Goal: Ask a question: Seek information or help from site administrators or community

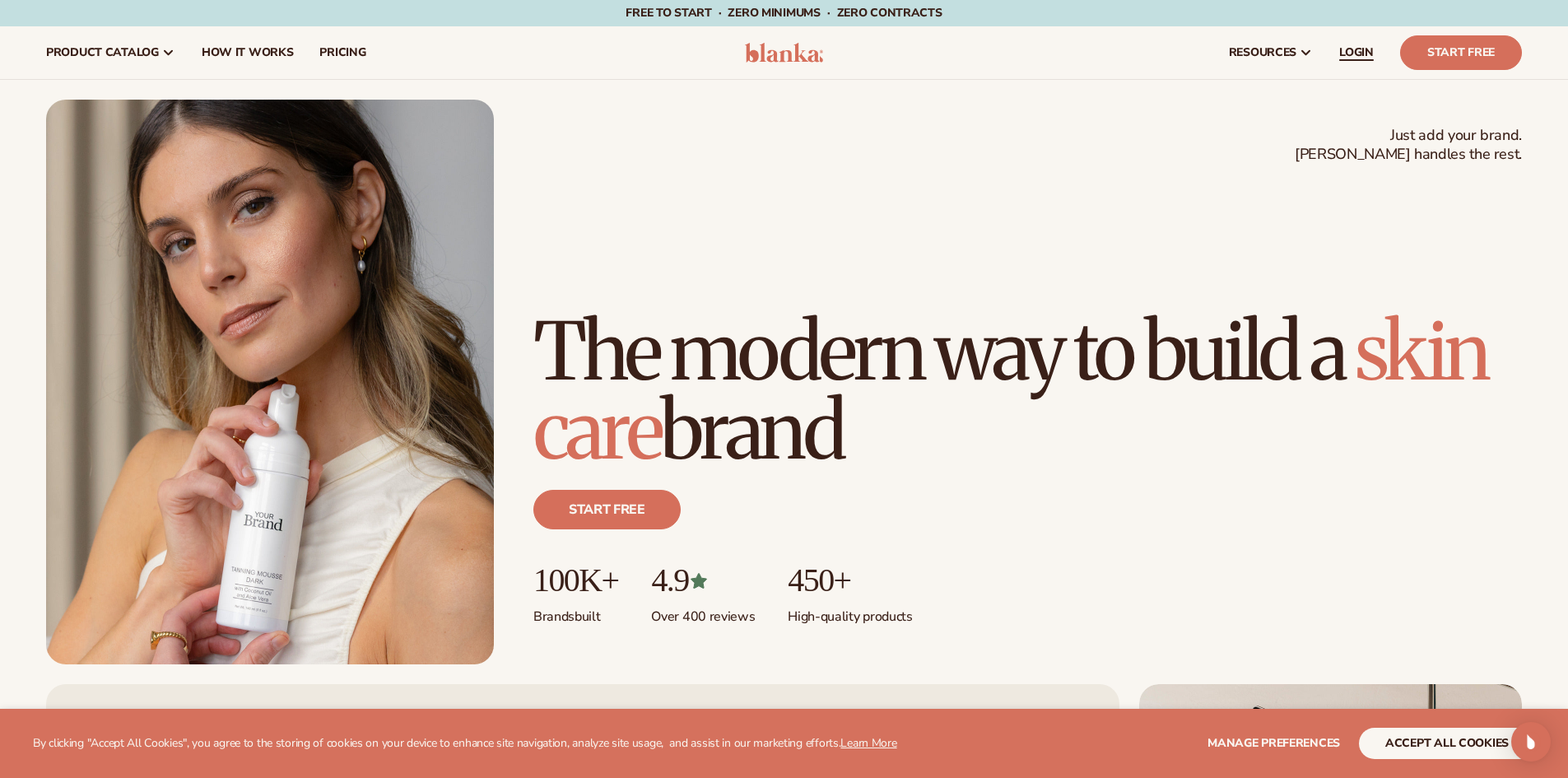
click at [1355, 52] on span "LOGIN" at bounding box center [1356, 52] width 35 height 13
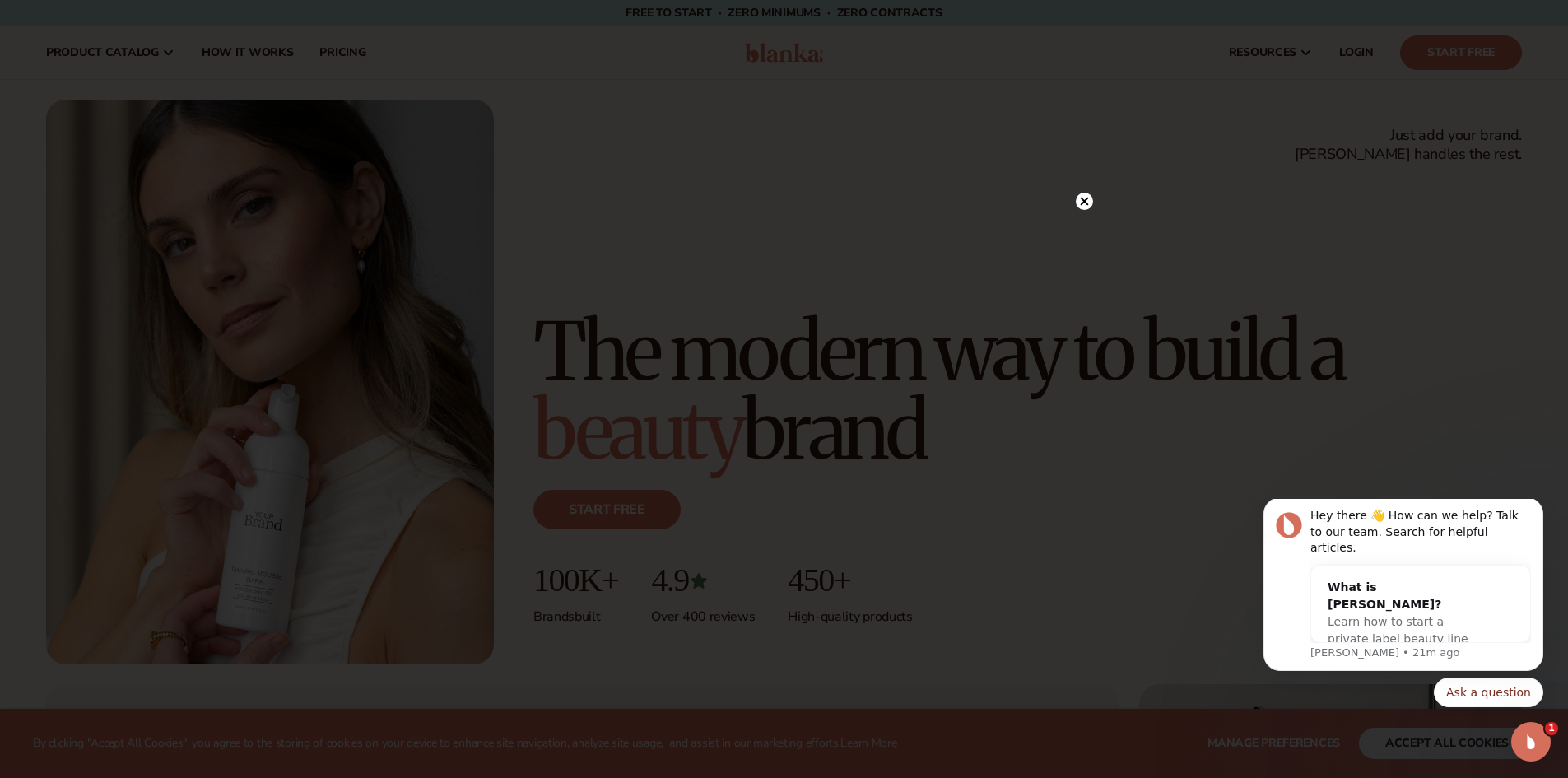
click at [1088, 205] on icon at bounding box center [1083, 201] width 8 height 8
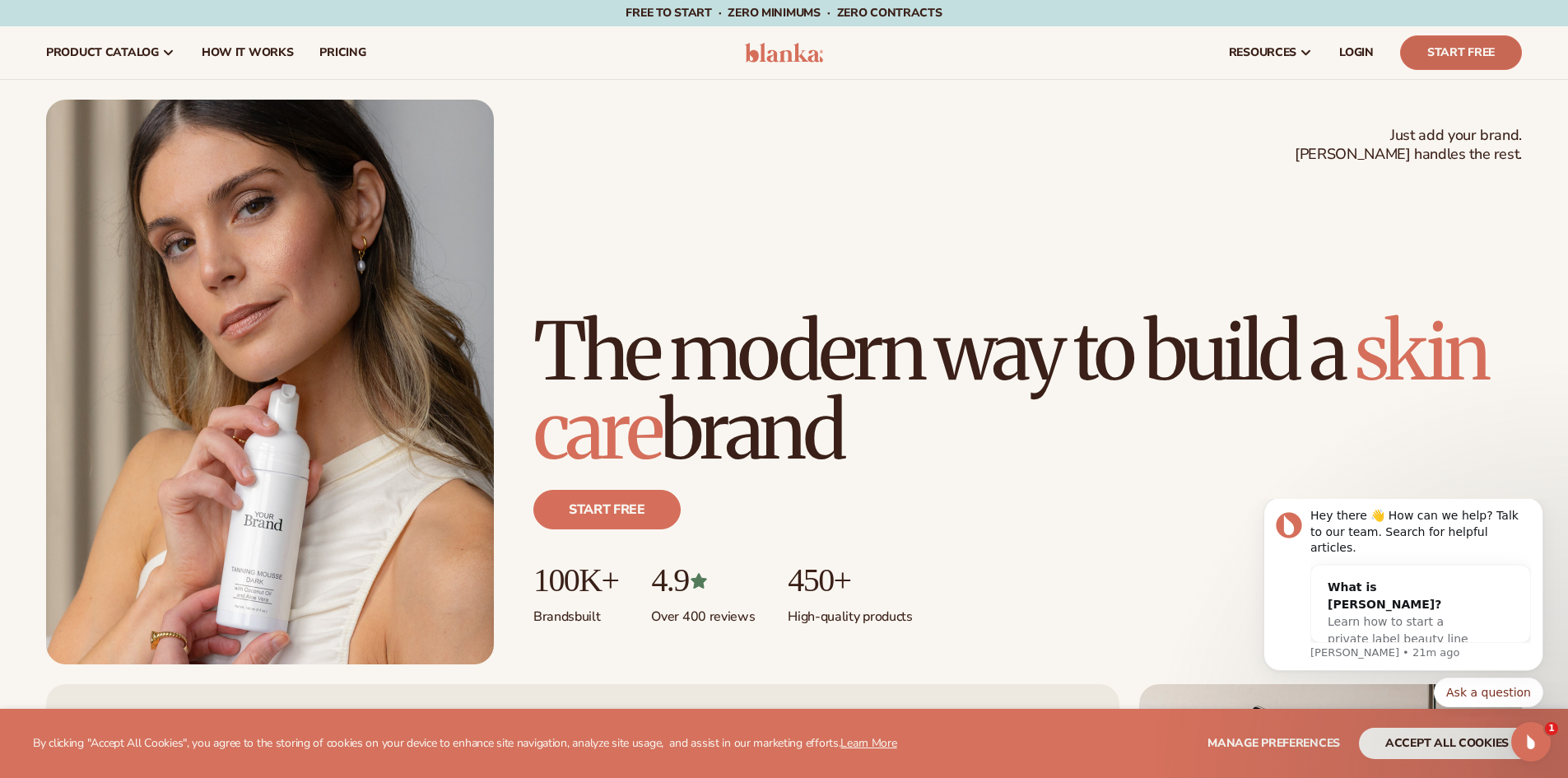
click at [1419, 53] on link "Start Free" at bounding box center [1461, 52] width 122 height 35
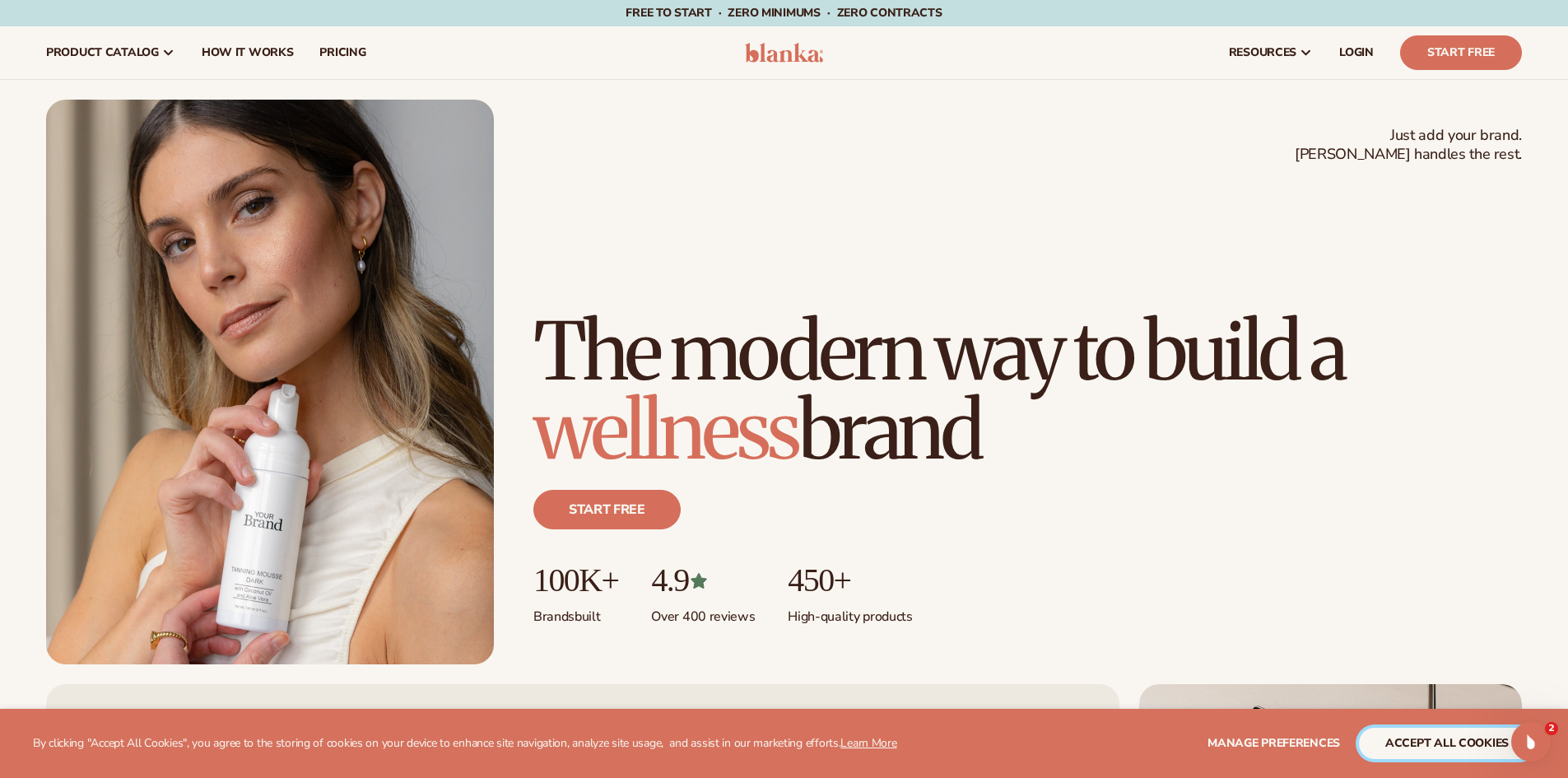
click at [1395, 750] on button "accept all cookies" at bounding box center [1446, 742] width 176 height 31
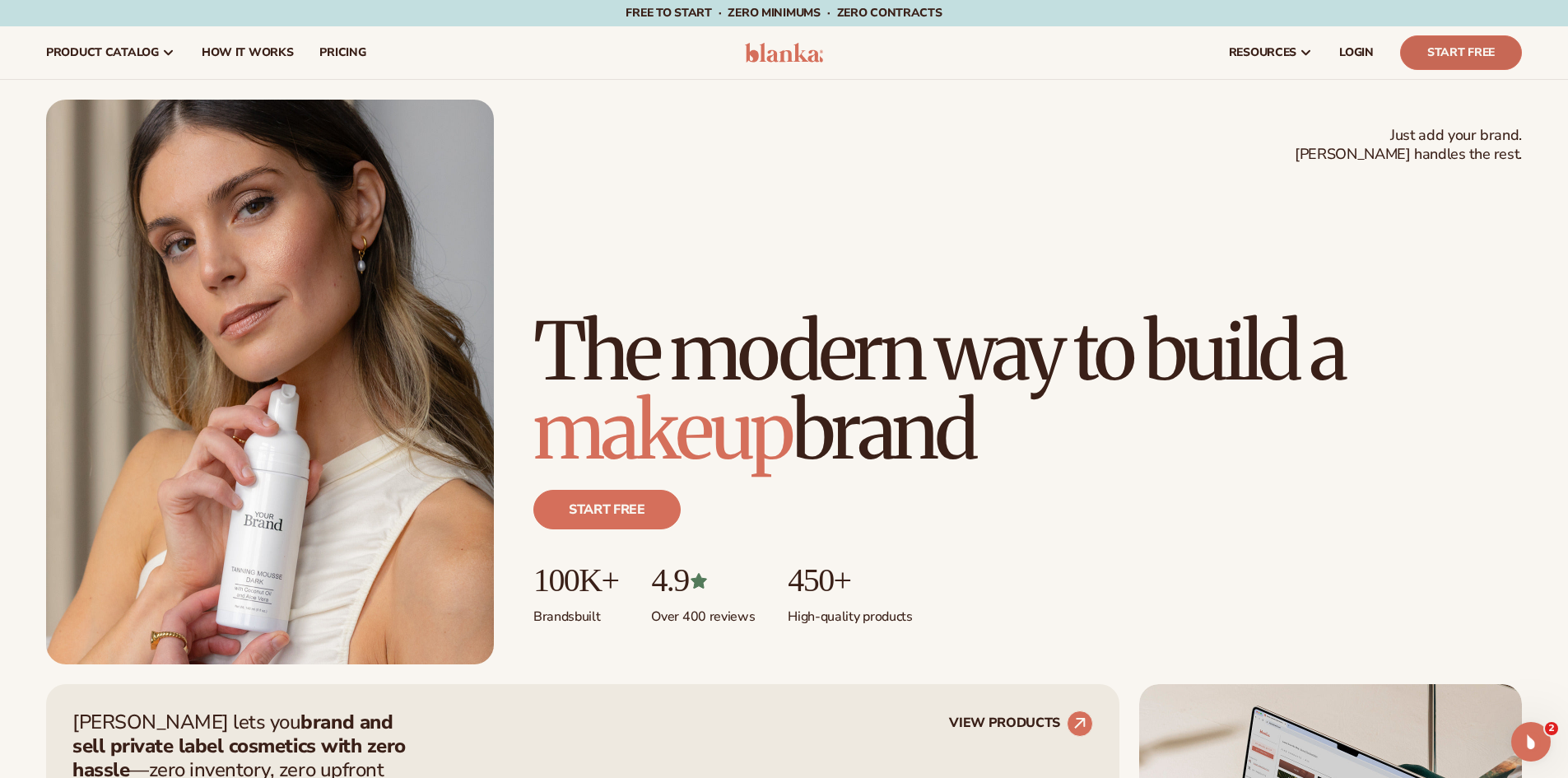
click at [1501, 60] on link "Start Free" at bounding box center [1461, 52] width 122 height 35
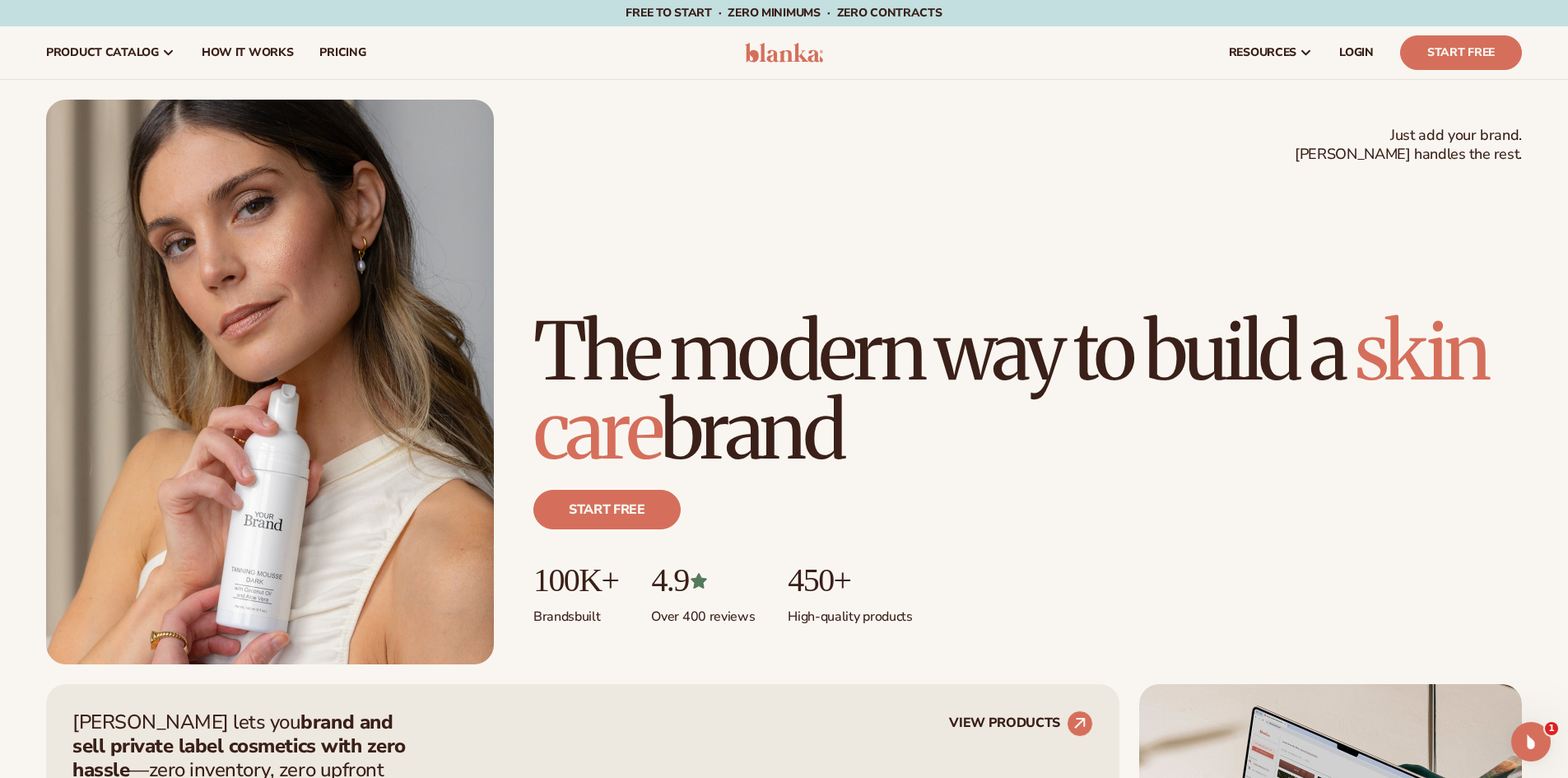
click at [1363, 161] on div "Just add your brand. Blanka handles the rest. beauty,skin care,wellness,makeup …" at bounding box center [784, 382] width 1476 height 565
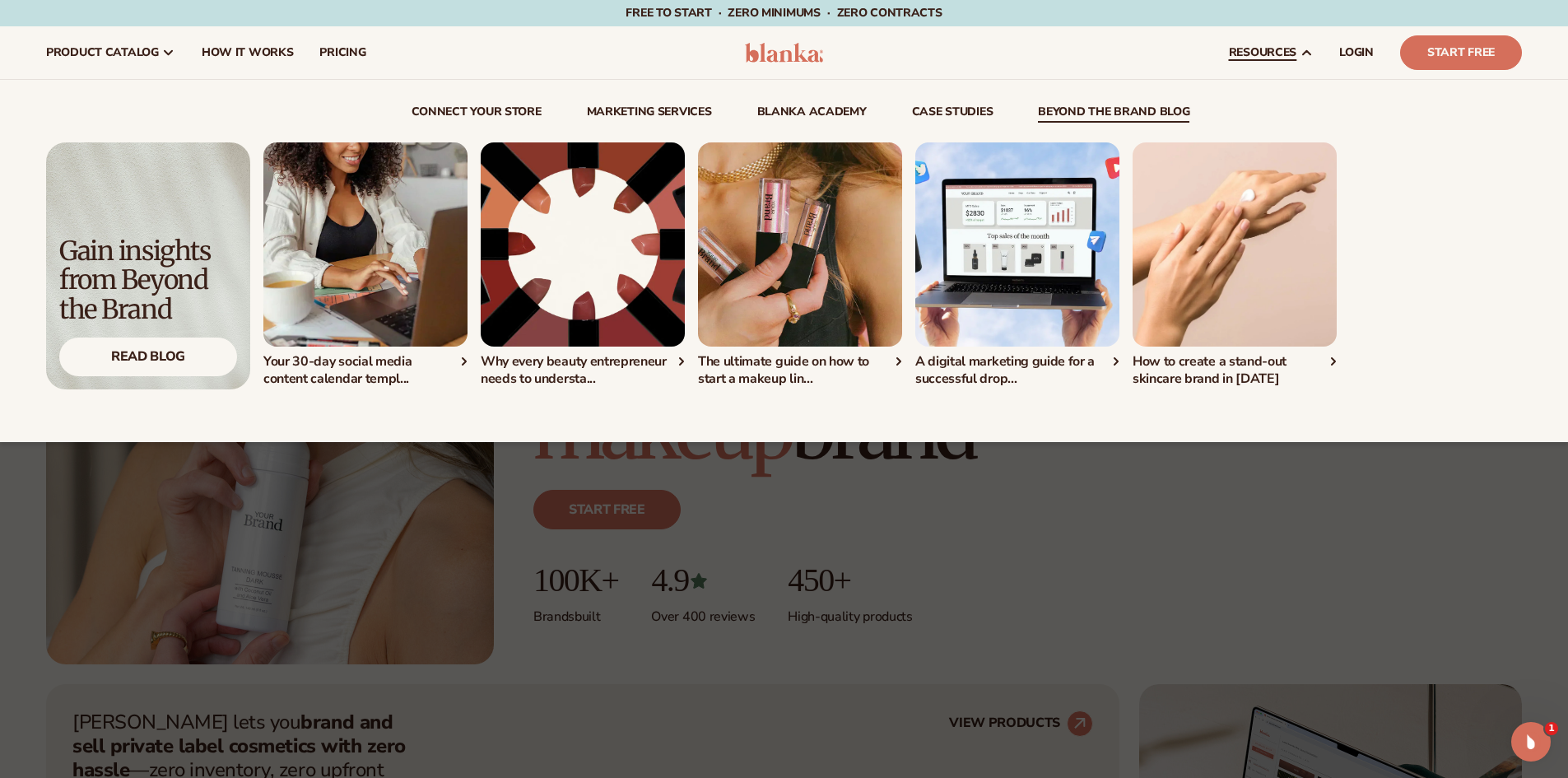
click at [1049, 113] on link "beyond the brand blog" at bounding box center [1113, 115] width 152 height 17
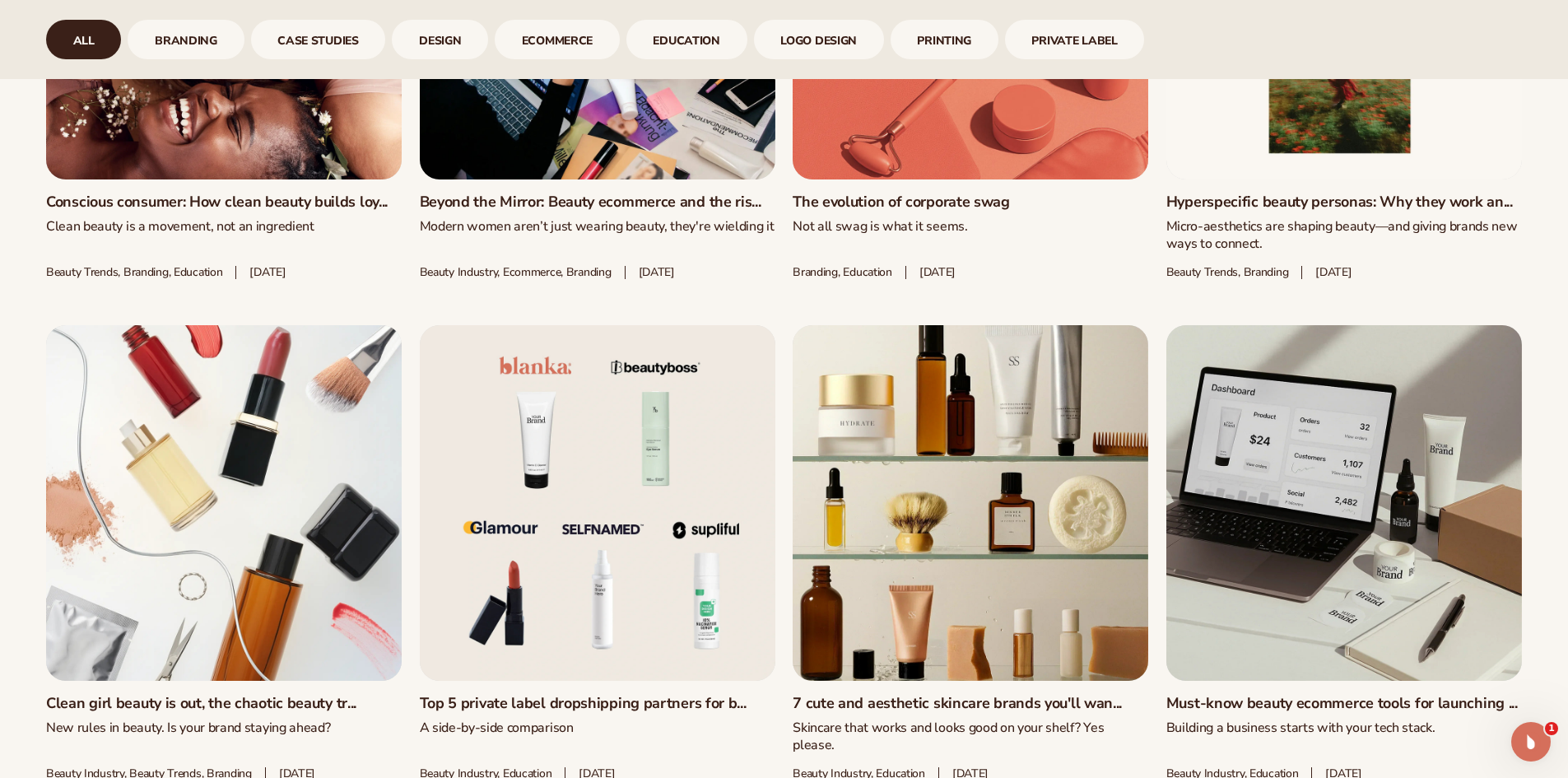
scroll to position [2360, 0]
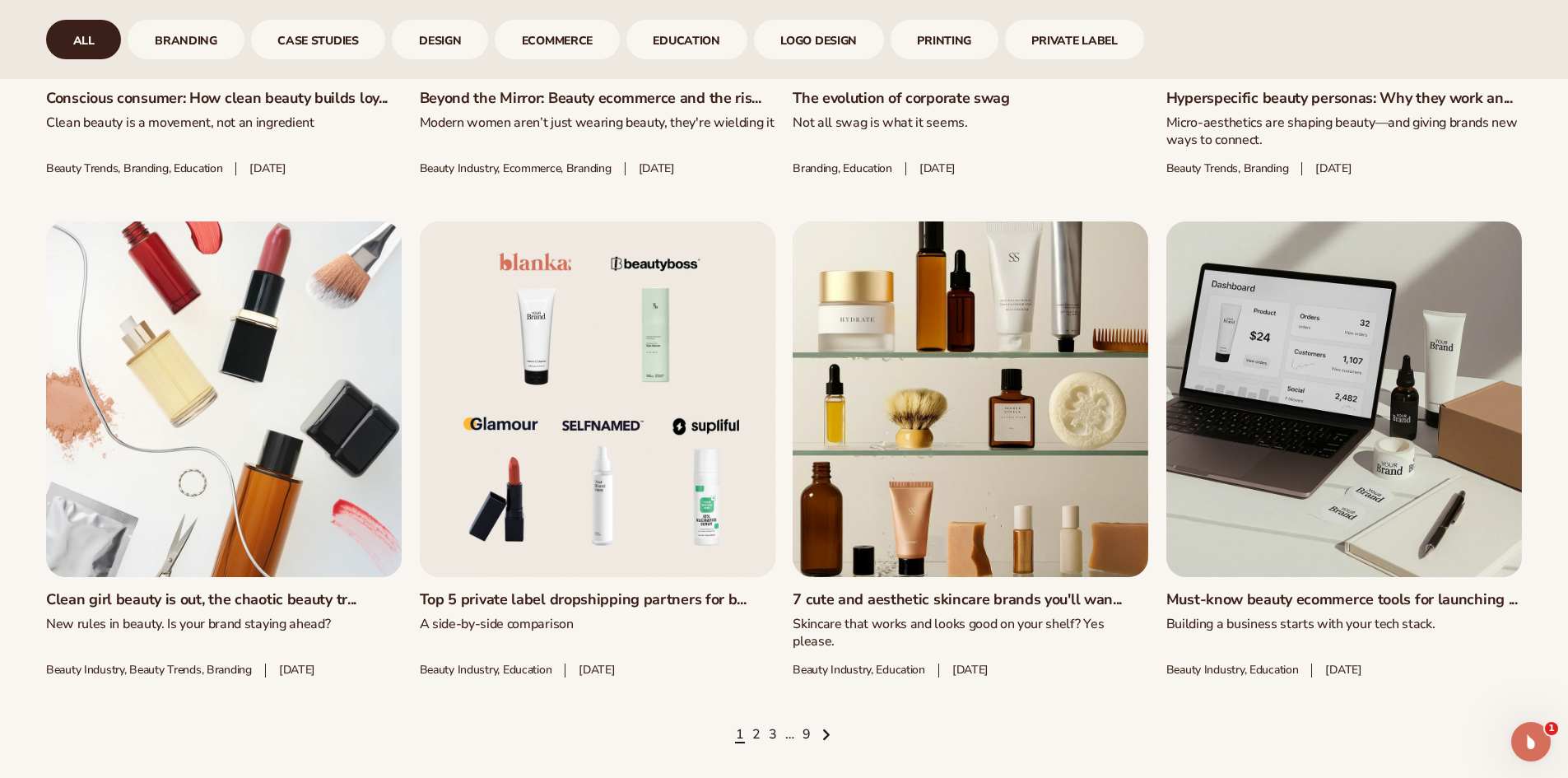
click at [828, 730] on icon "Next page" at bounding box center [826, 734] width 4 height 9
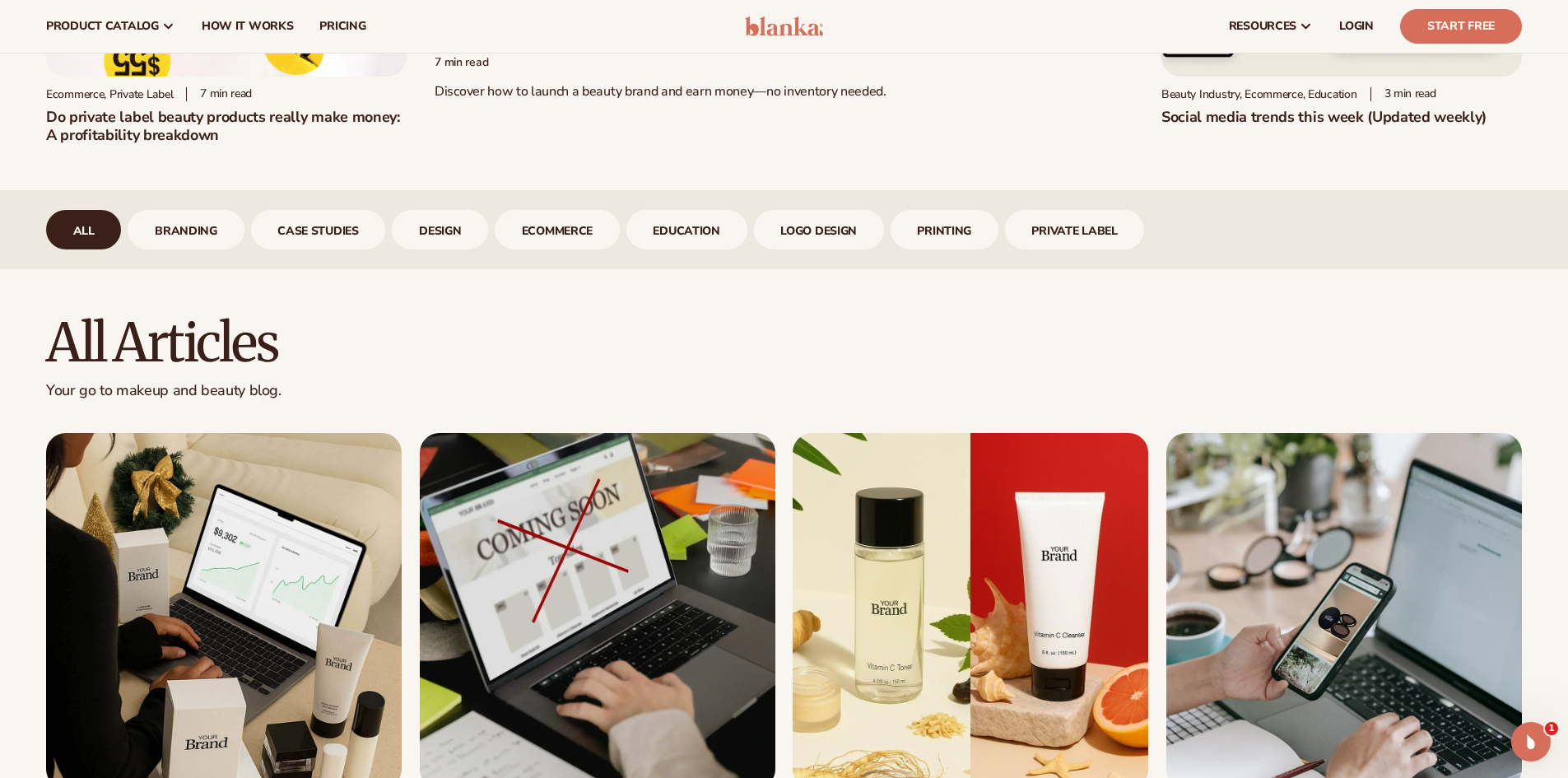
scroll to position [416, 0]
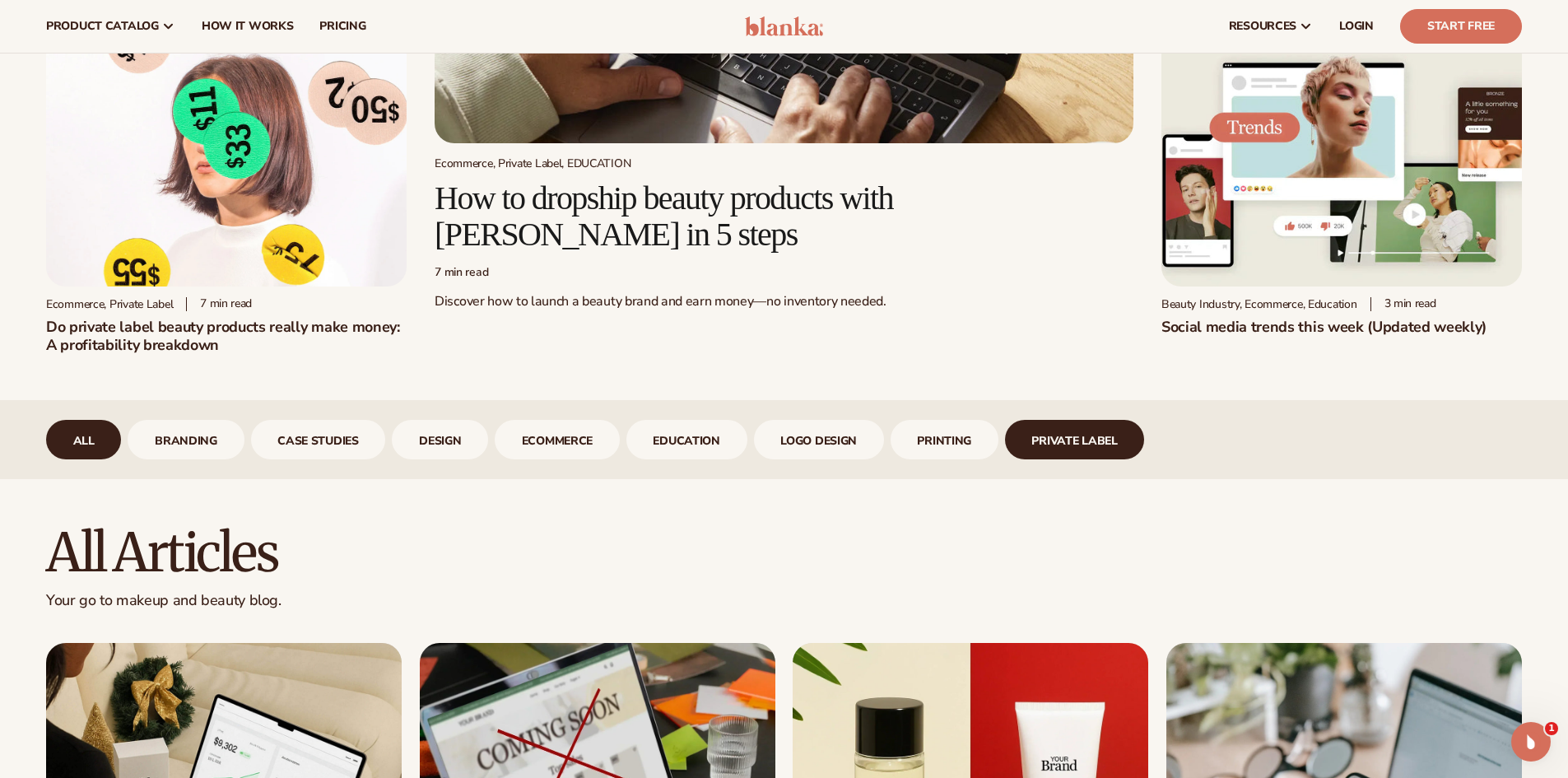
click at [1084, 440] on link "Private Label" at bounding box center [1075, 440] width 140 height 39
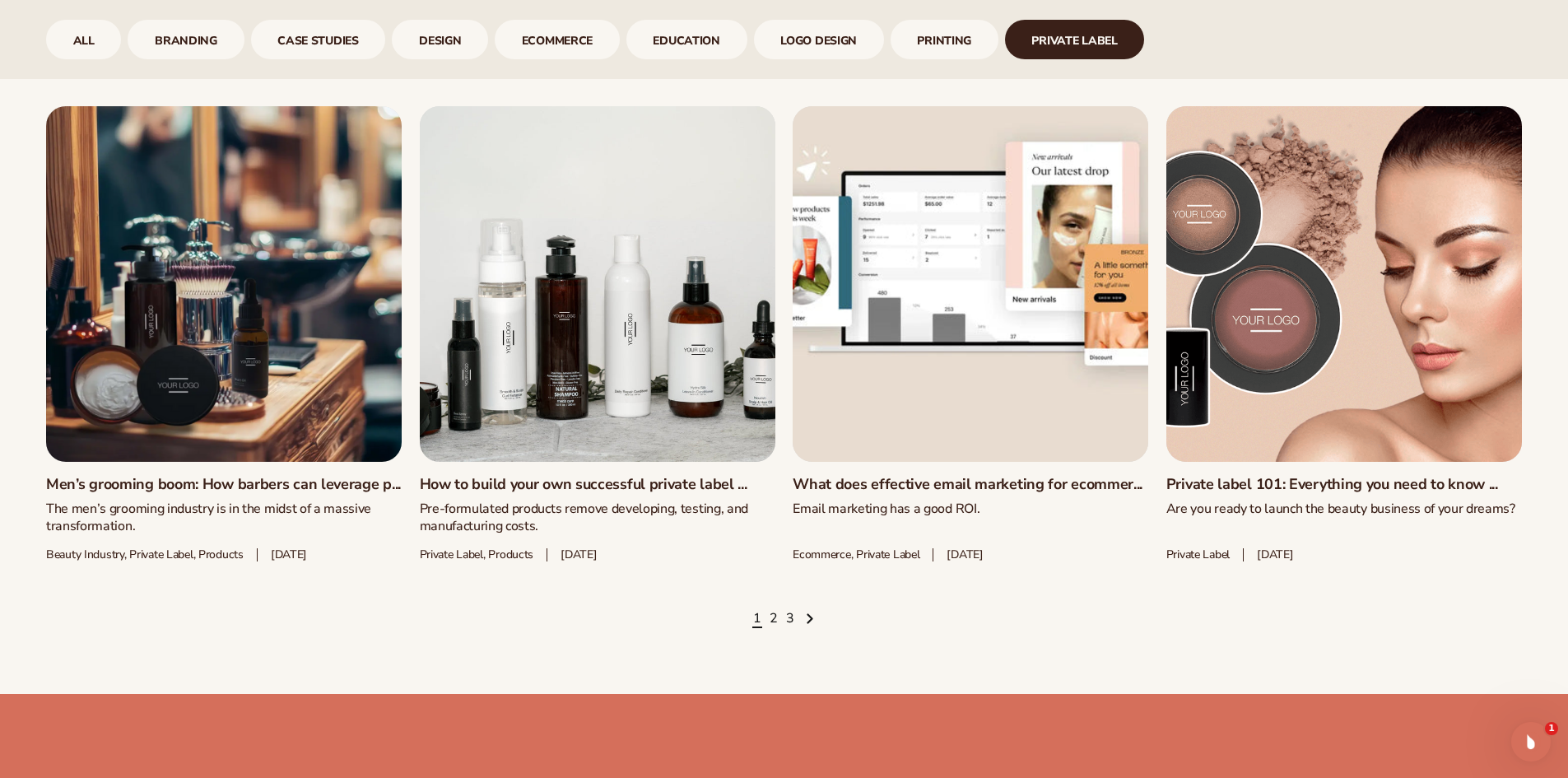
scroll to position [2538, 0]
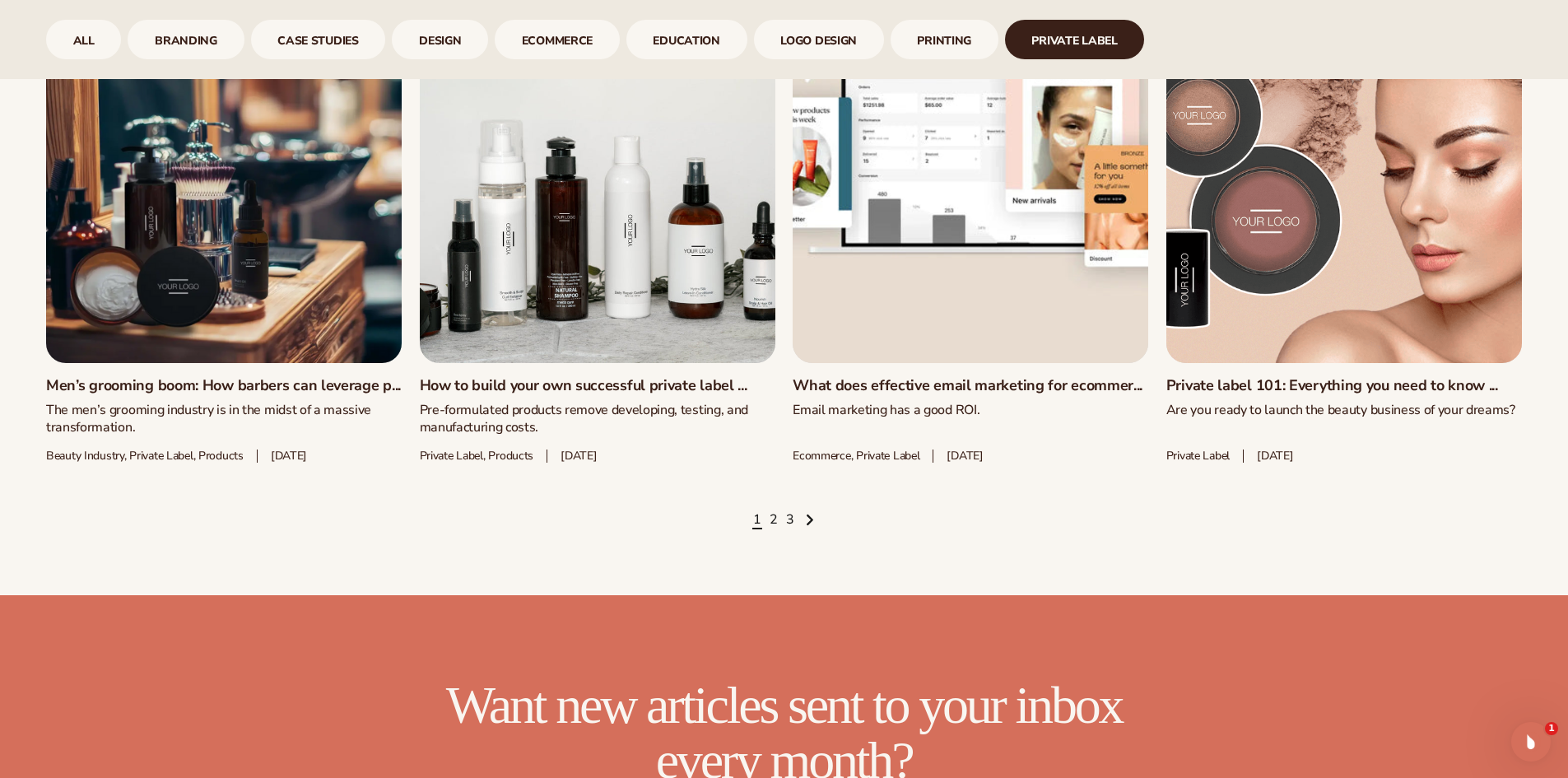
click at [811, 527] on icon "Next page" at bounding box center [810, 520] width 8 height 14
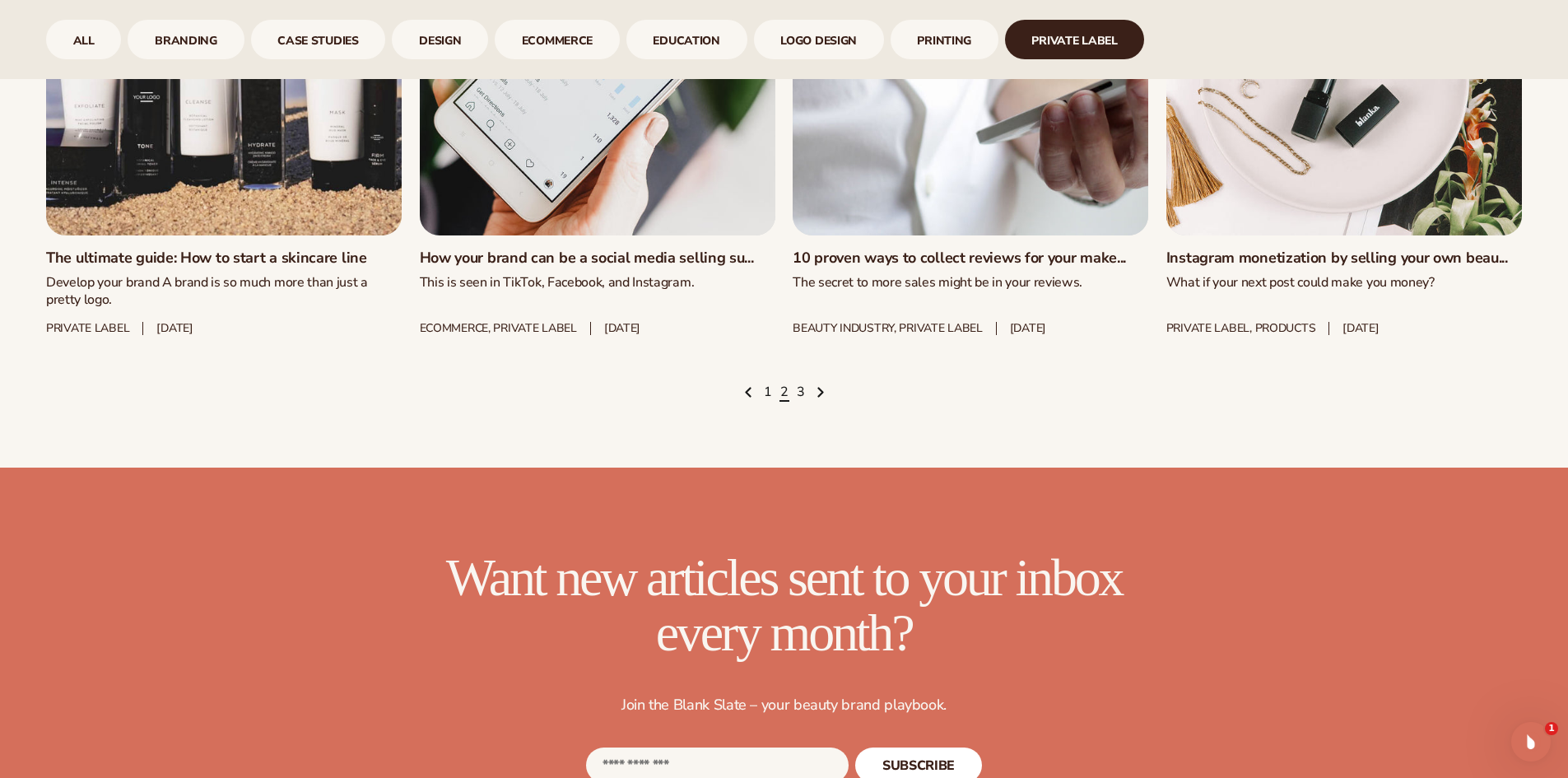
scroll to position [2672, 0]
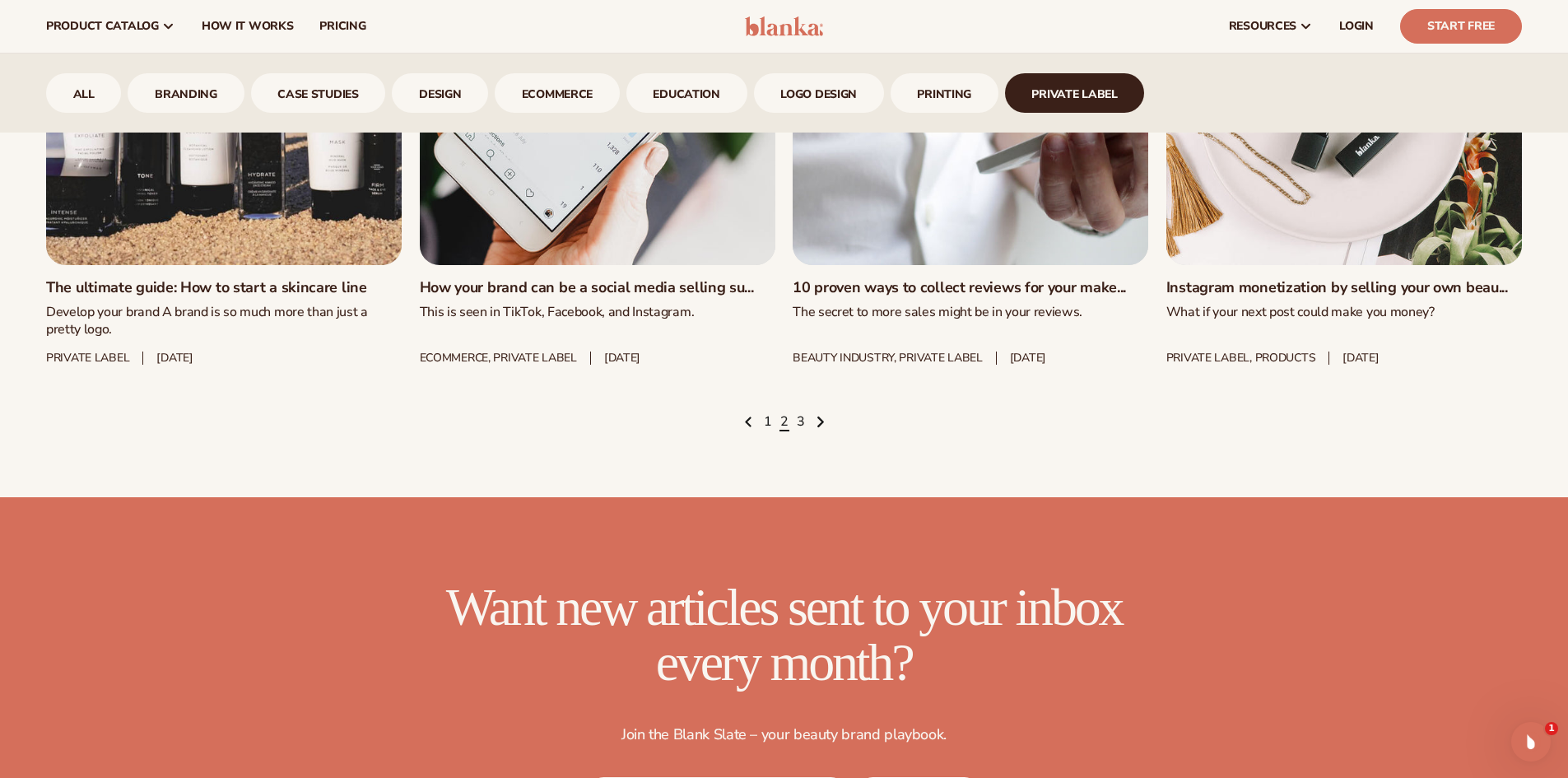
click at [822, 429] on icon "Next page" at bounding box center [820, 422] width 8 height 14
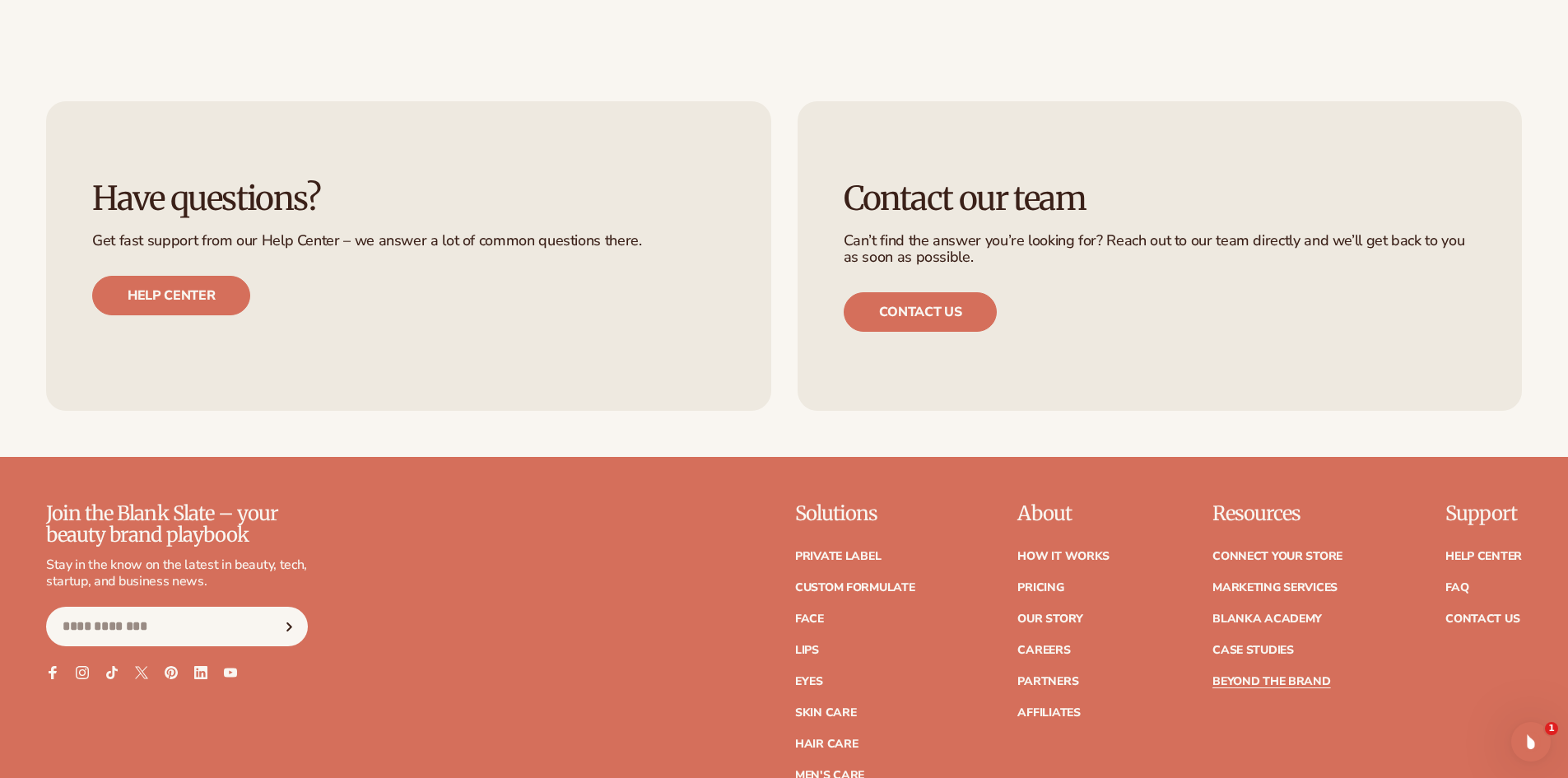
scroll to position [2732, 0]
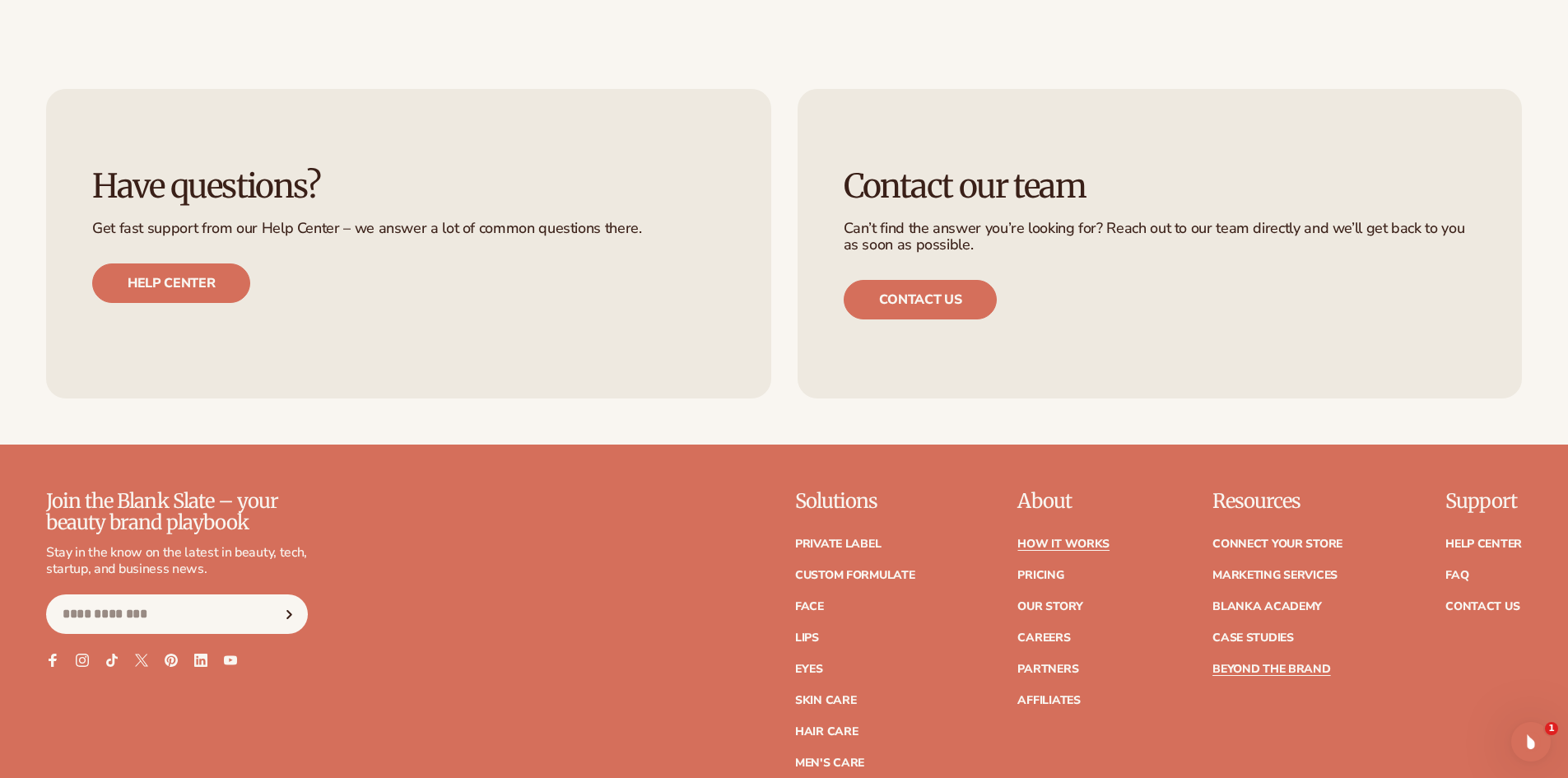
click at [1093, 540] on link "How It Works" at bounding box center [1064, 544] width 92 height 12
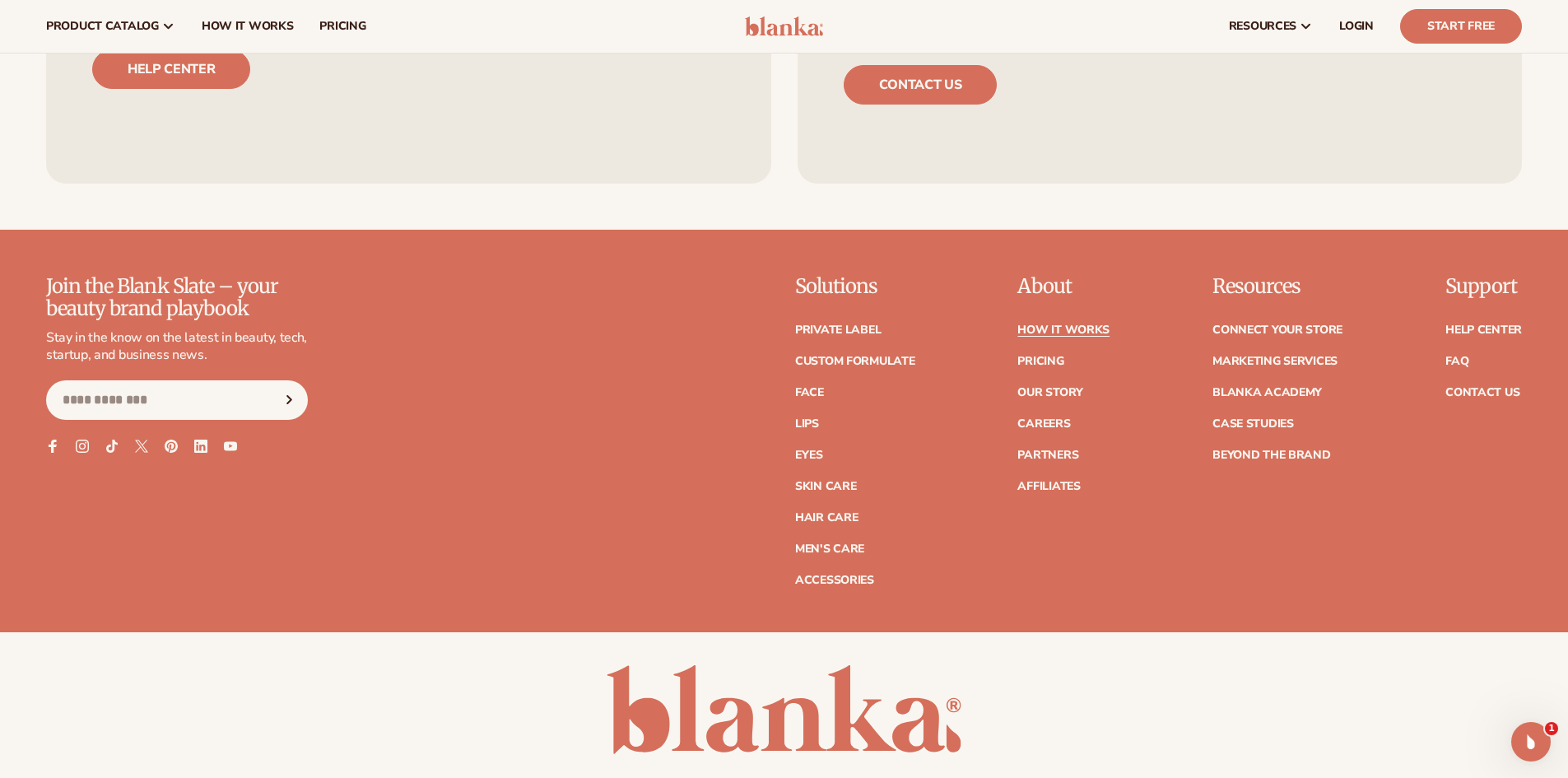
scroll to position [4100, 0]
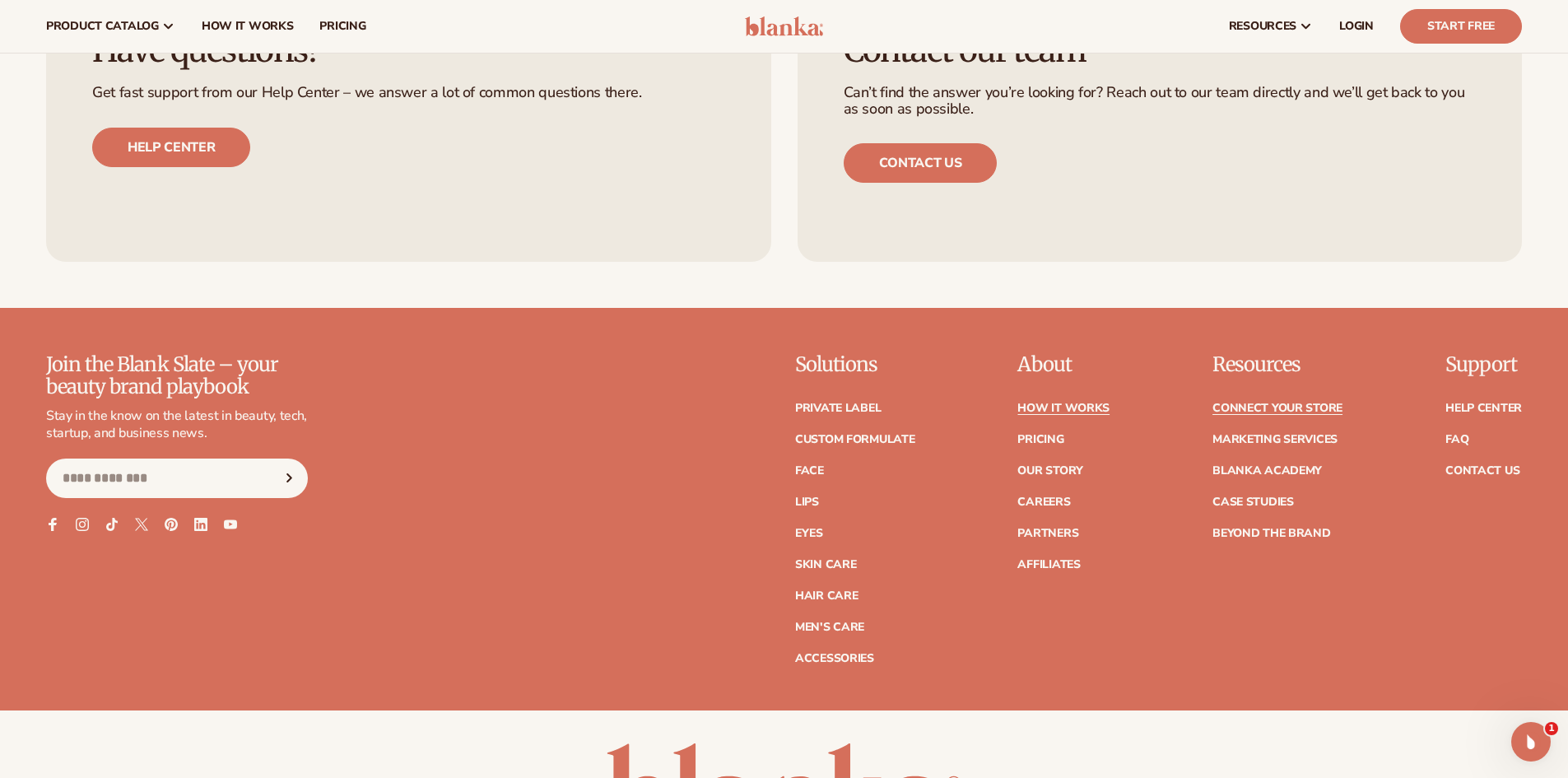
click at [1279, 408] on link "Connect your store" at bounding box center [1277, 408] width 130 height 12
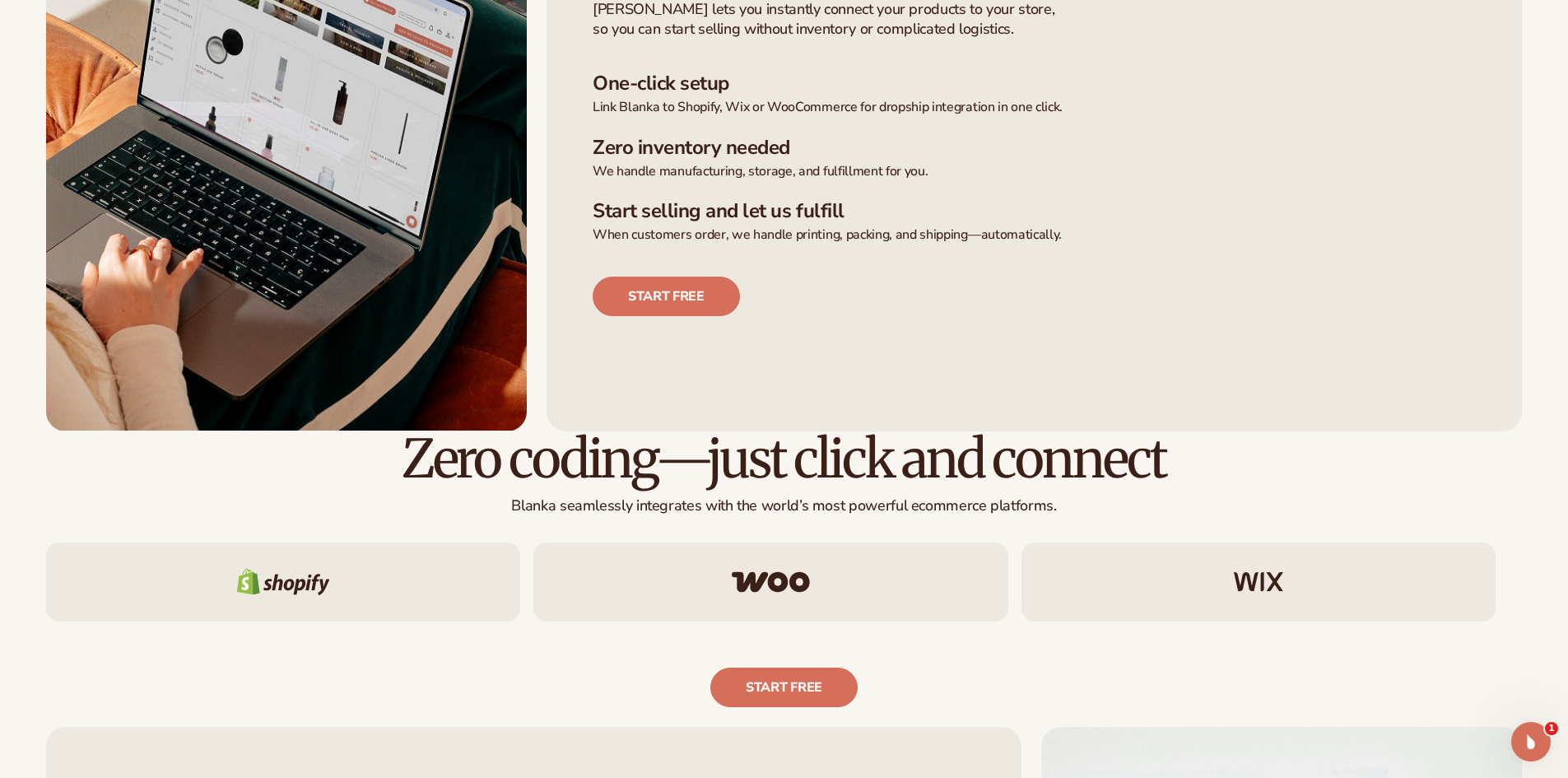
scroll to position [647, 0]
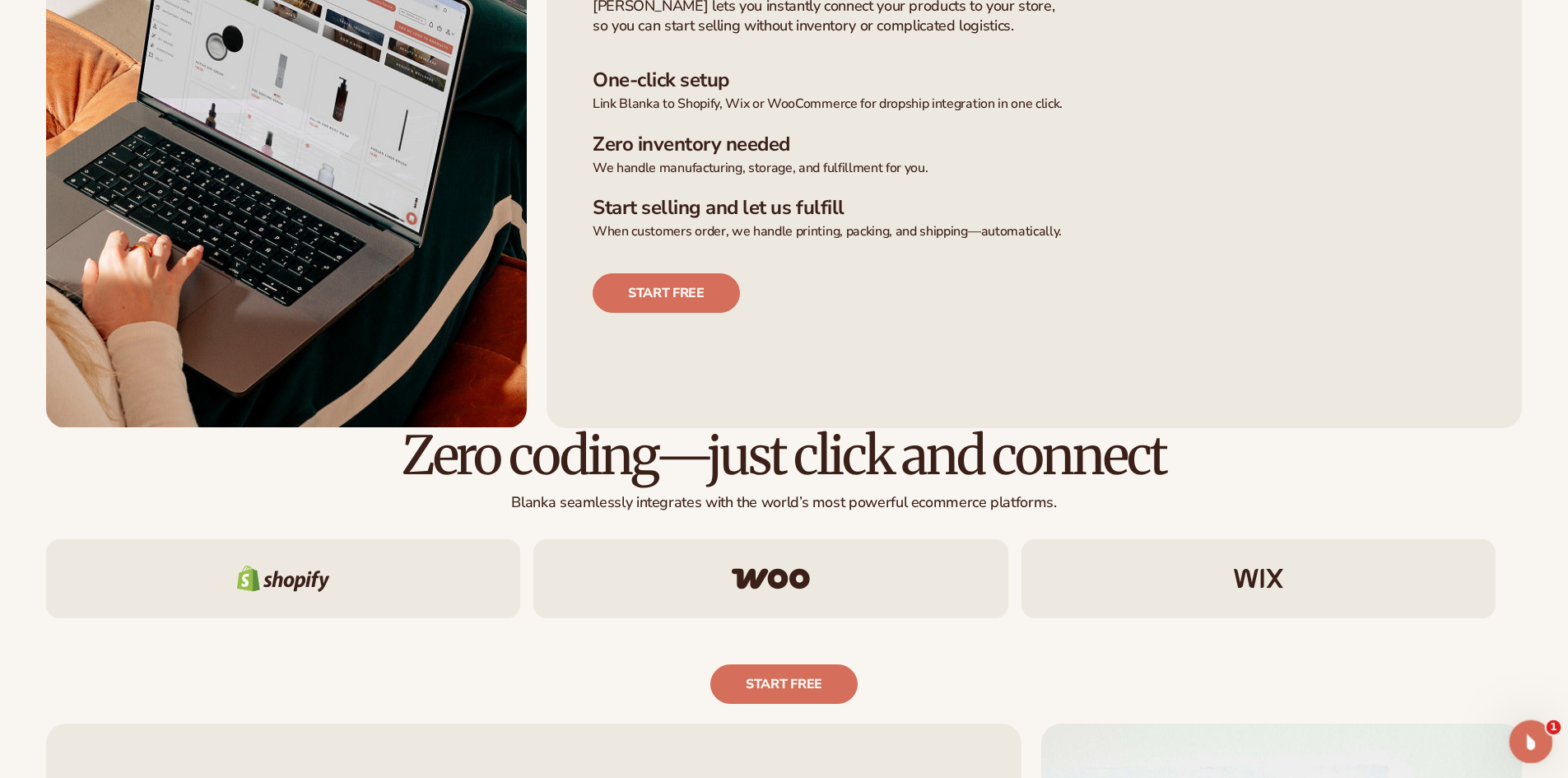
click at [1527, 751] on div "Open Intercom Messenger" at bounding box center [1528, 739] width 54 height 54
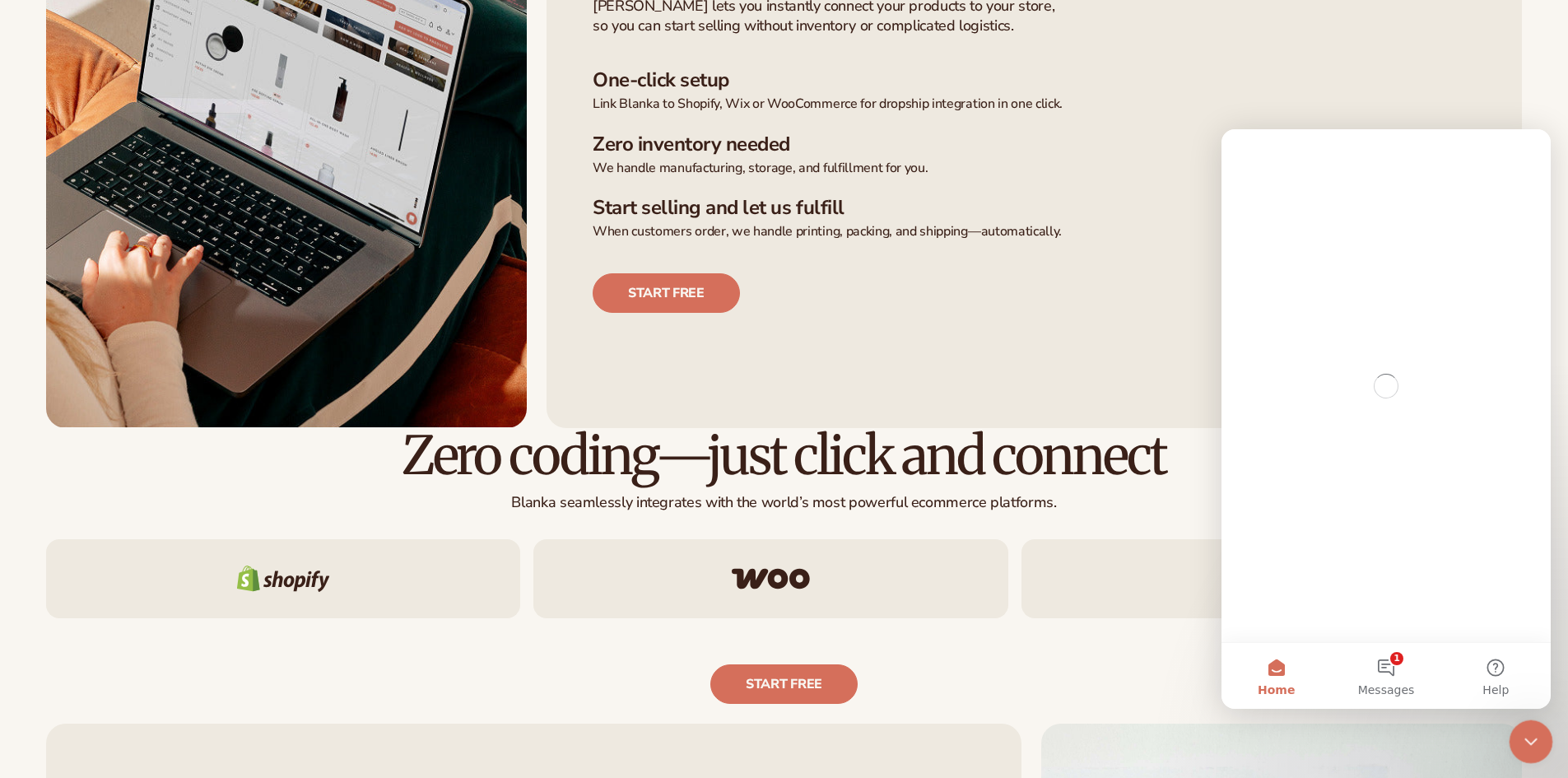
scroll to position [0, 0]
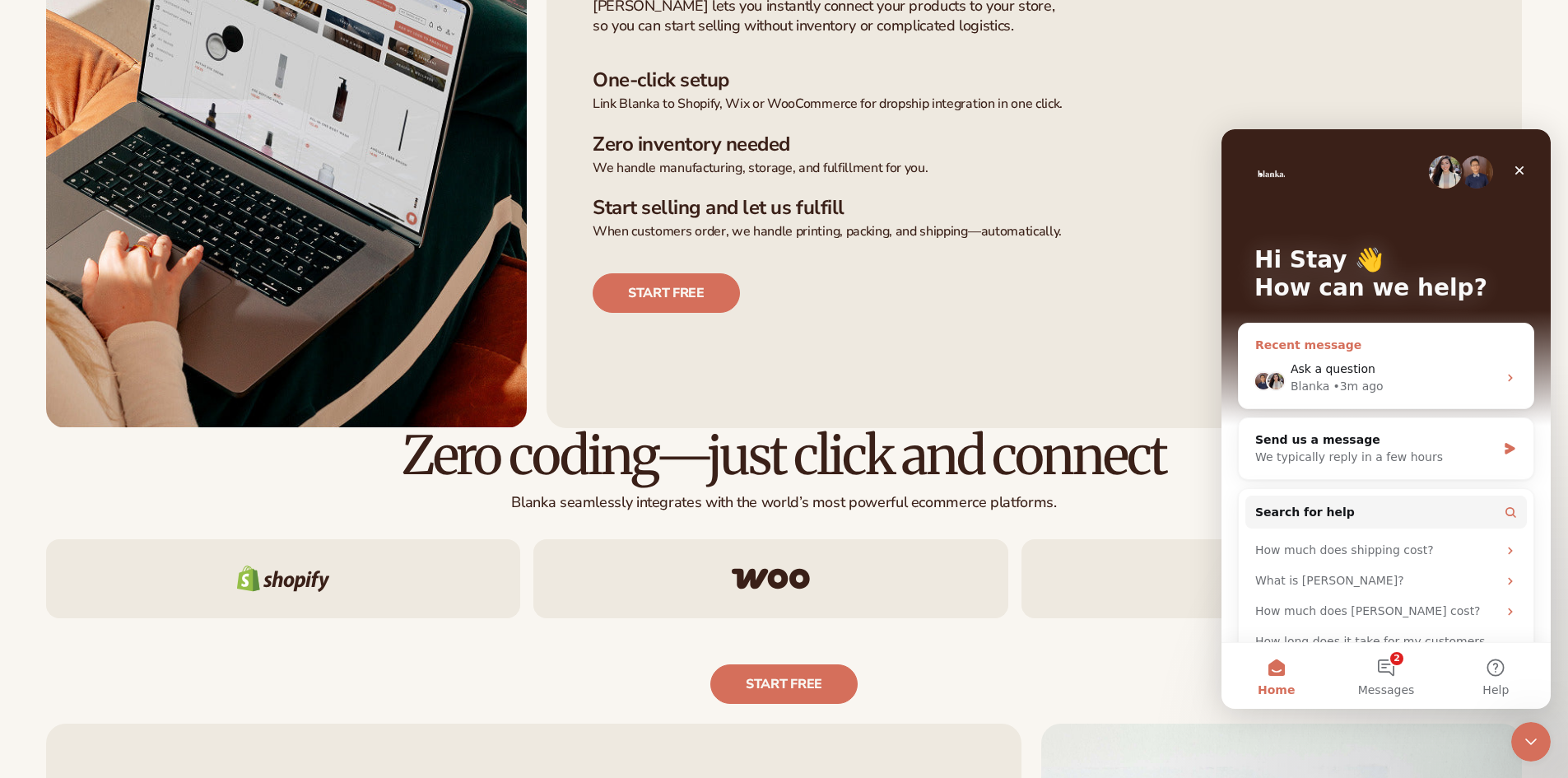
click at [1505, 377] on icon "Intercom messenger" at bounding box center [1510, 377] width 13 height 13
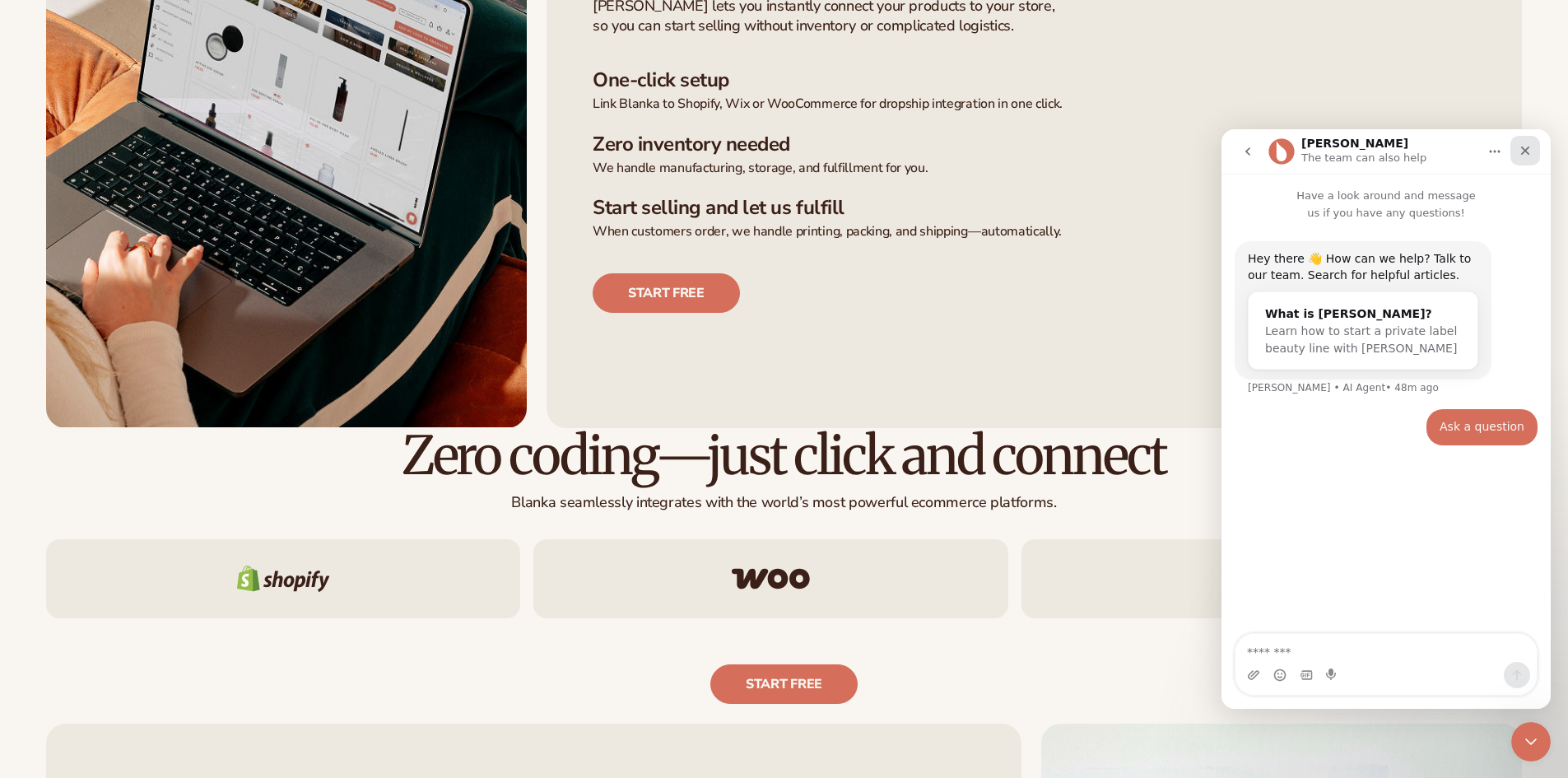
click at [1514, 152] on div "Close" at bounding box center [1524, 150] width 29 height 29
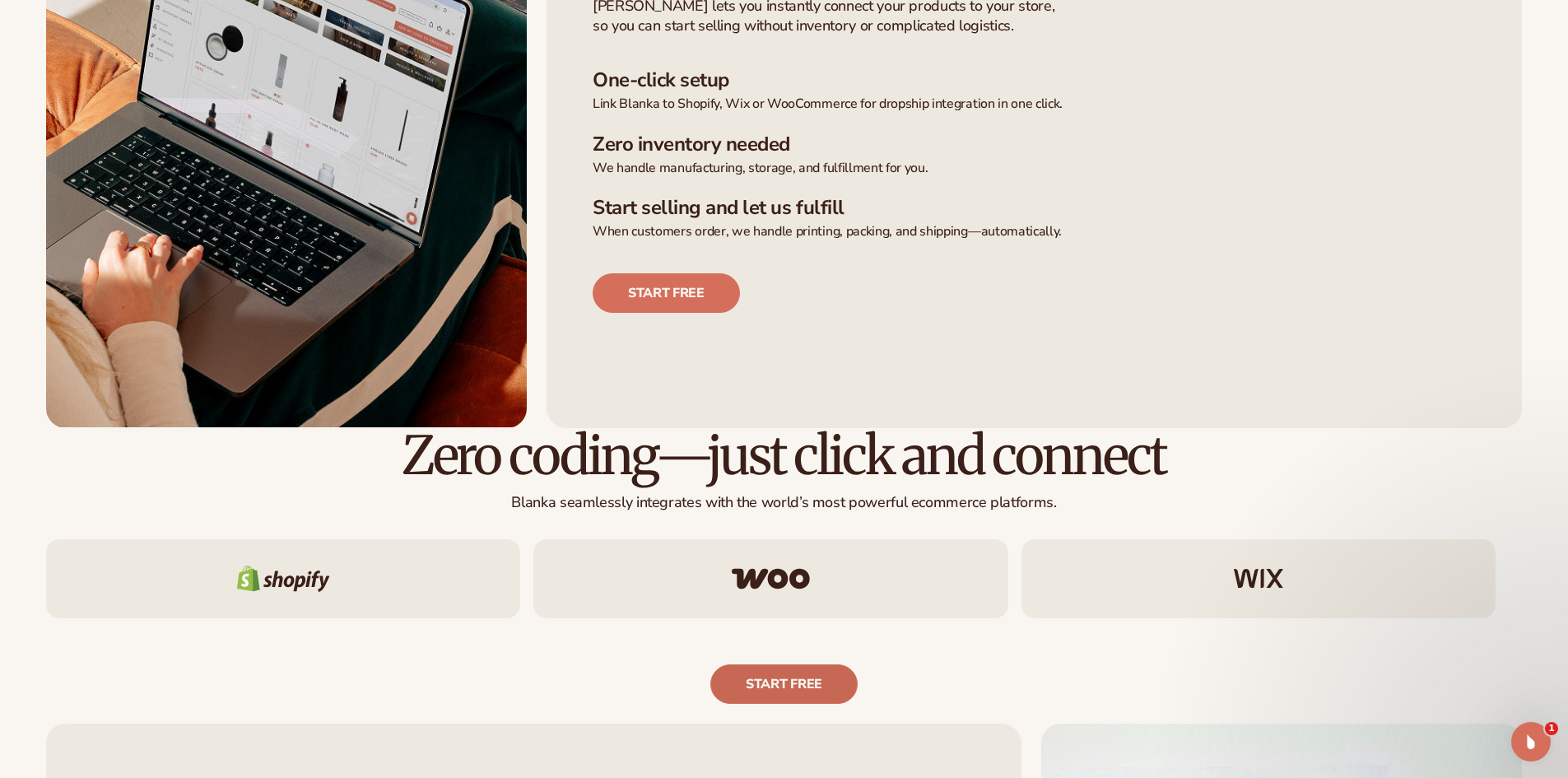
click at [845, 690] on link "Start free" at bounding box center [784, 684] width 147 height 39
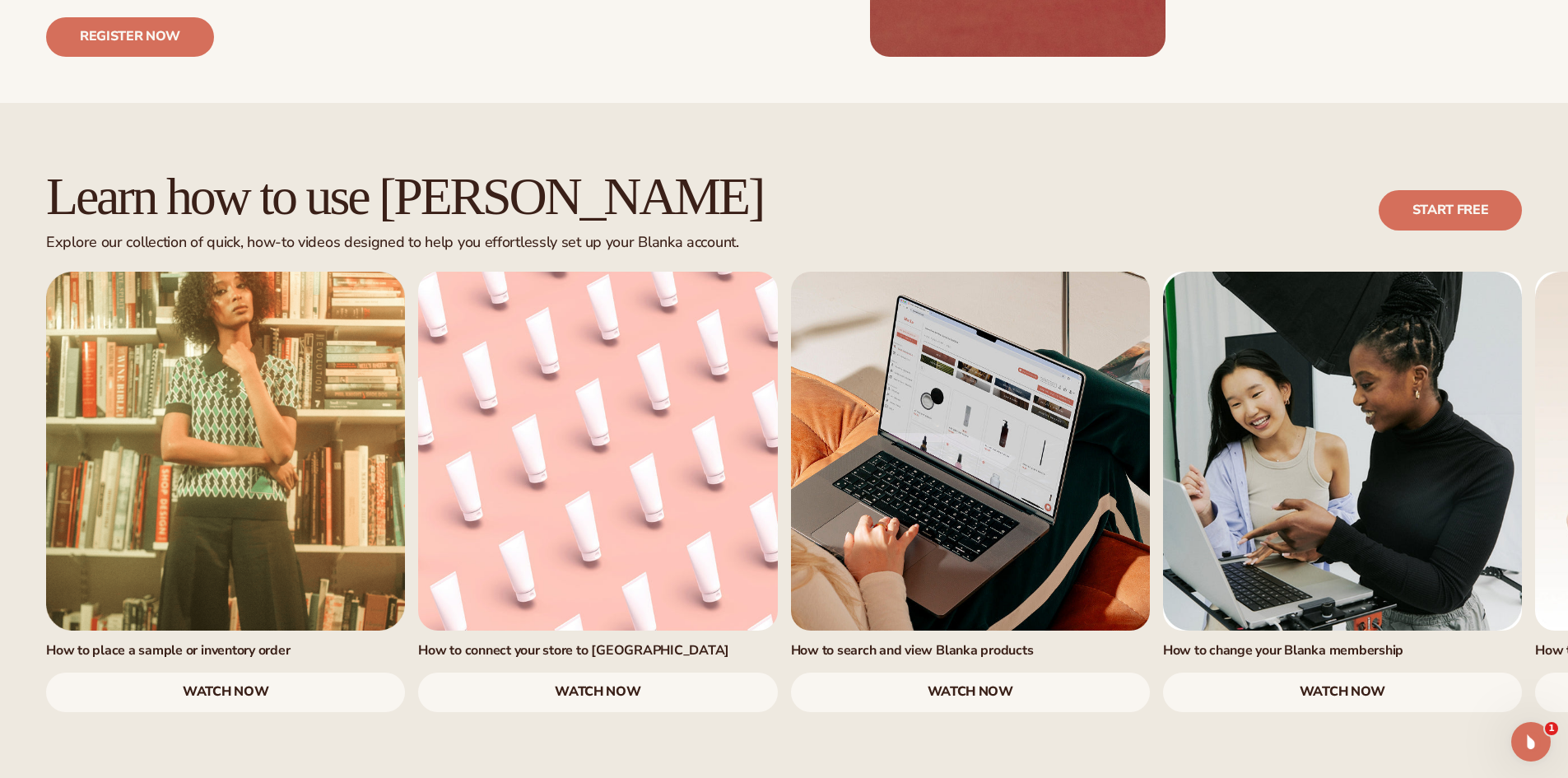
scroll to position [950, 0]
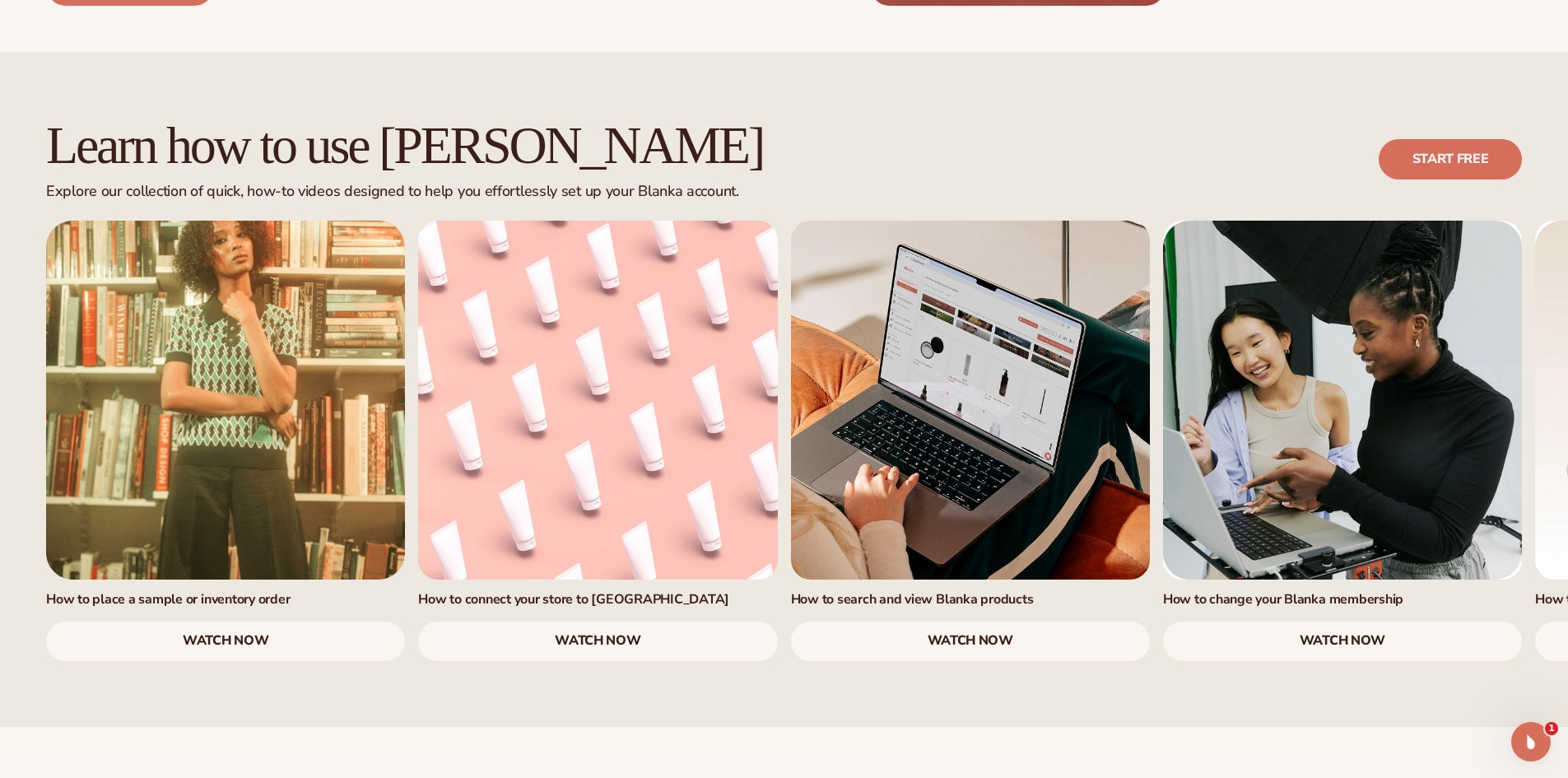
click at [986, 622] on link "watch now" at bounding box center [970, 641] width 359 height 39
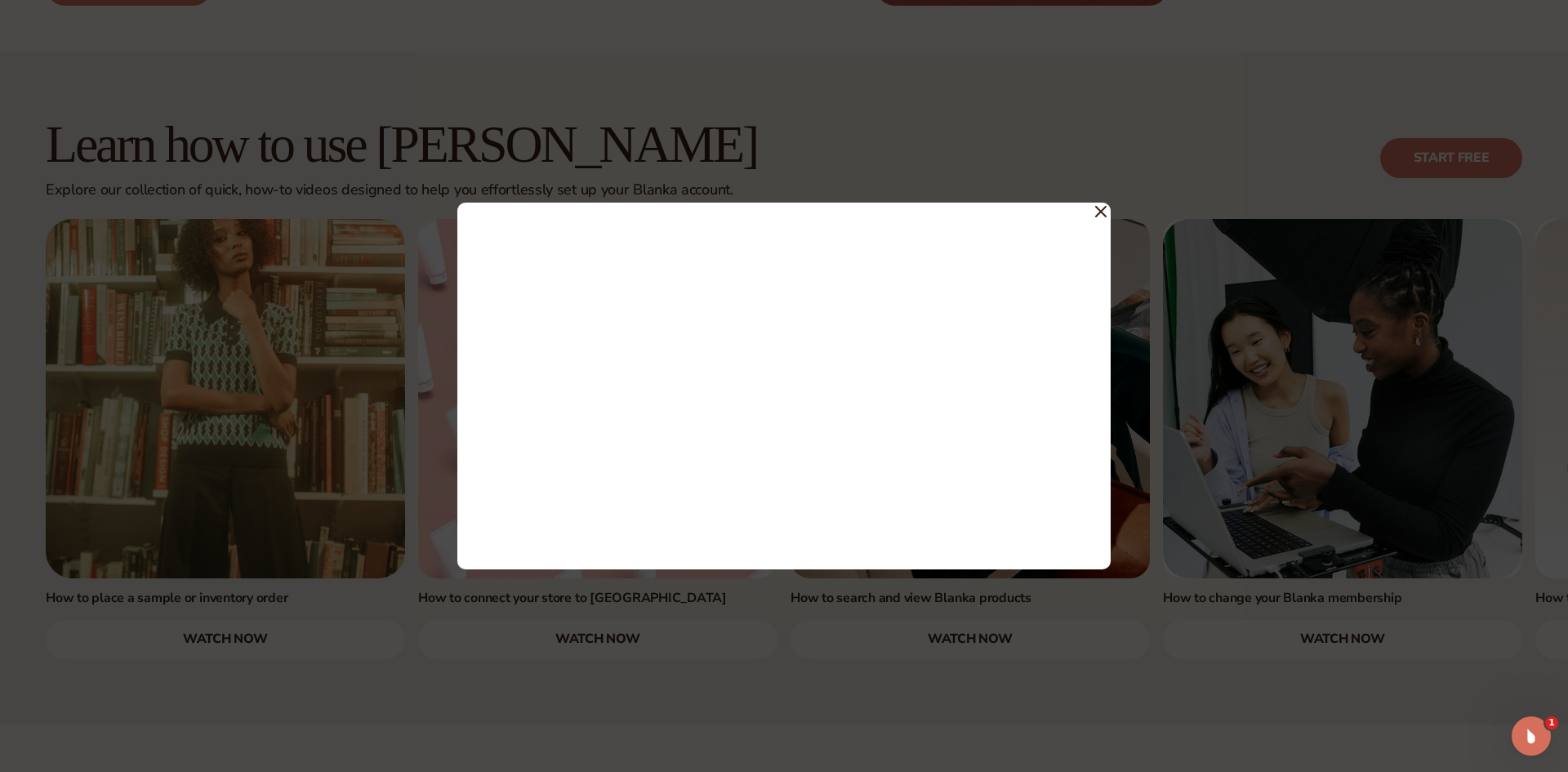
click at [1102, 212] on icon at bounding box center [1100, 212] width 10 height 10
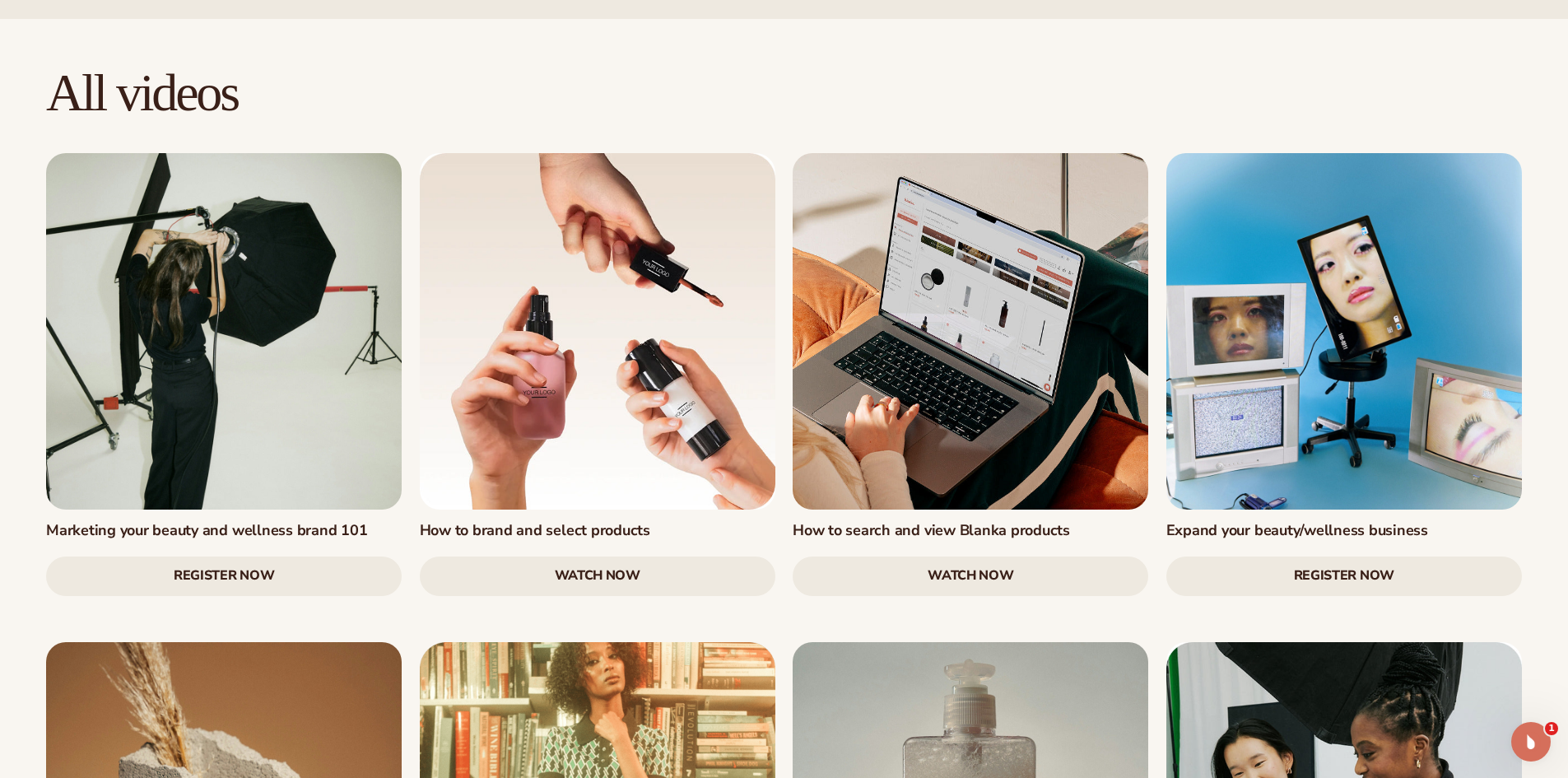
scroll to position [1691, 0]
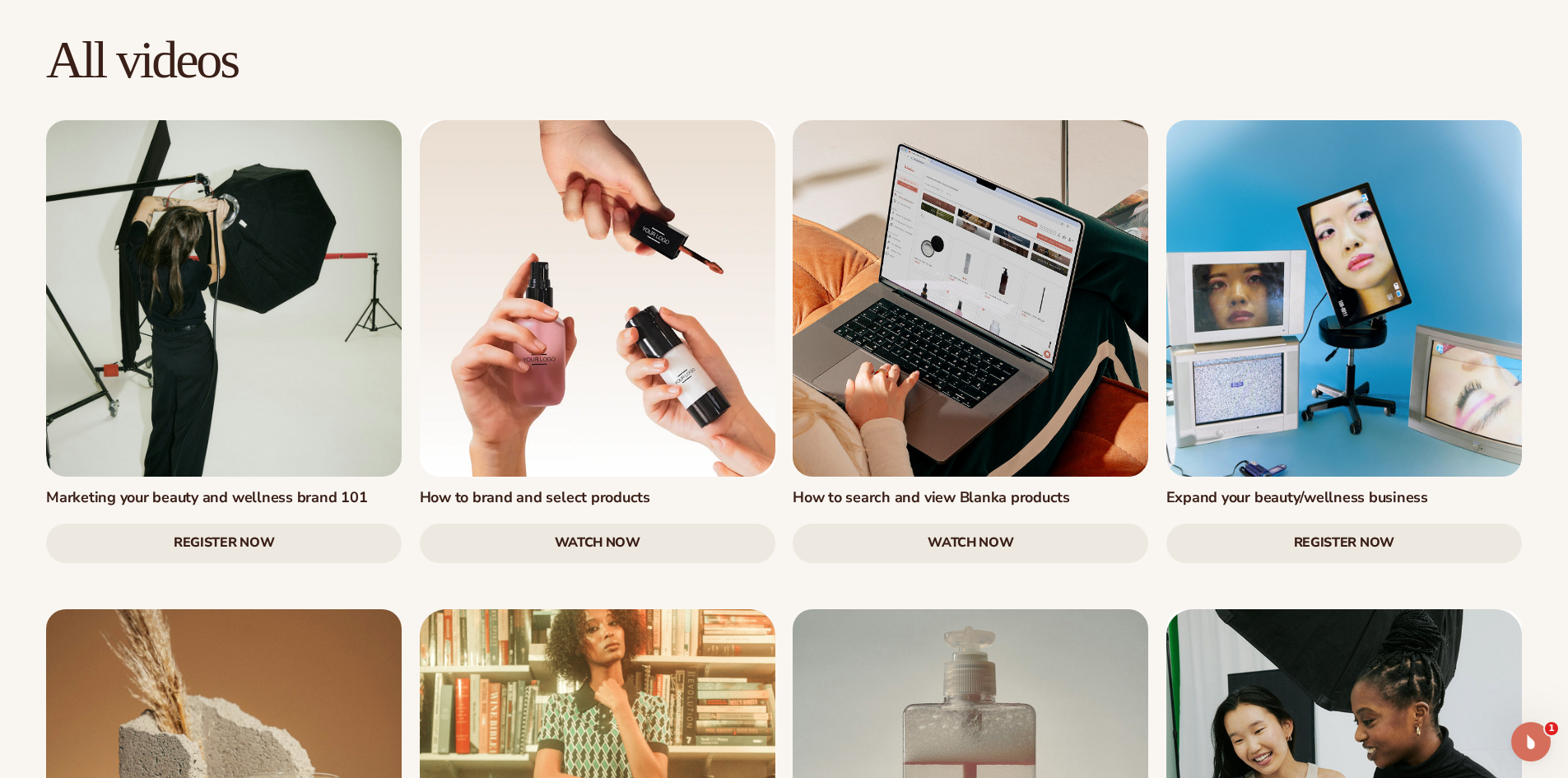
click at [620, 524] on link "watch now" at bounding box center [598, 544] width 355 height 39
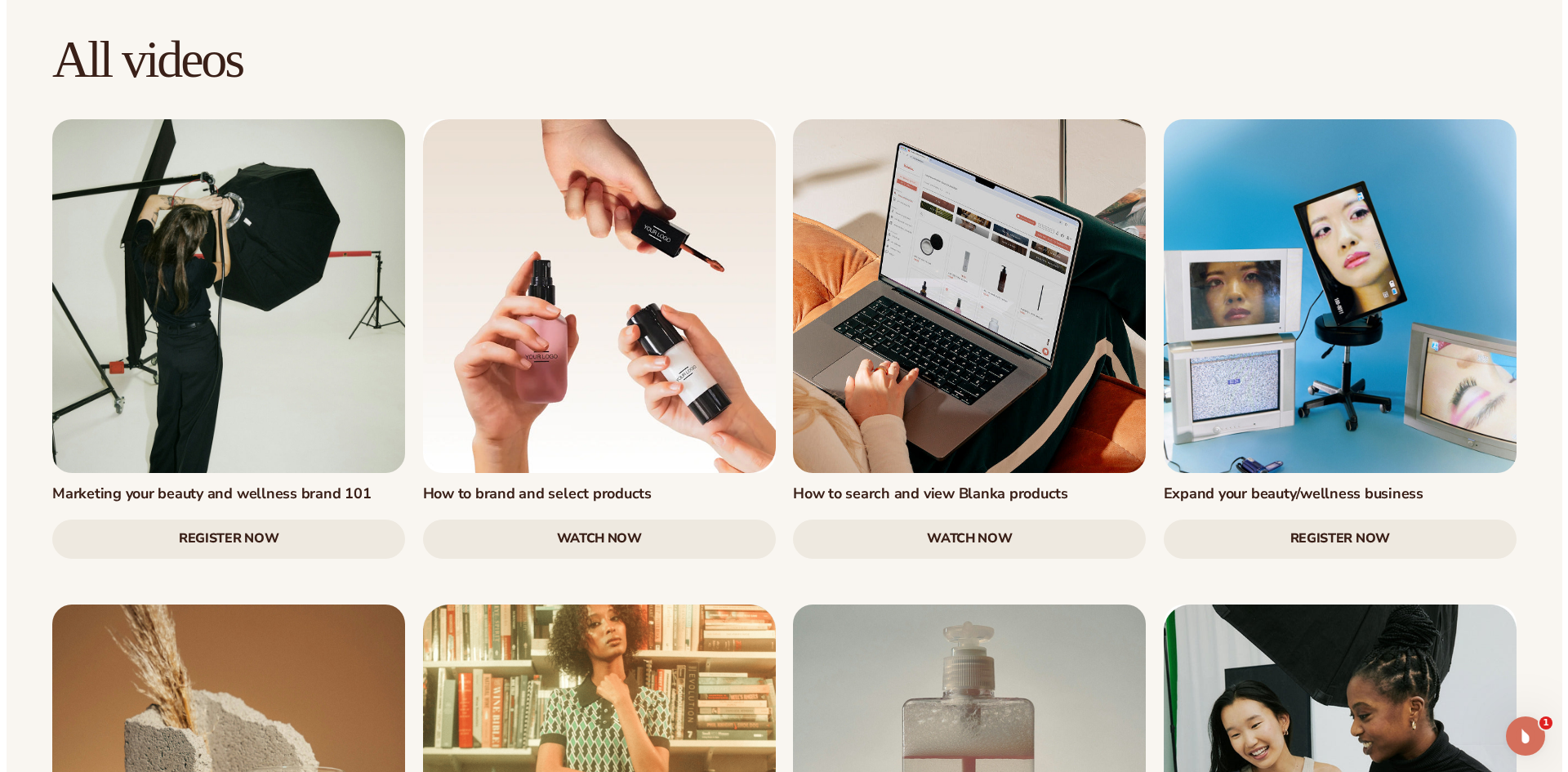
scroll to position [1681, 0]
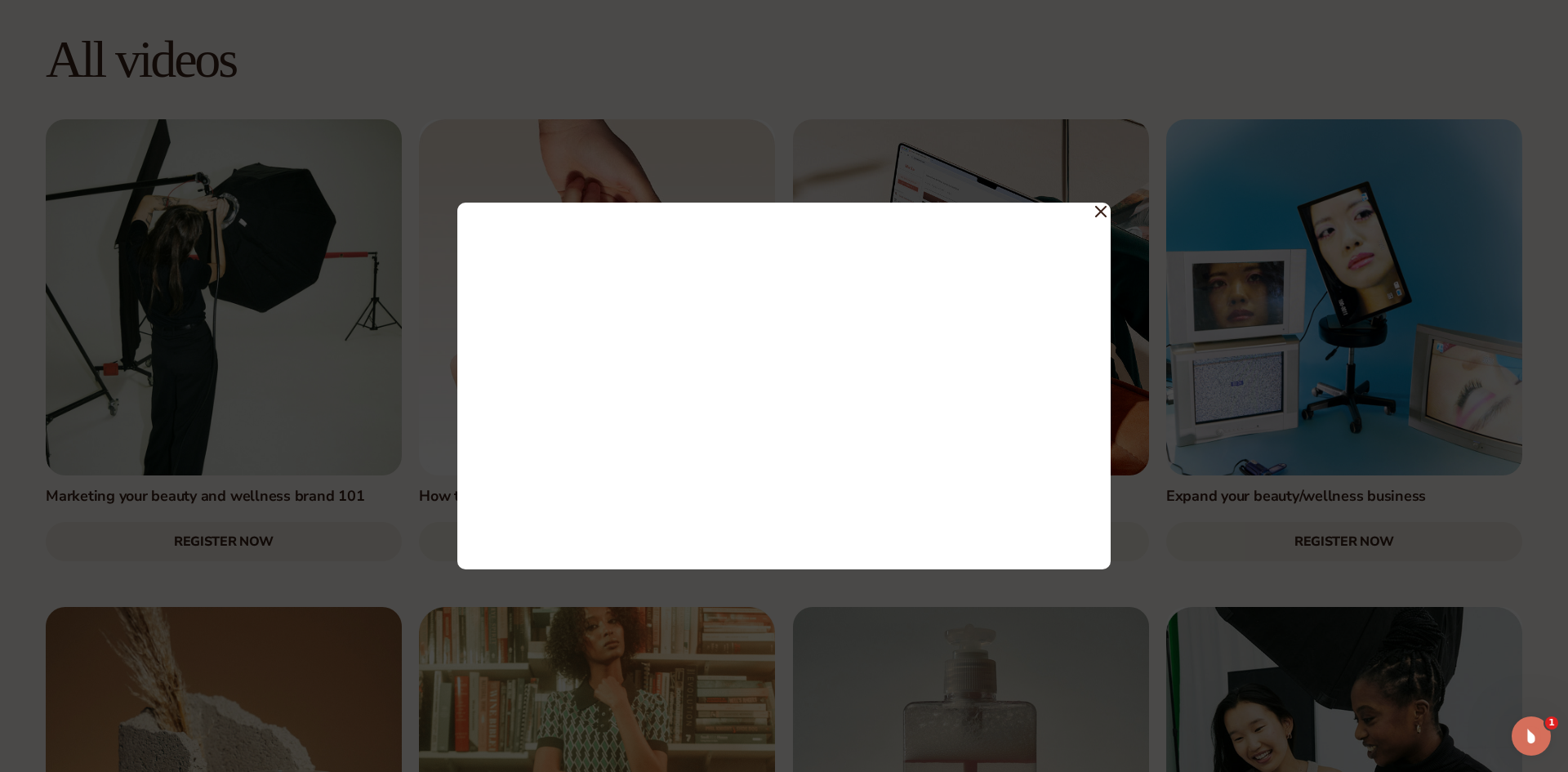
click at [1107, 212] on div at bounding box center [784, 386] width 654 height 367
click at [1098, 217] on icon at bounding box center [1100, 212] width 11 height 11
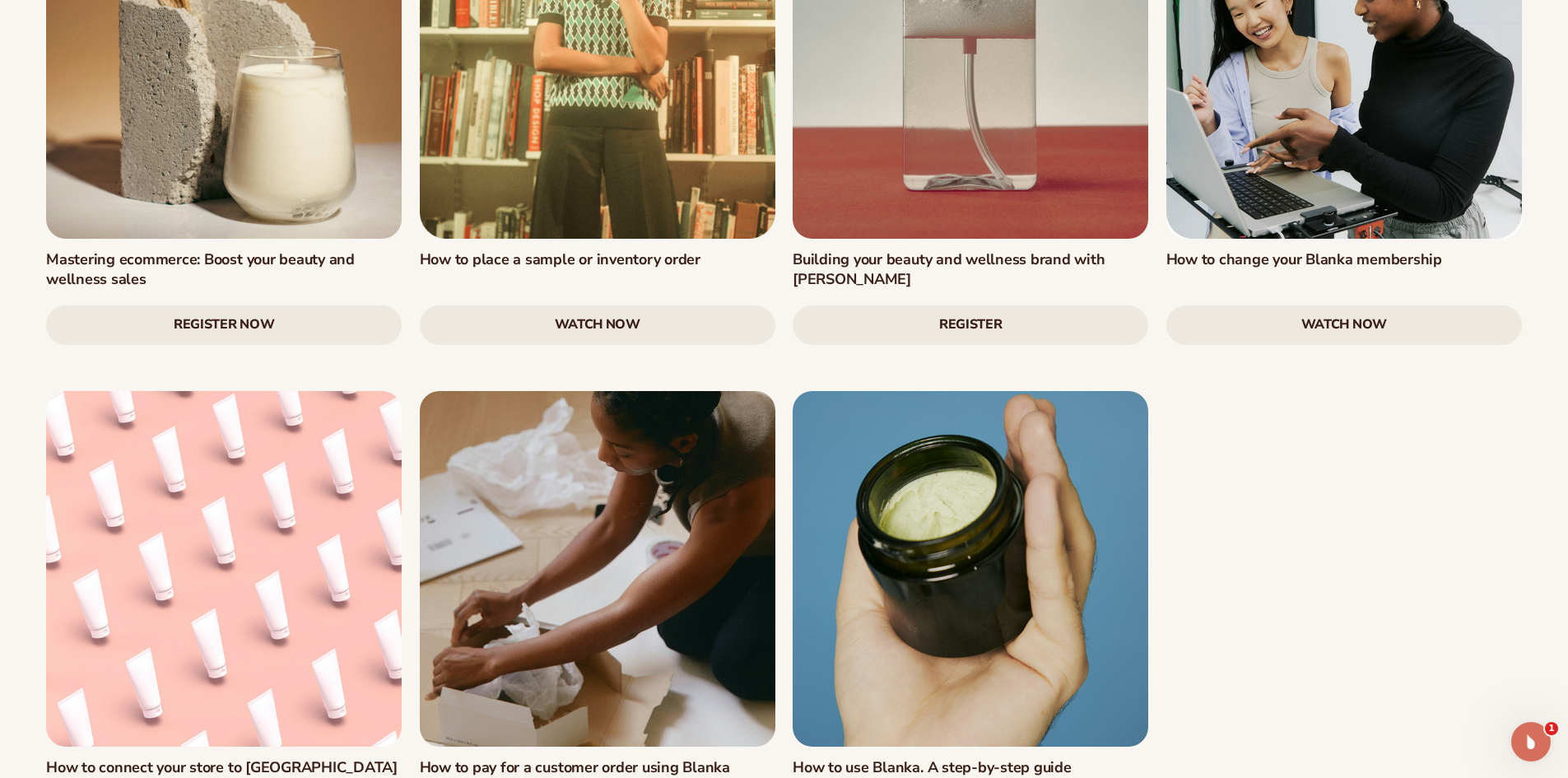
scroll to position [2431, 0]
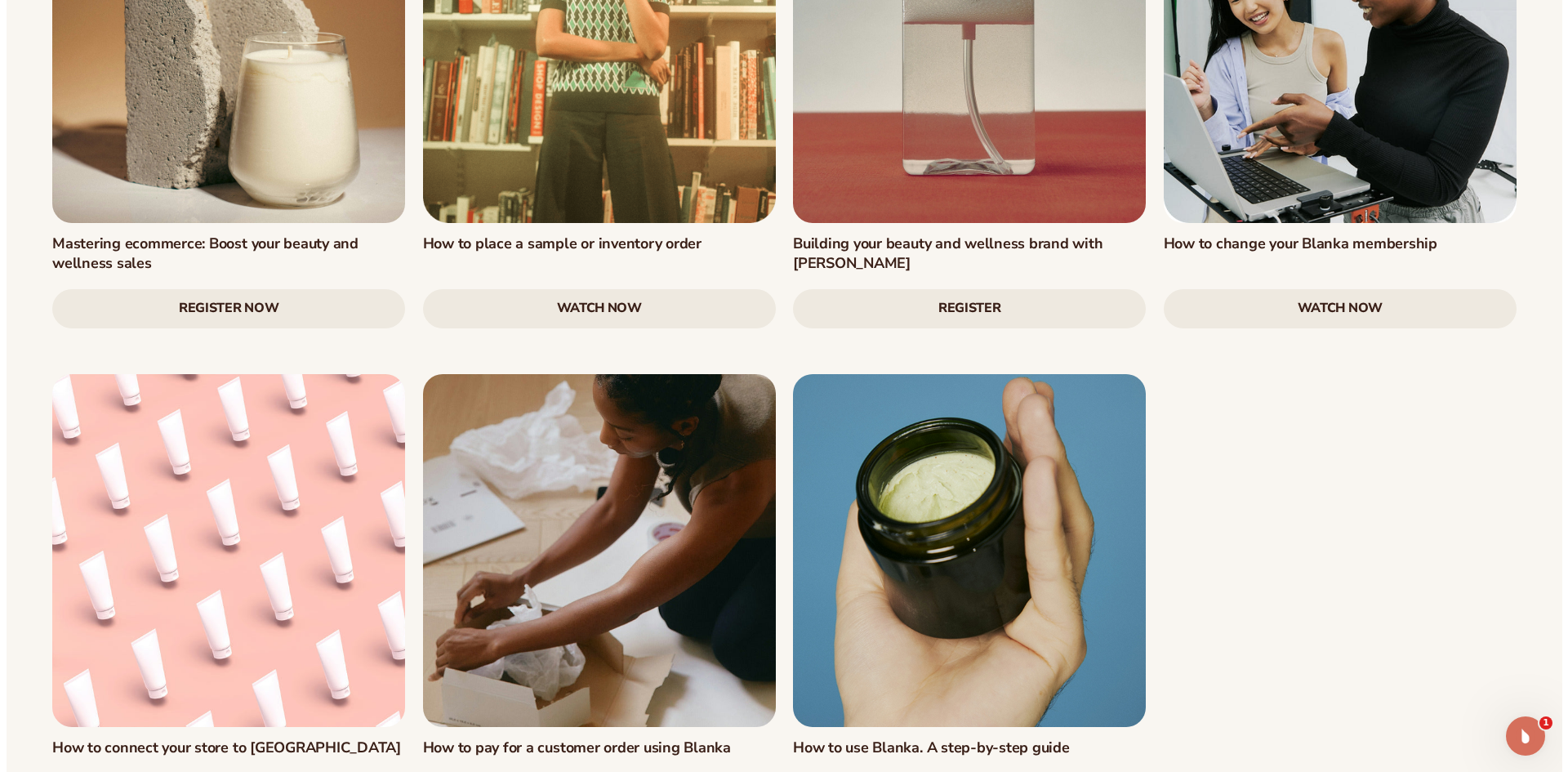
scroll to position [2419, 0]
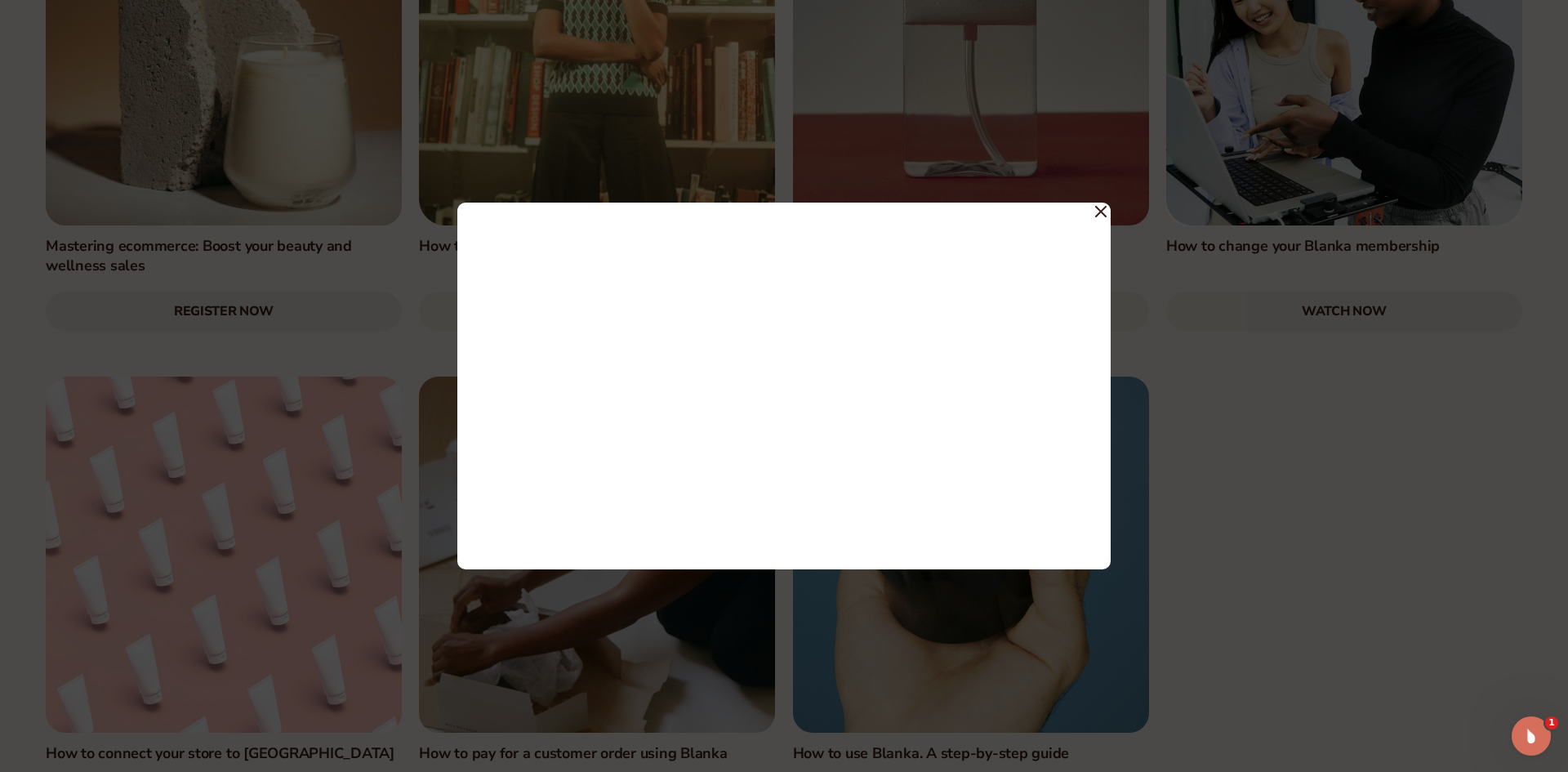
click at [1104, 204] on span at bounding box center [1100, 210] width 11 height 29
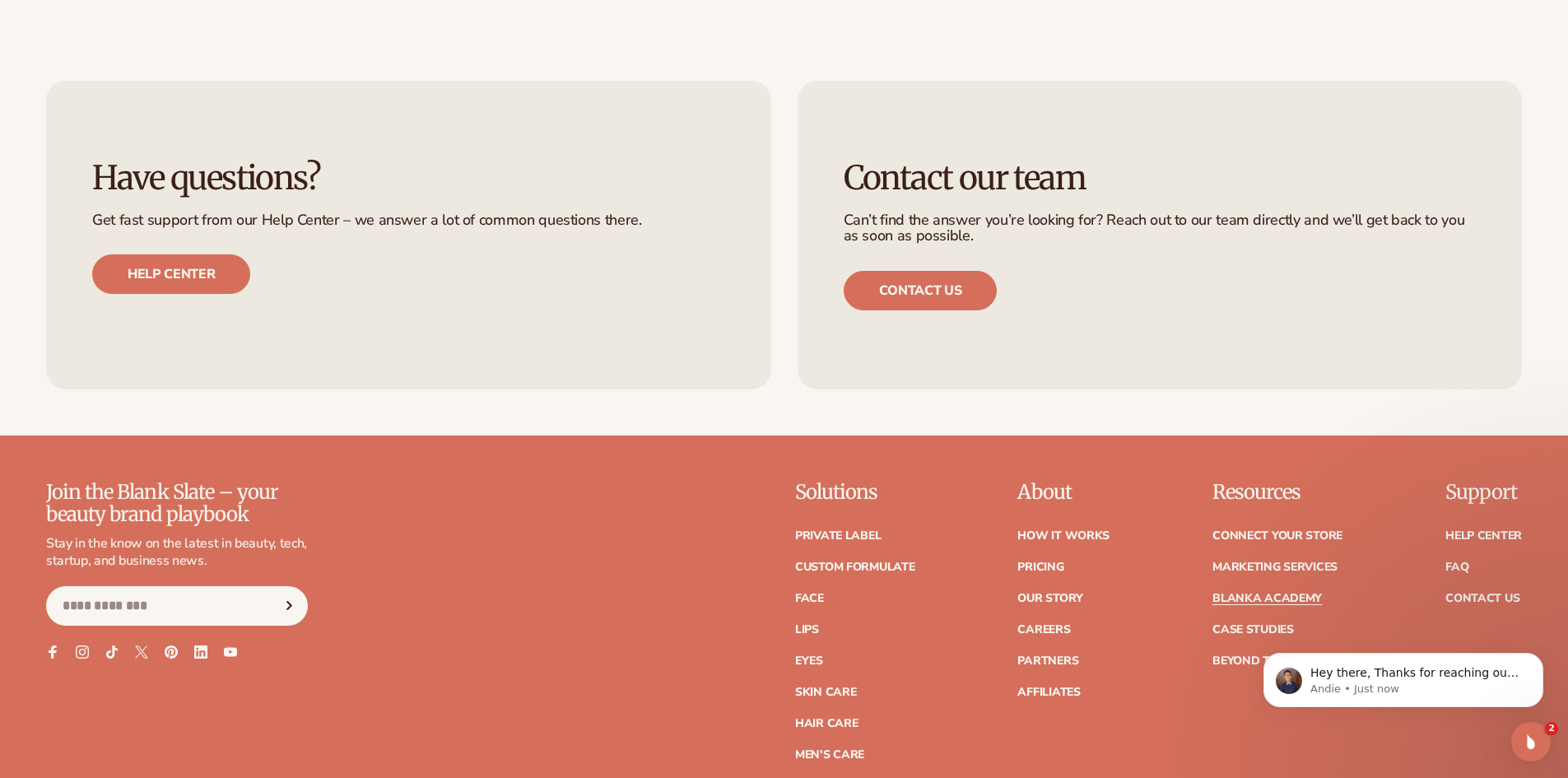
scroll to position [0, 0]
click at [843, 718] on link "Hair Care" at bounding box center [826, 723] width 62 height 12
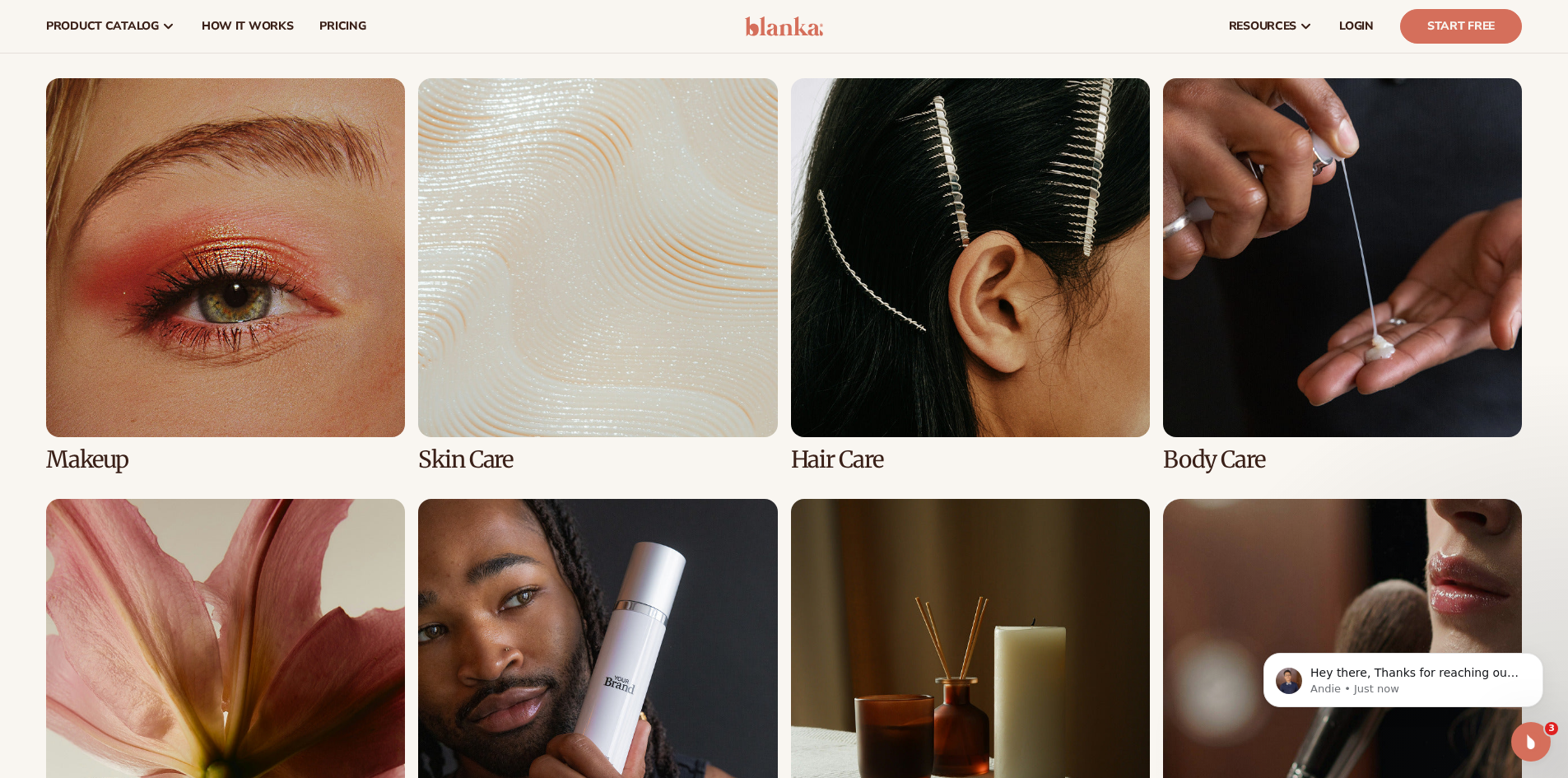
scroll to position [1123, 0]
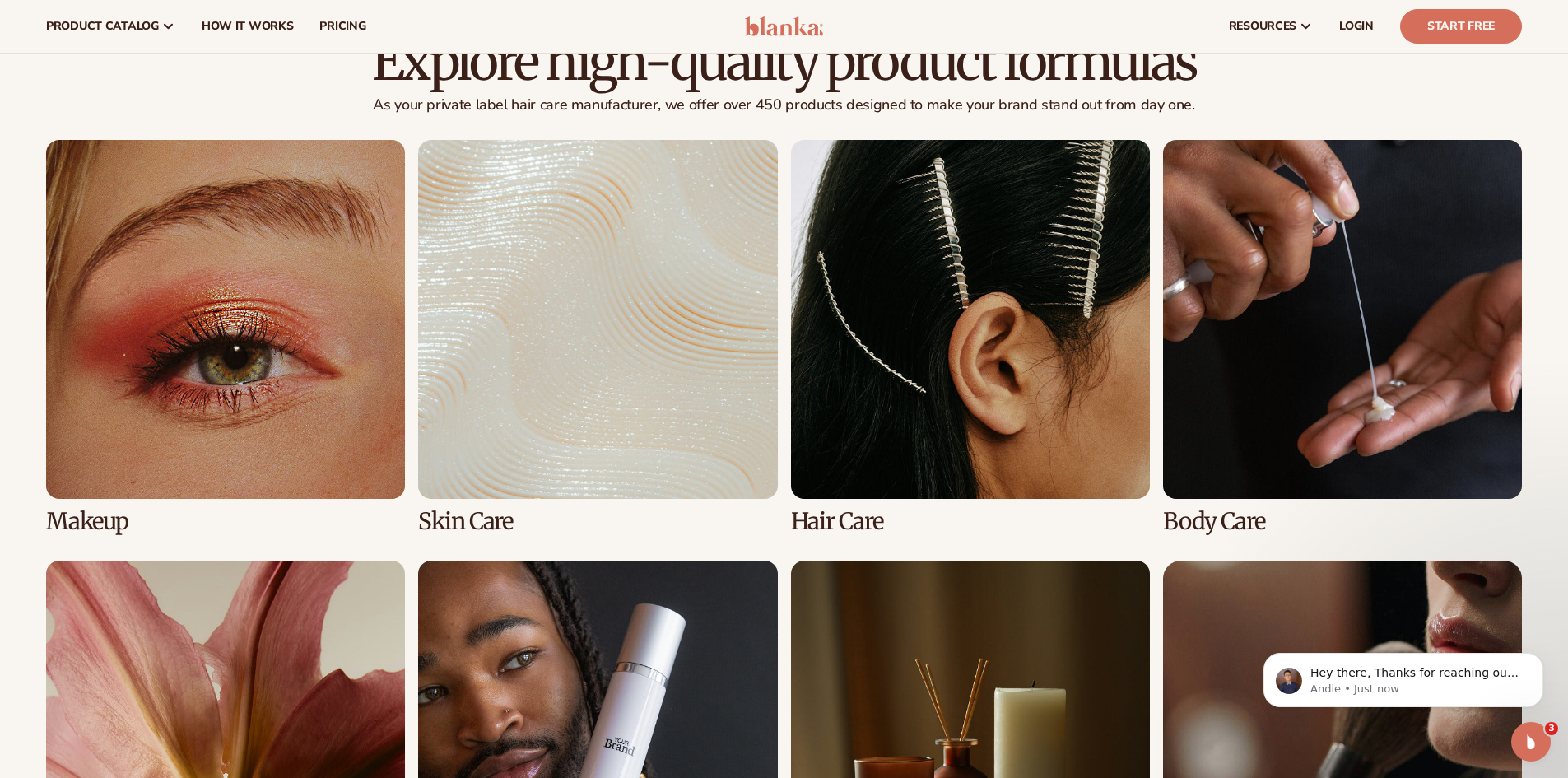
click at [237, 274] on link "1 / 8" at bounding box center [226, 337] width 359 height 394
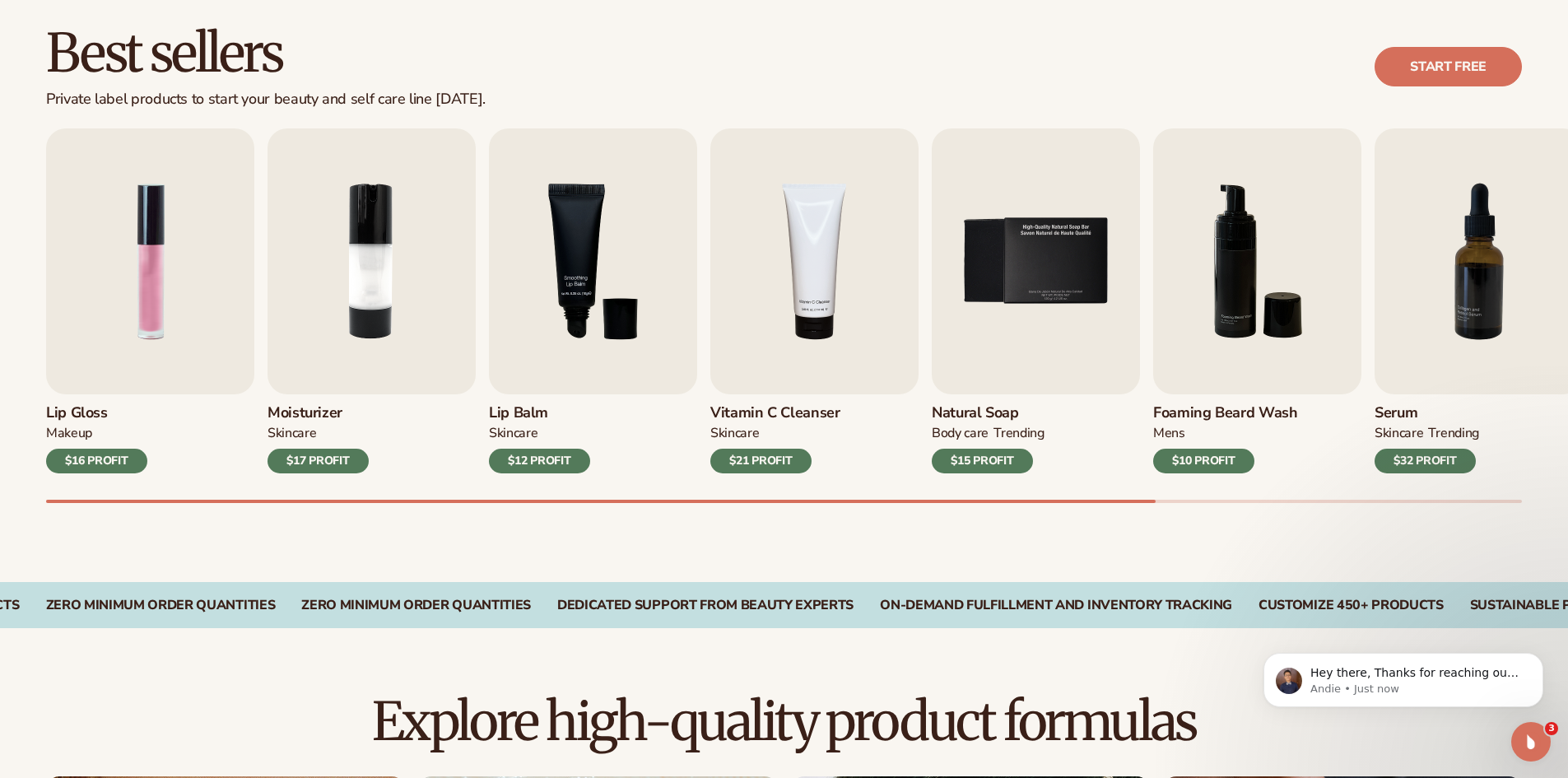
scroll to position [537, 0]
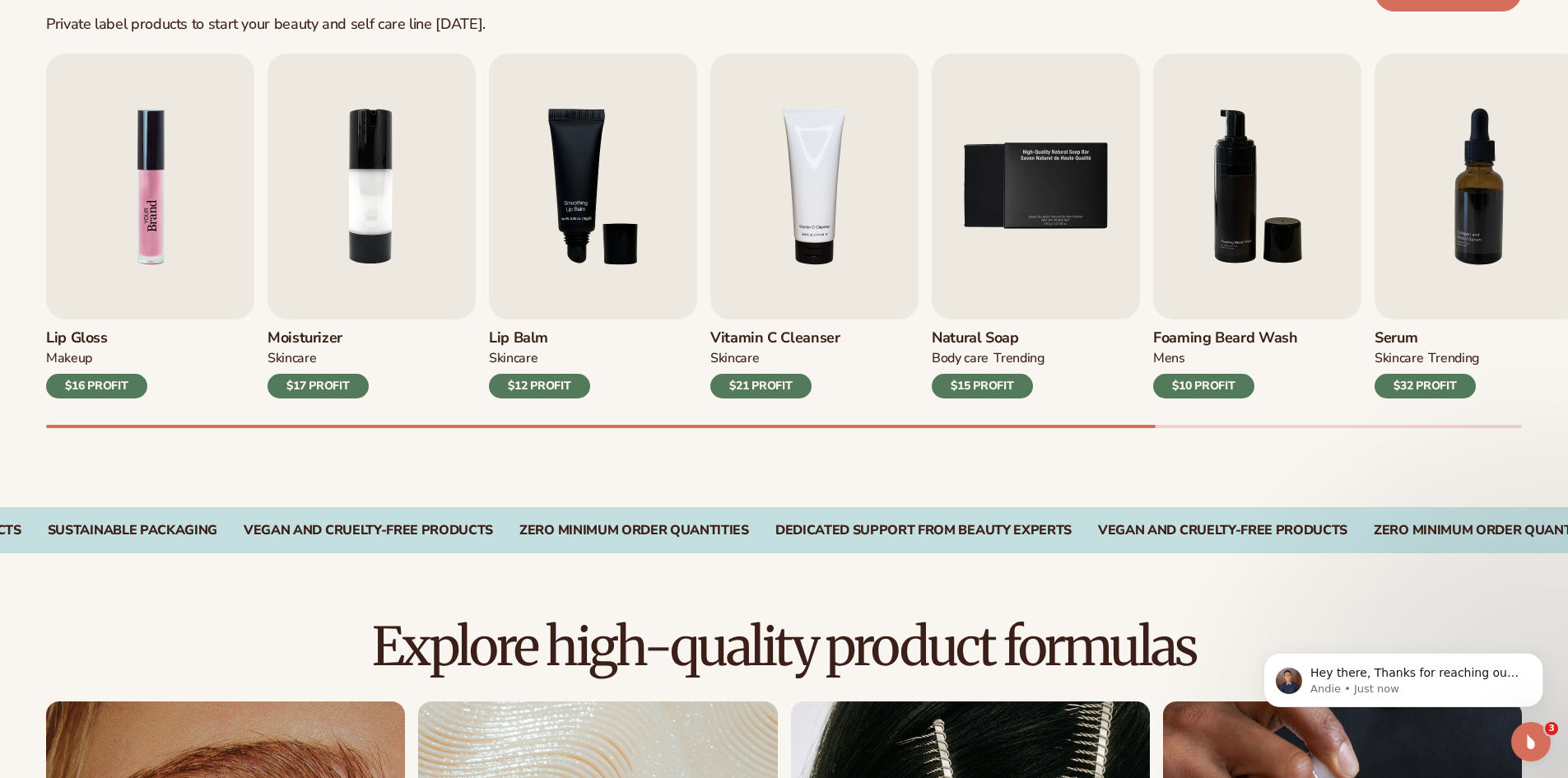
click at [210, 299] on img "1 / 9" at bounding box center [150, 186] width 209 height 266
click at [138, 385] on div "$16 PROFIT" at bounding box center [97, 386] width 101 height 25
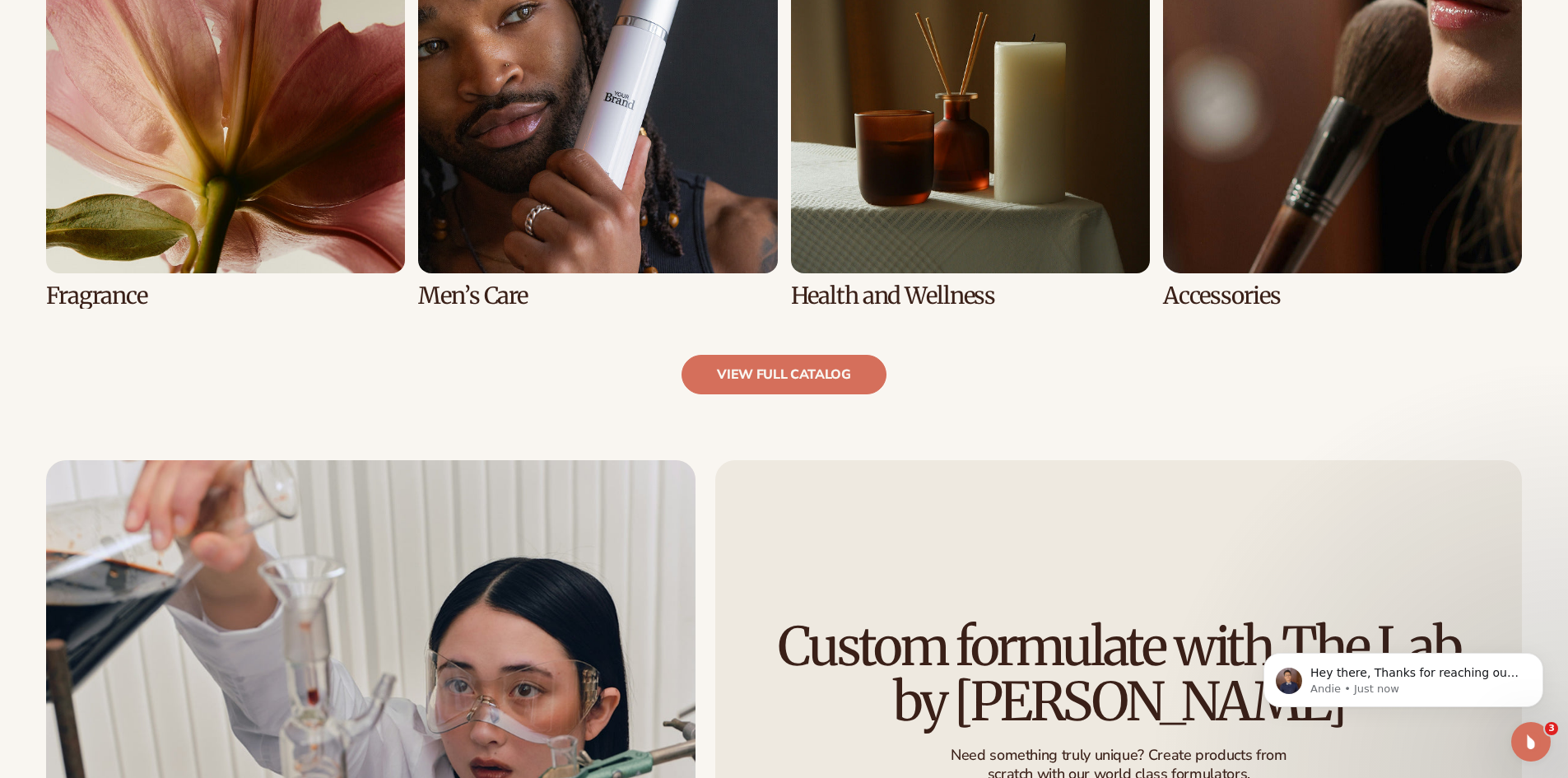
scroll to position [1758, 0]
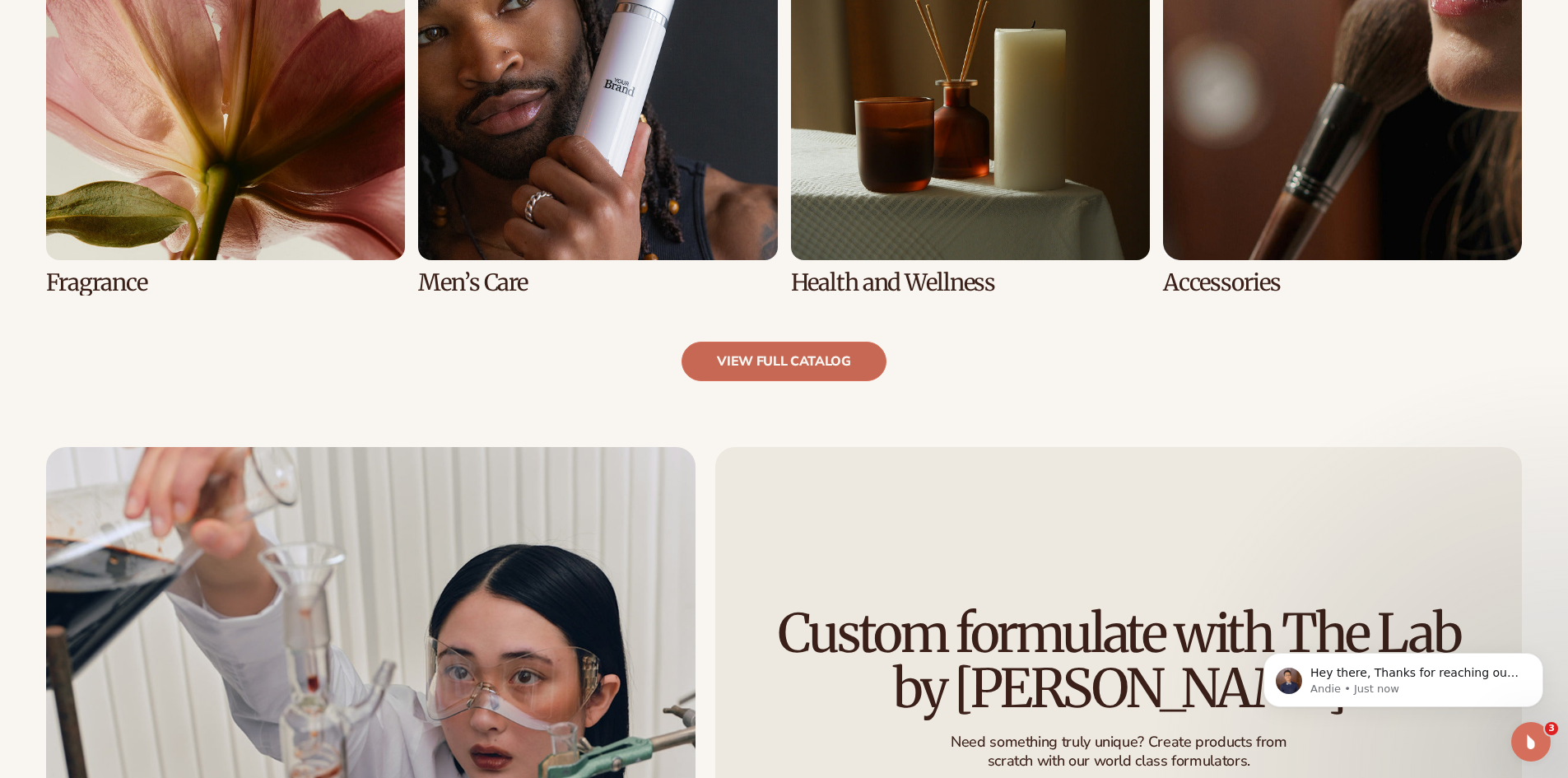
click at [842, 358] on link "view full catalog" at bounding box center [784, 361] width 205 height 39
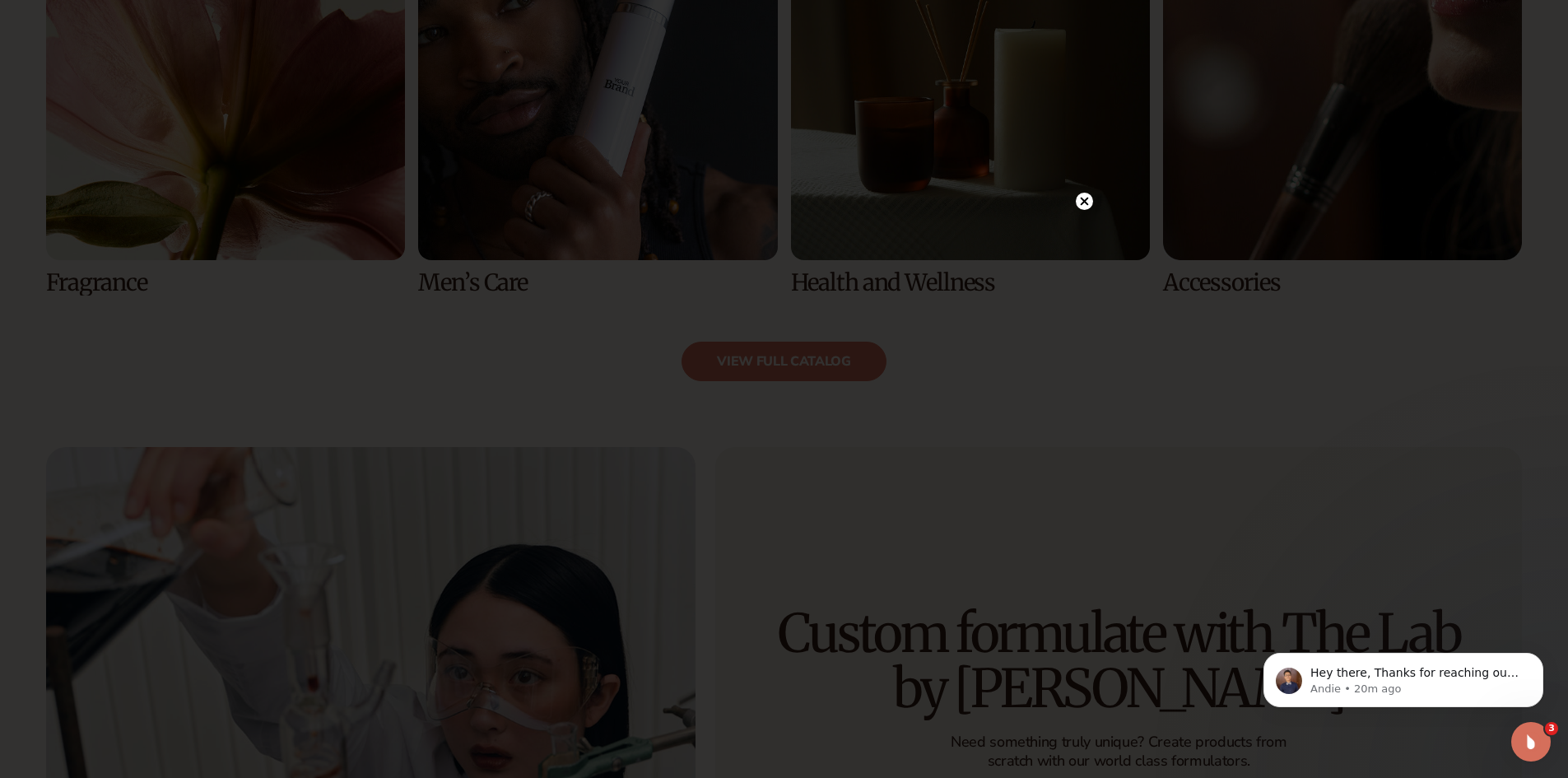
click at [1081, 192] on div at bounding box center [1084, 201] width 17 height 28
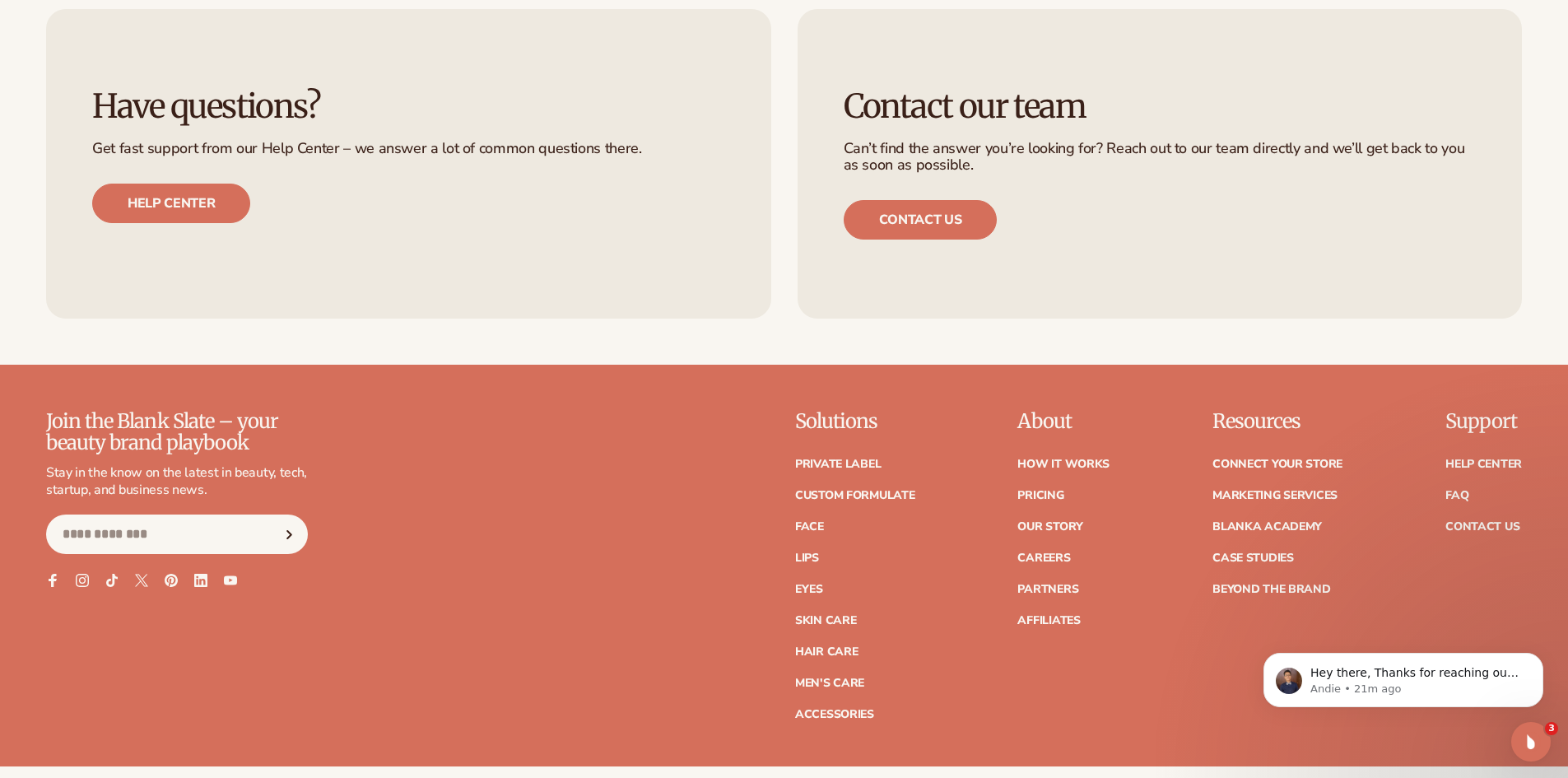
scroll to position [2971, 0]
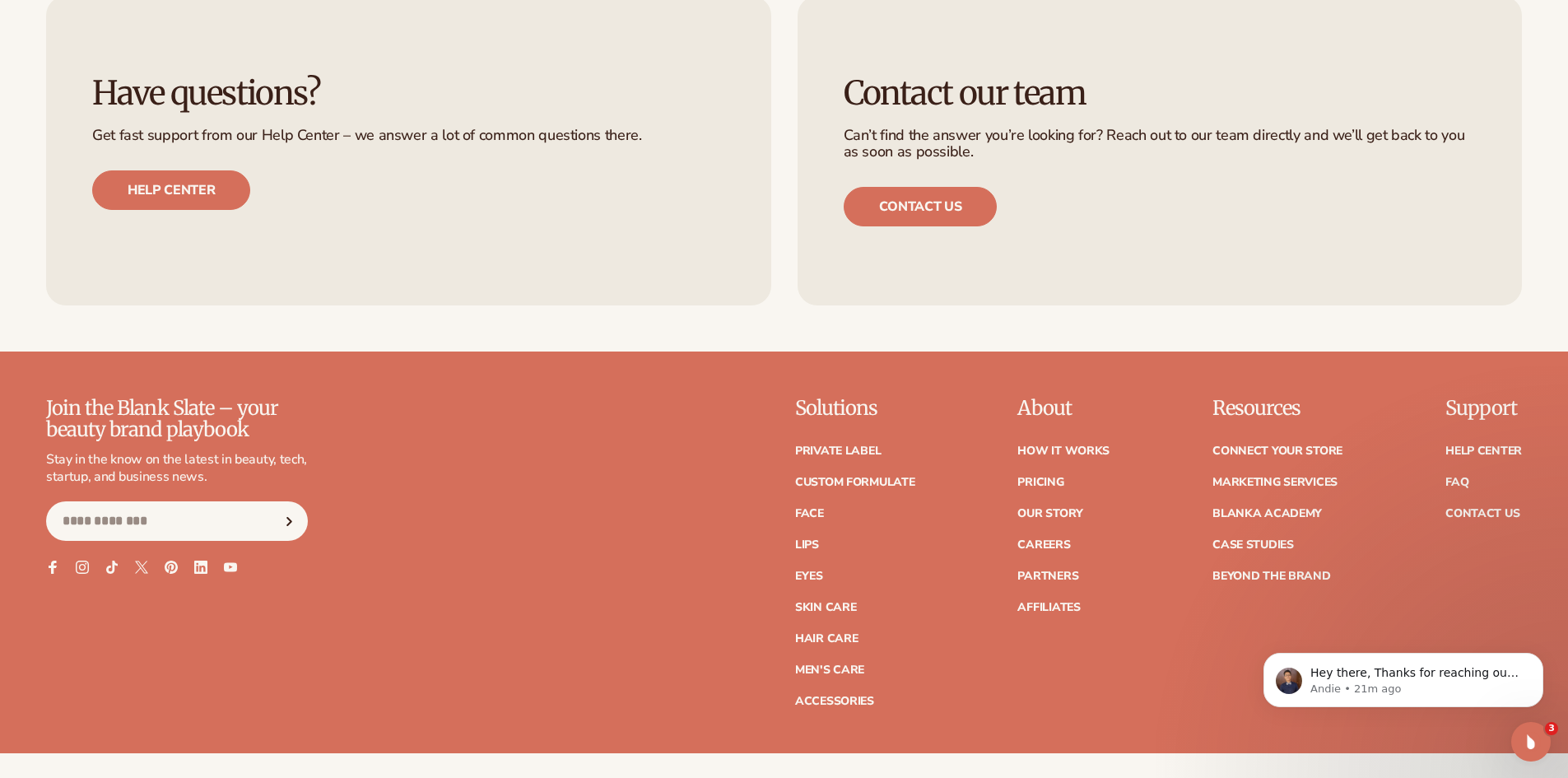
drag, startPoint x: 1573, startPoint y: 412, endPoint x: 315, endPoint y: 20, distance: 1317.7
click at [1035, 570] on link "Partners" at bounding box center [1048, 576] width 61 height 12
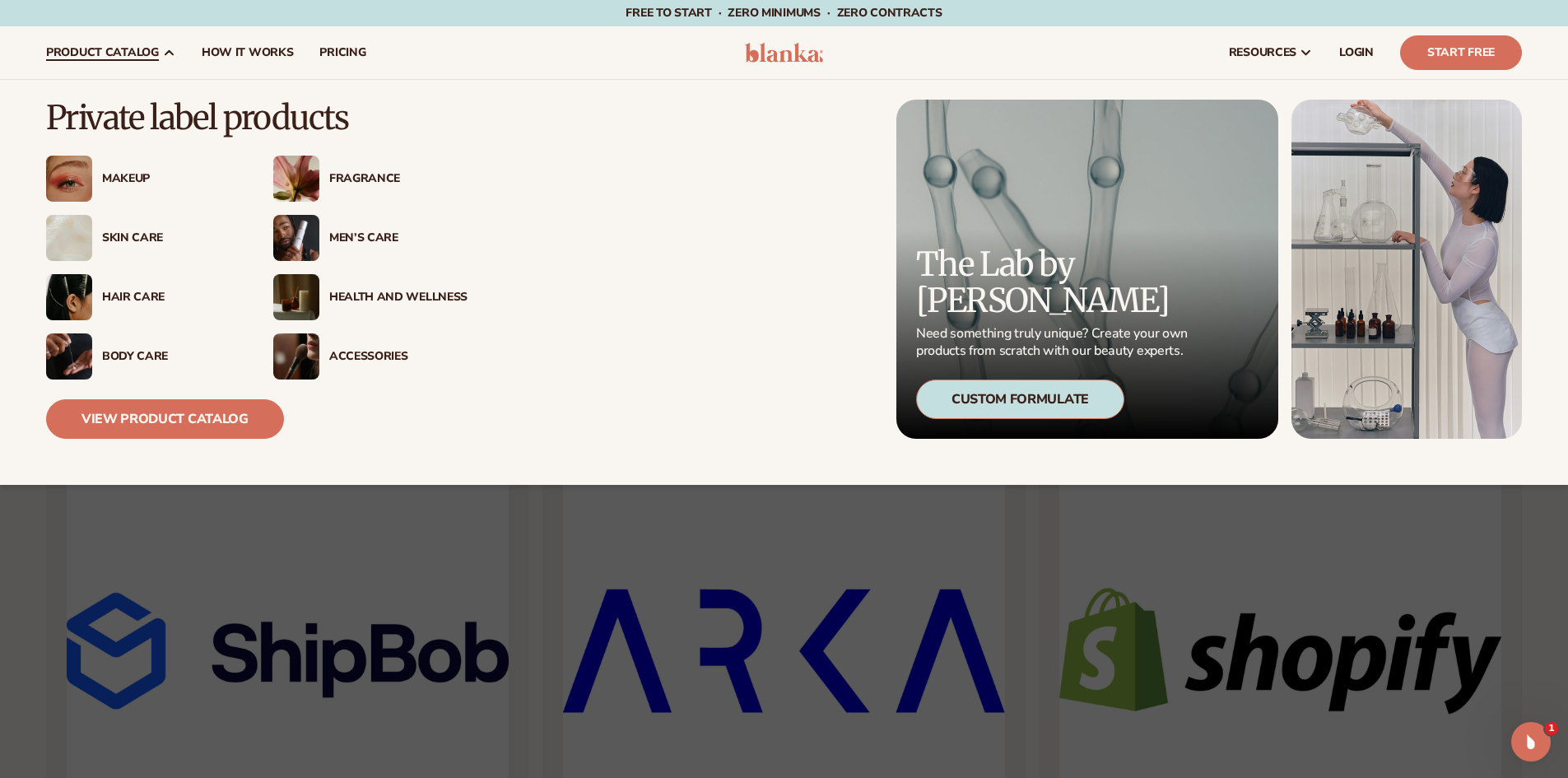
click at [347, 166] on div "Fragrance" at bounding box center [370, 179] width 194 height 46
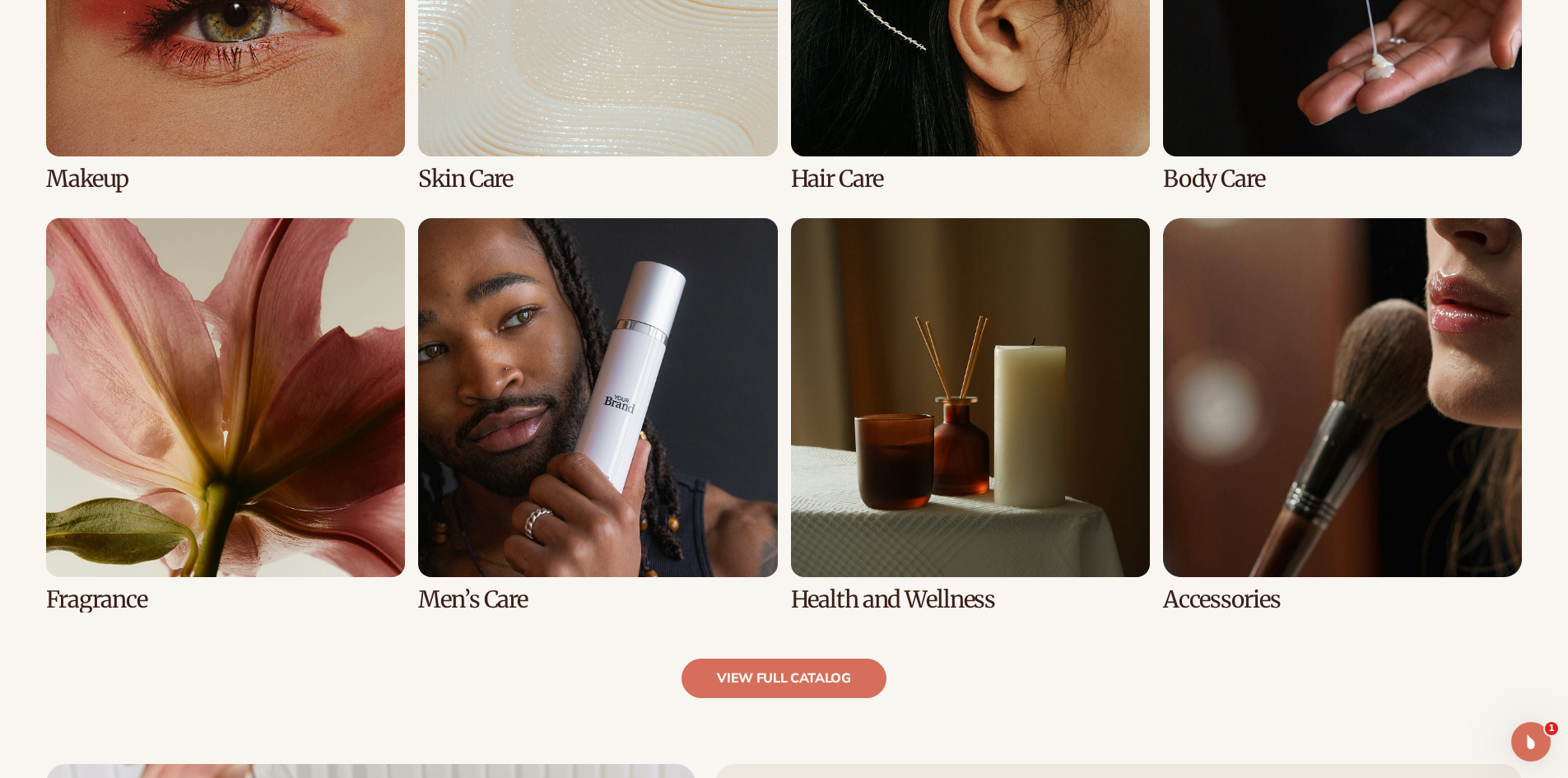
scroll to position [1512, 0]
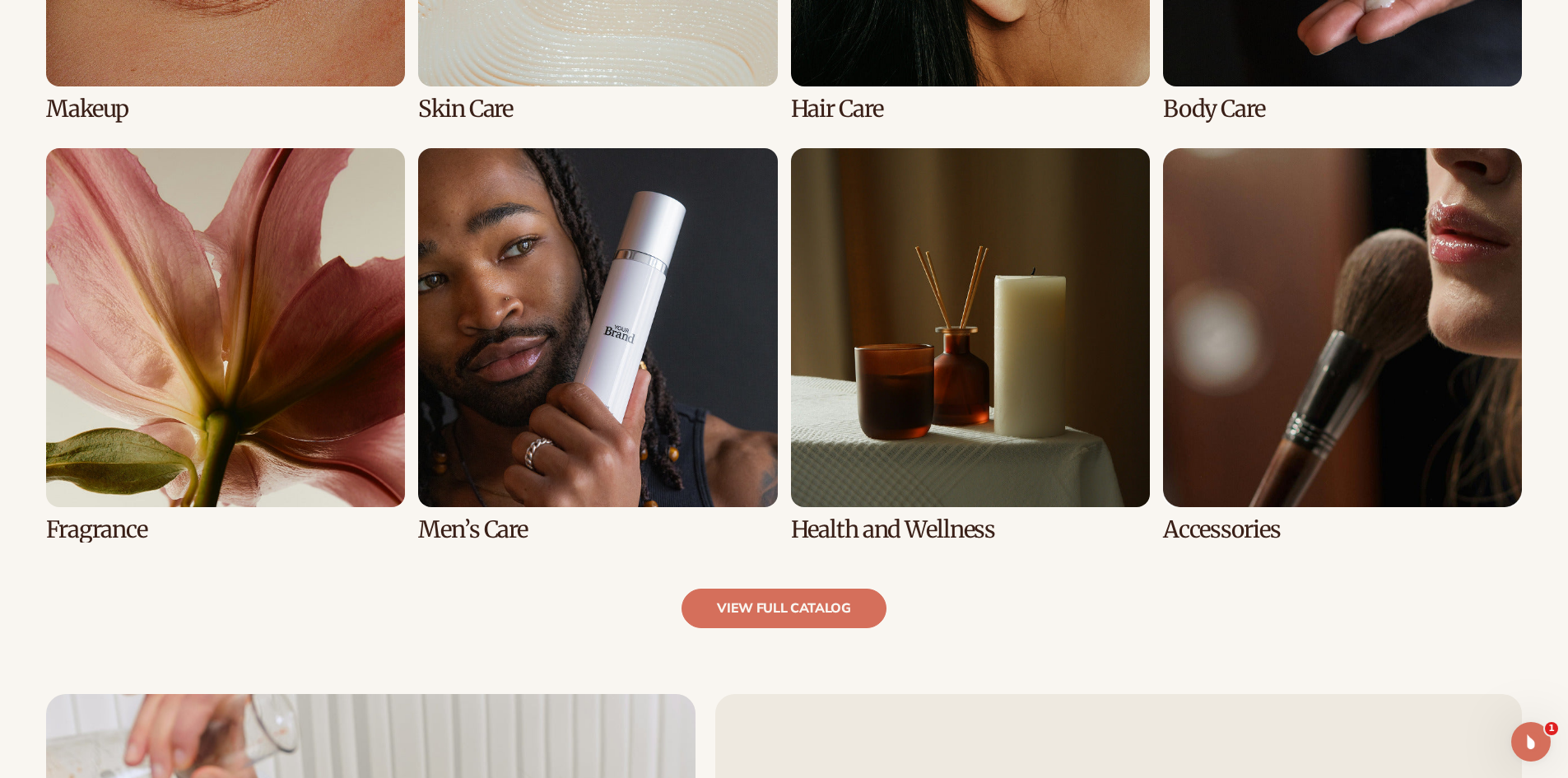
click at [210, 410] on link "5 / 8" at bounding box center [226, 345] width 359 height 394
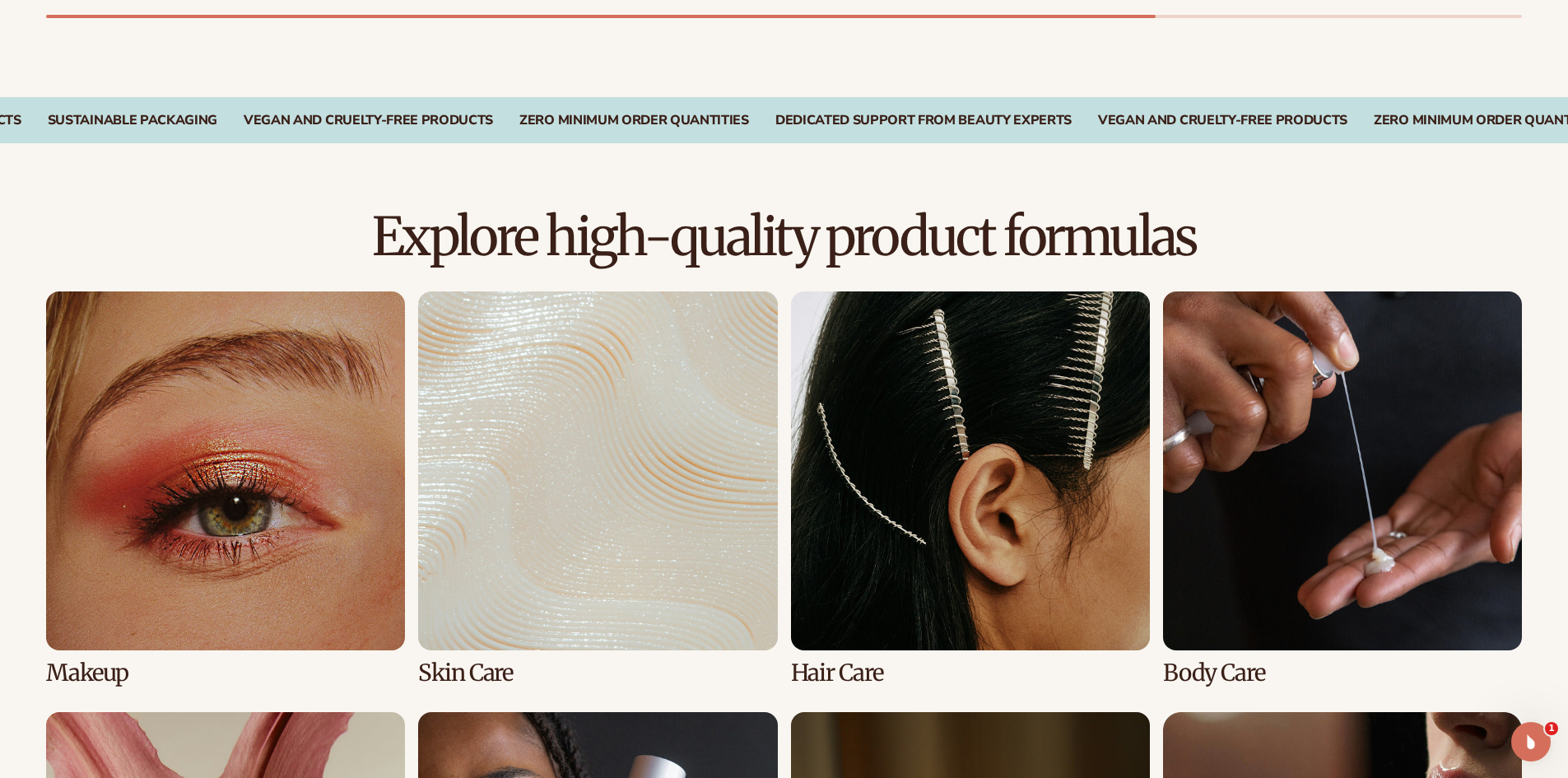
scroll to position [996, 0]
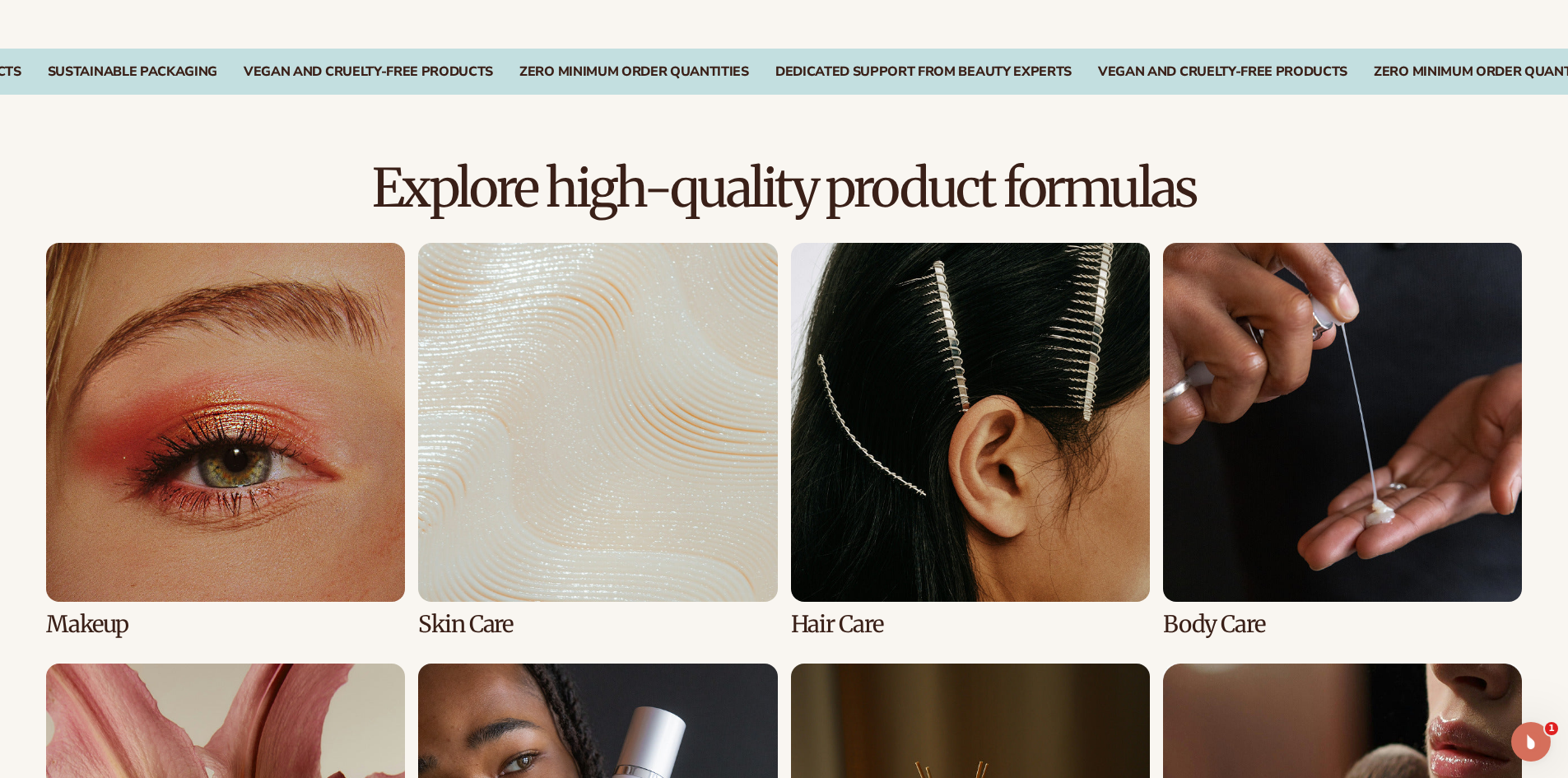
click at [1182, 389] on link "4 / 8" at bounding box center [1342, 440] width 359 height 394
click at [1097, 391] on link "3 / 8" at bounding box center [970, 440] width 359 height 394
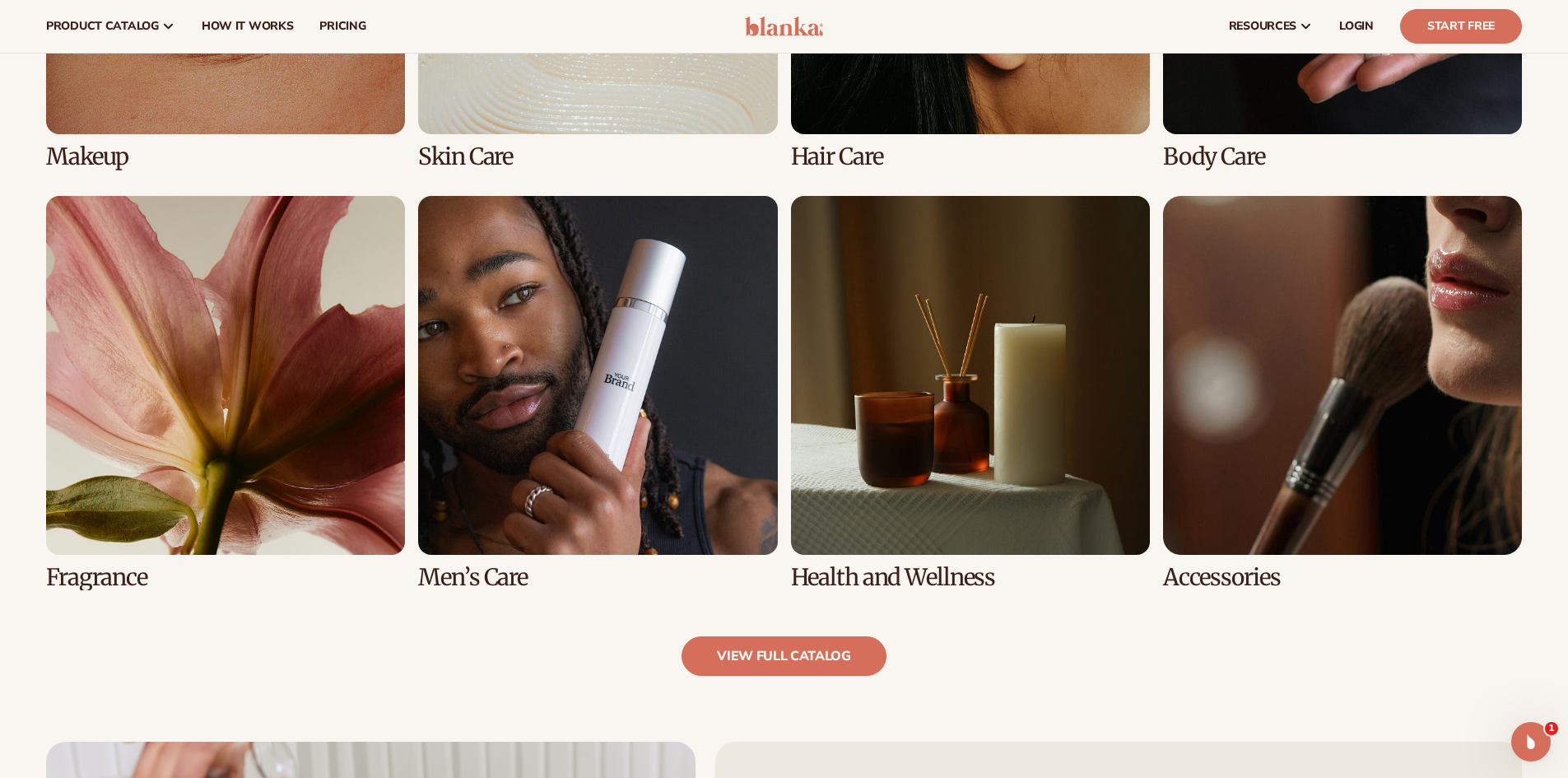
scroll to position [1393, 0]
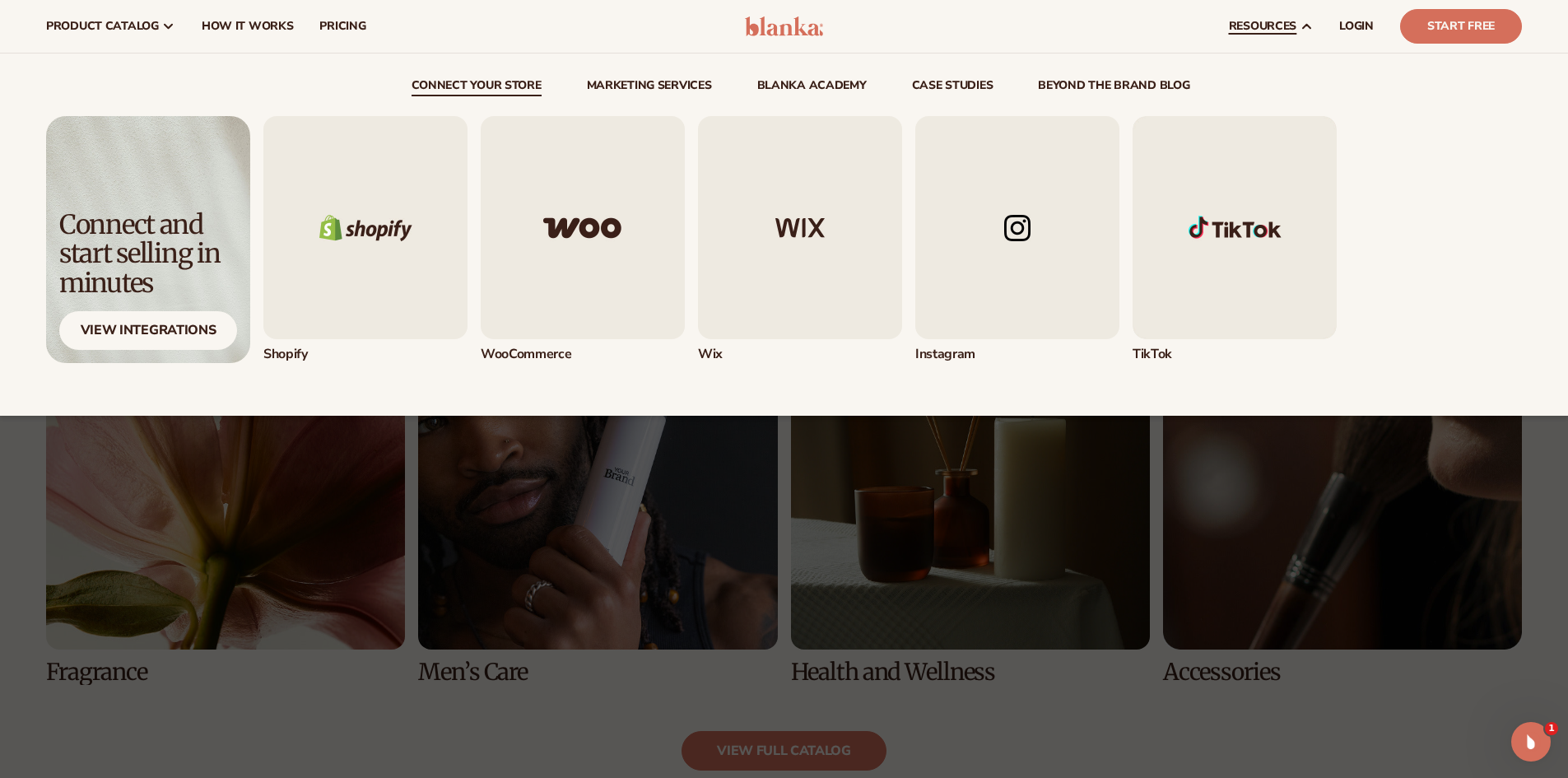
click at [1312, 27] on icon at bounding box center [1306, 26] width 13 height 13
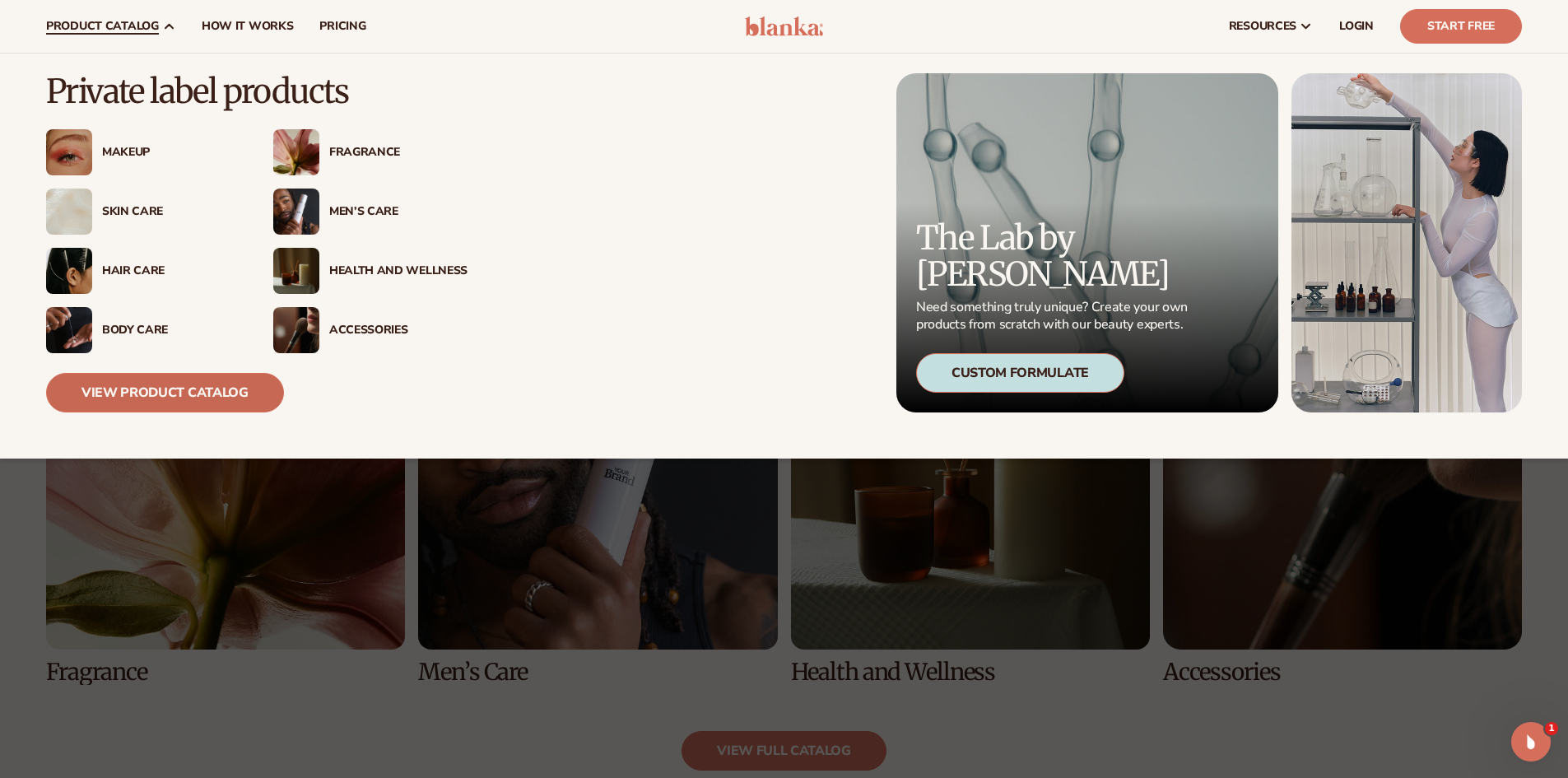
click at [157, 399] on link "View Product Catalog" at bounding box center [165, 393] width 238 height 39
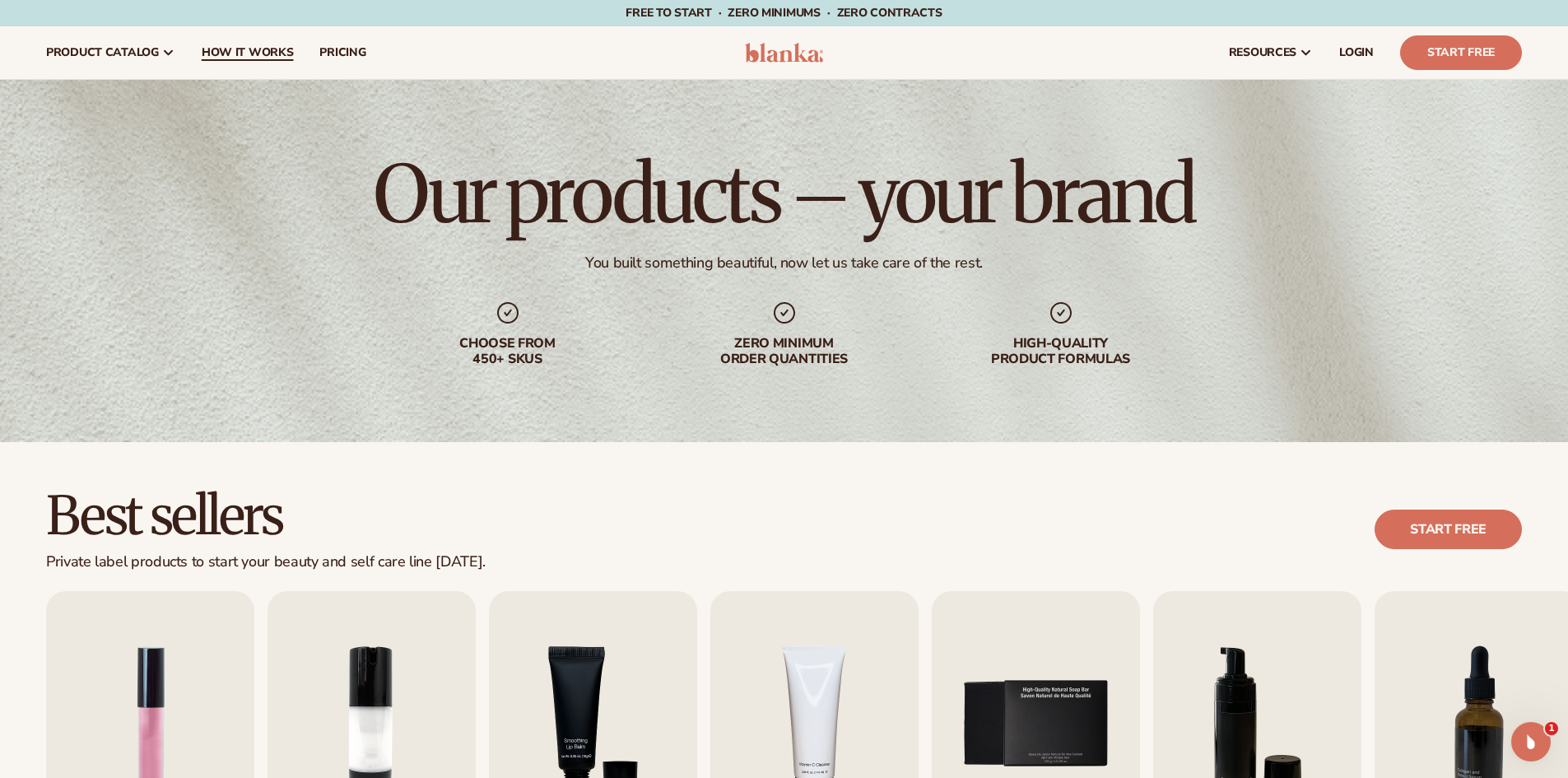
click at [215, 52] on span "How It Works" at bounding box center [248, 52] width 92 height 13
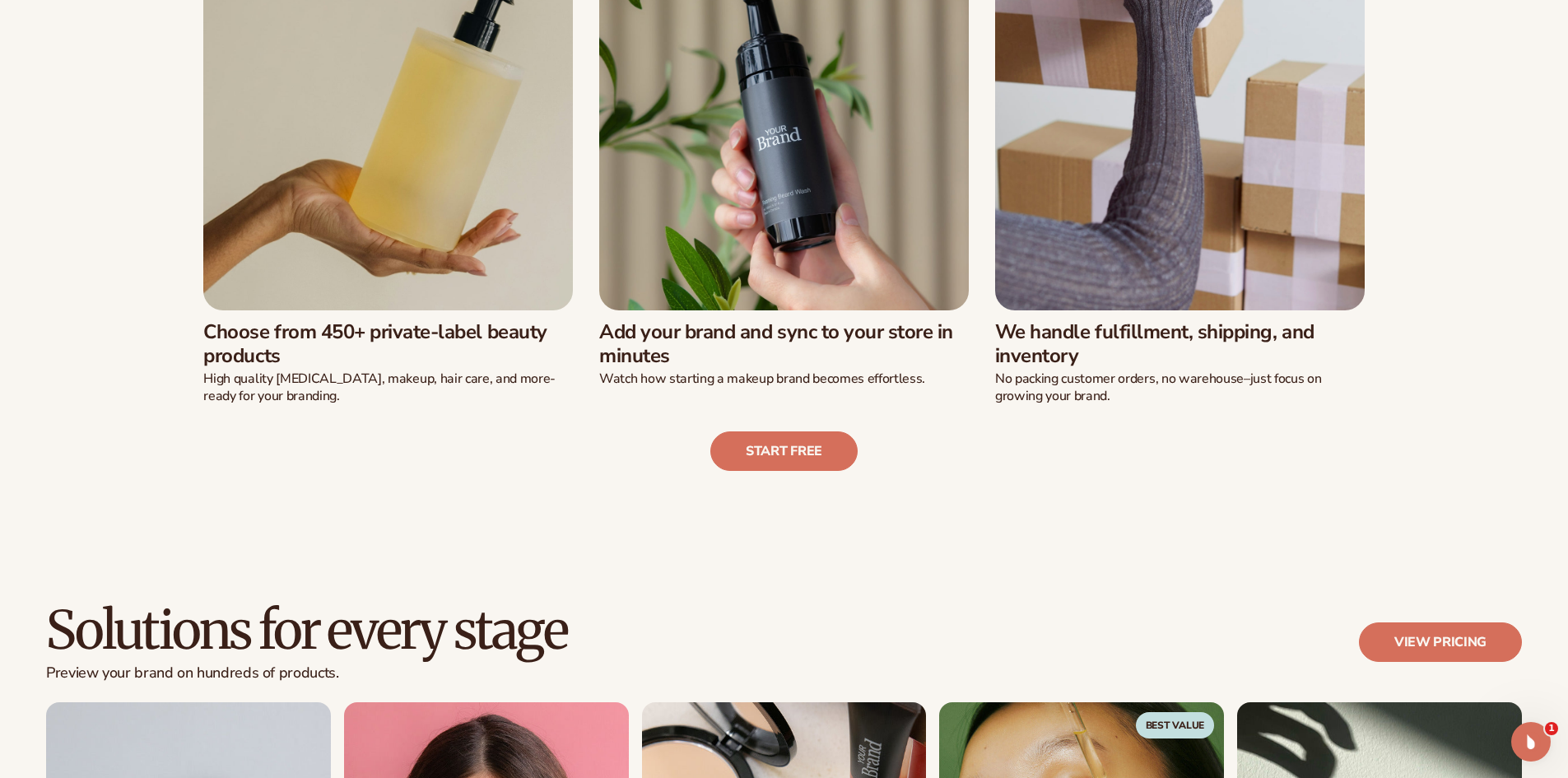
scroll to position [1109, 0]
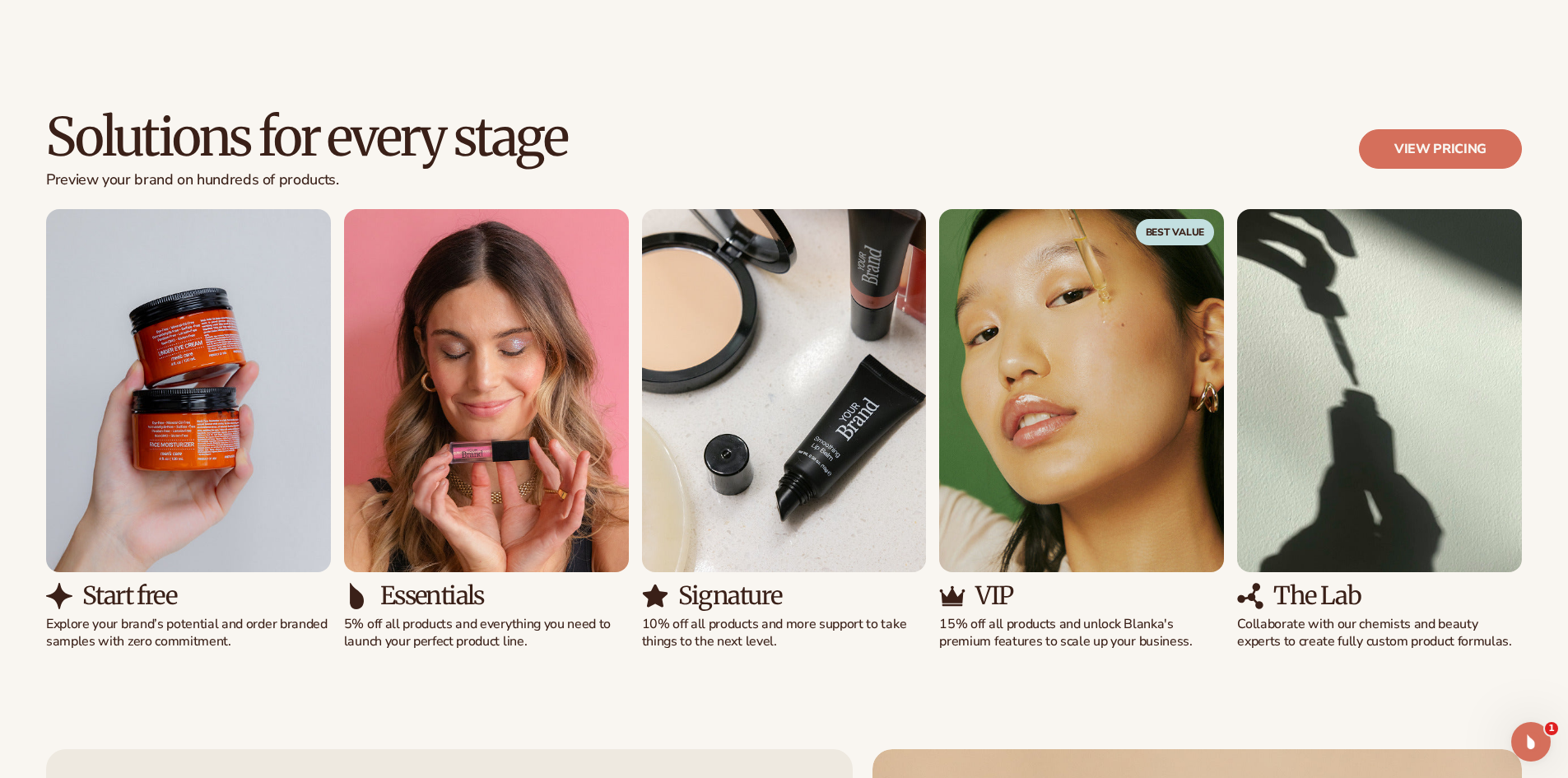
click at [502, 521] on img "2 / 5" at bounding box center [486, 390] width 285 height 363
click at [437, 598] on h3 "Essentials" at bounding box center [432, 595] width 104 height 28
click at [448, 559] on img "2 / 5" at bounding box center [486, 390] width 285 height 363
click at [1475, 147] on link "View pricing" at bounding box center [1440, 149] width 163 height 39
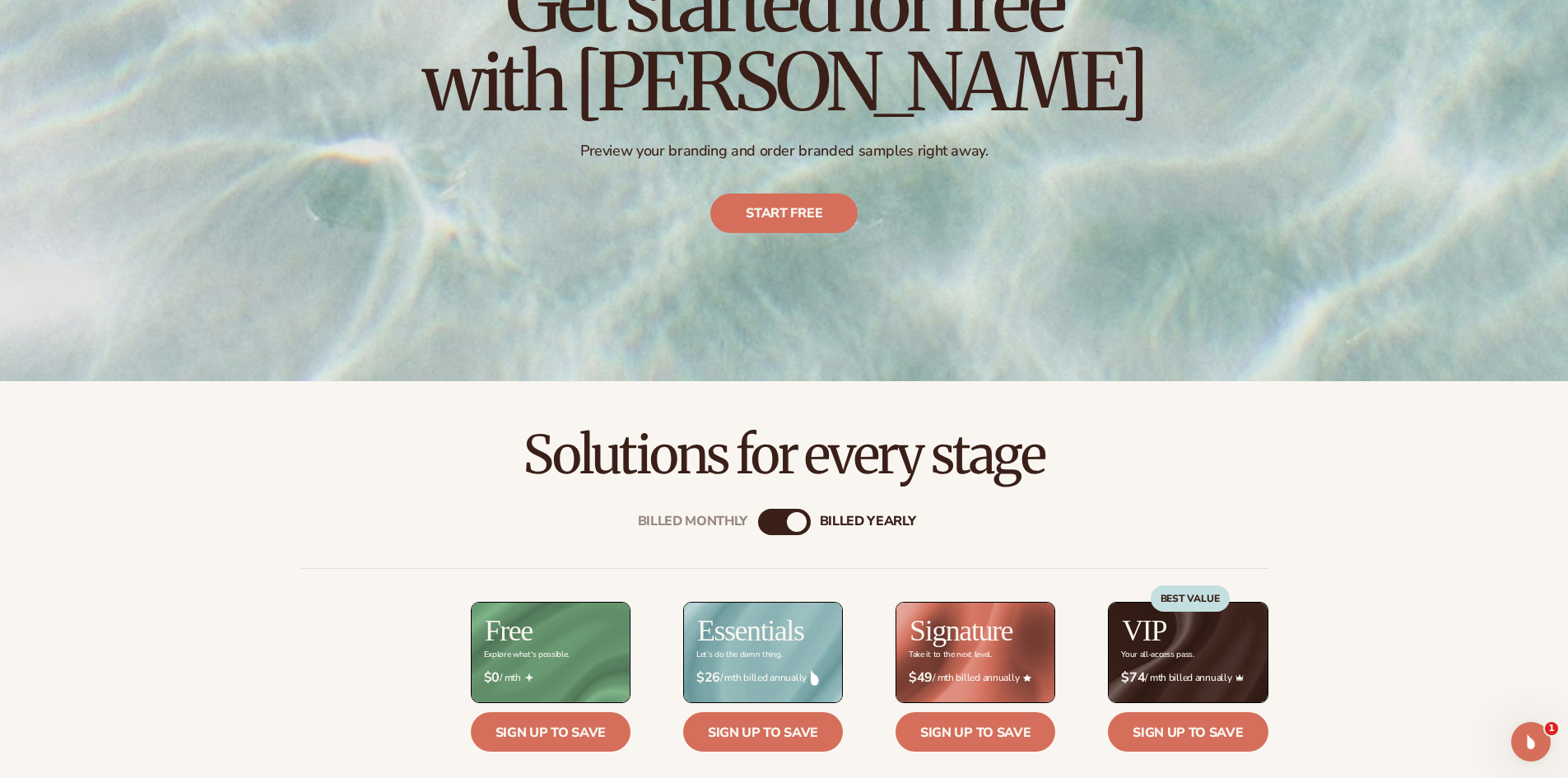
scroll to position [303, 0]
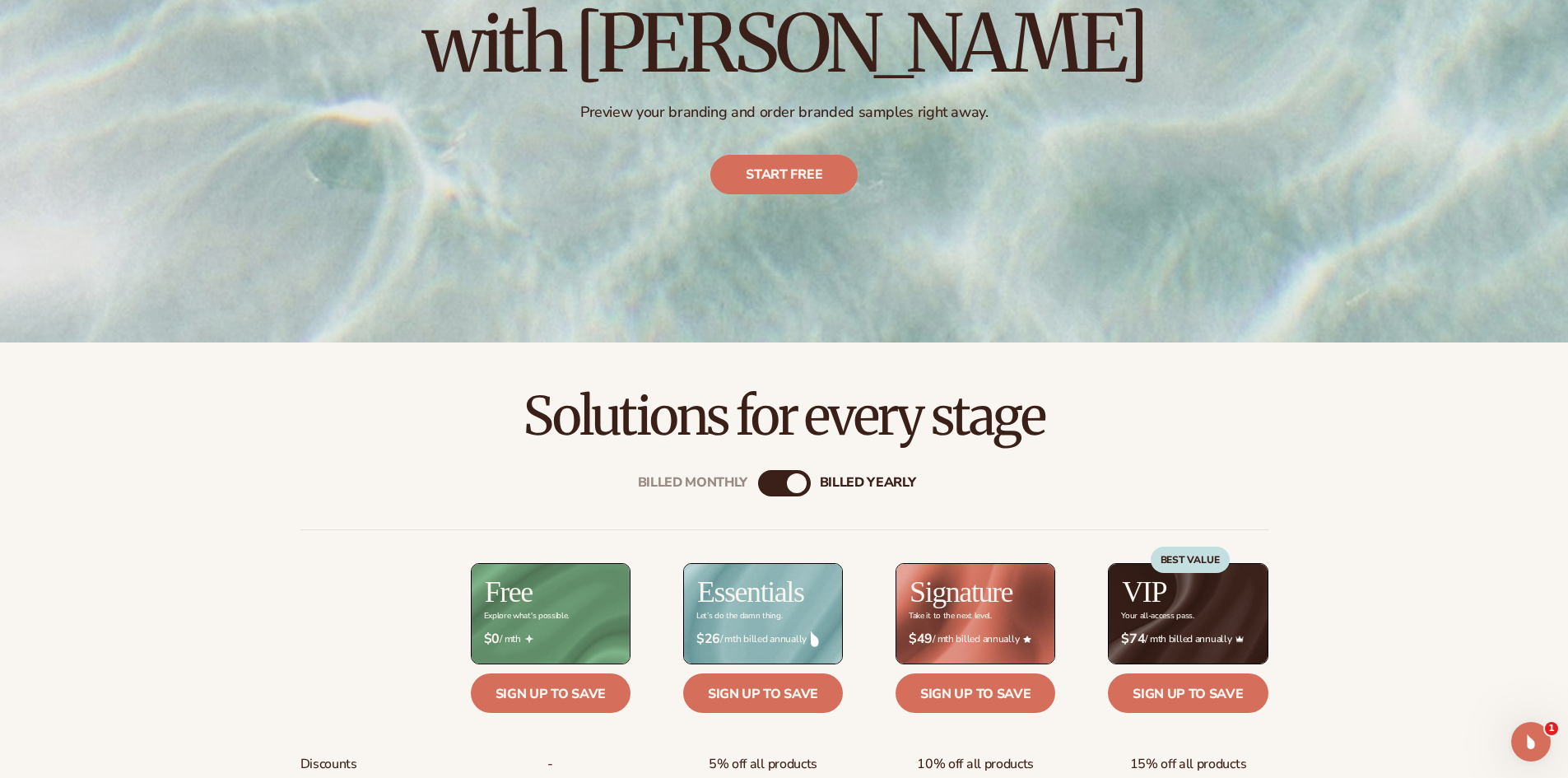
click at [772, 470] on div "Billed Monthly billed Yearly" at bounding box center [784, 483] width 52 height 27
click at [794, 484] on div "billed Yearly" at bounding box center [796, 483] width 20 height 20
click at [792, 482] on div "billed Yearly" at bounding box center [796, 483] width 20 height 20
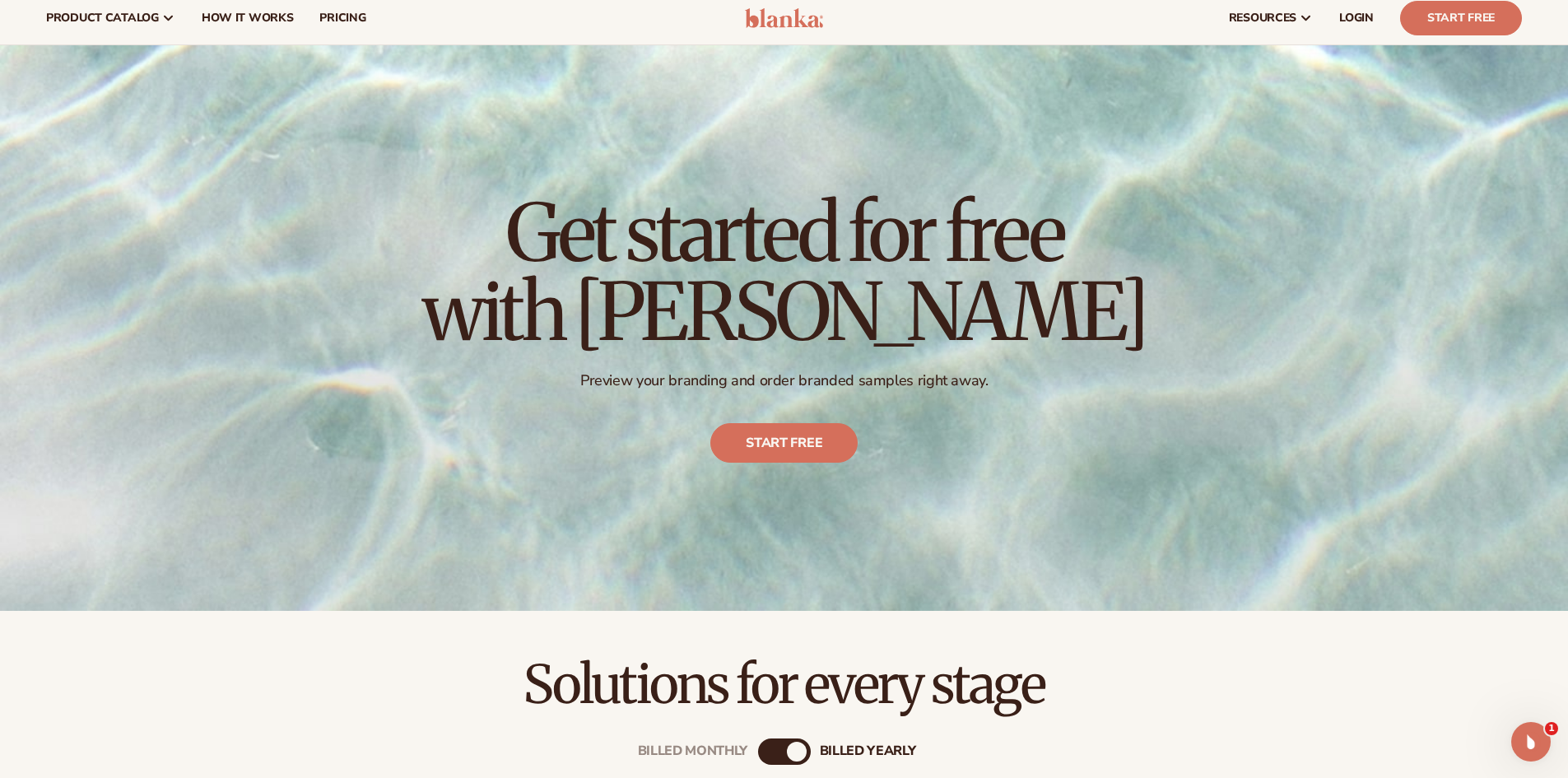
scroll to position [0, 0]
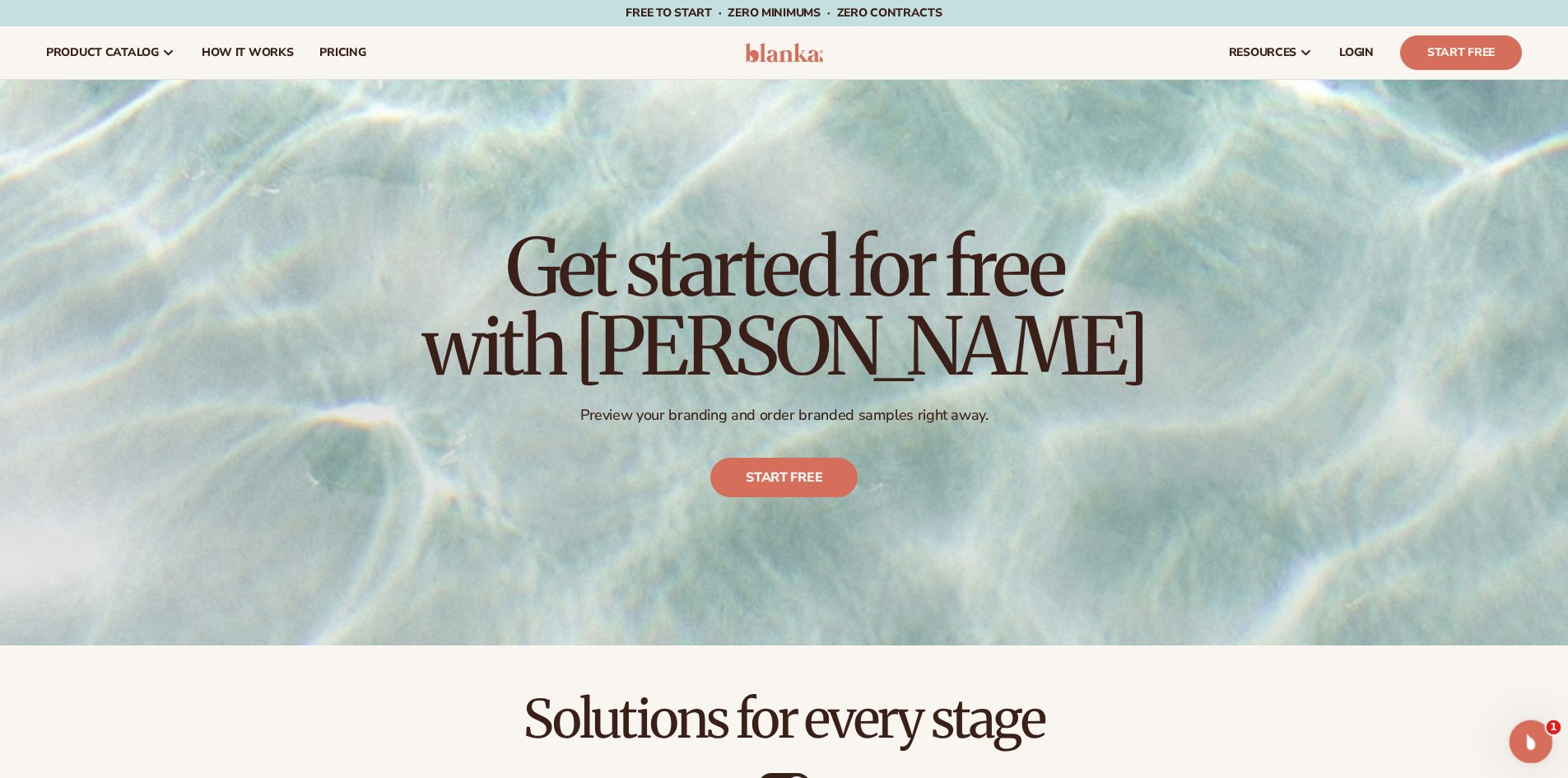
click at [1529, 741] on icon "Open Intercom Messenger" at bounding box center [1528, 739] width 12 height 13
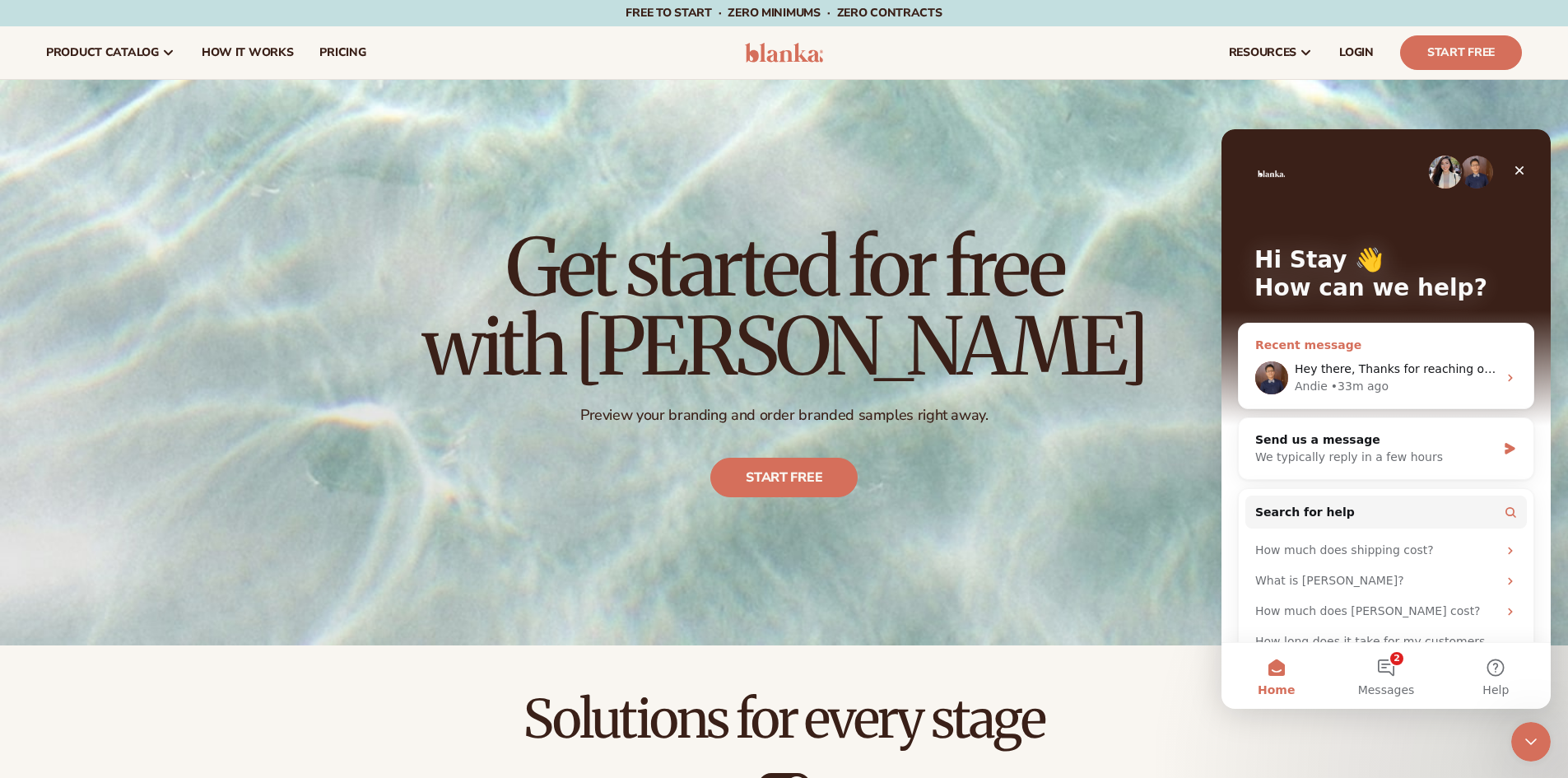
click at [1508, 377] on icon "Intercom messenger" at bounding box center [1510, 377] width 13 height 13
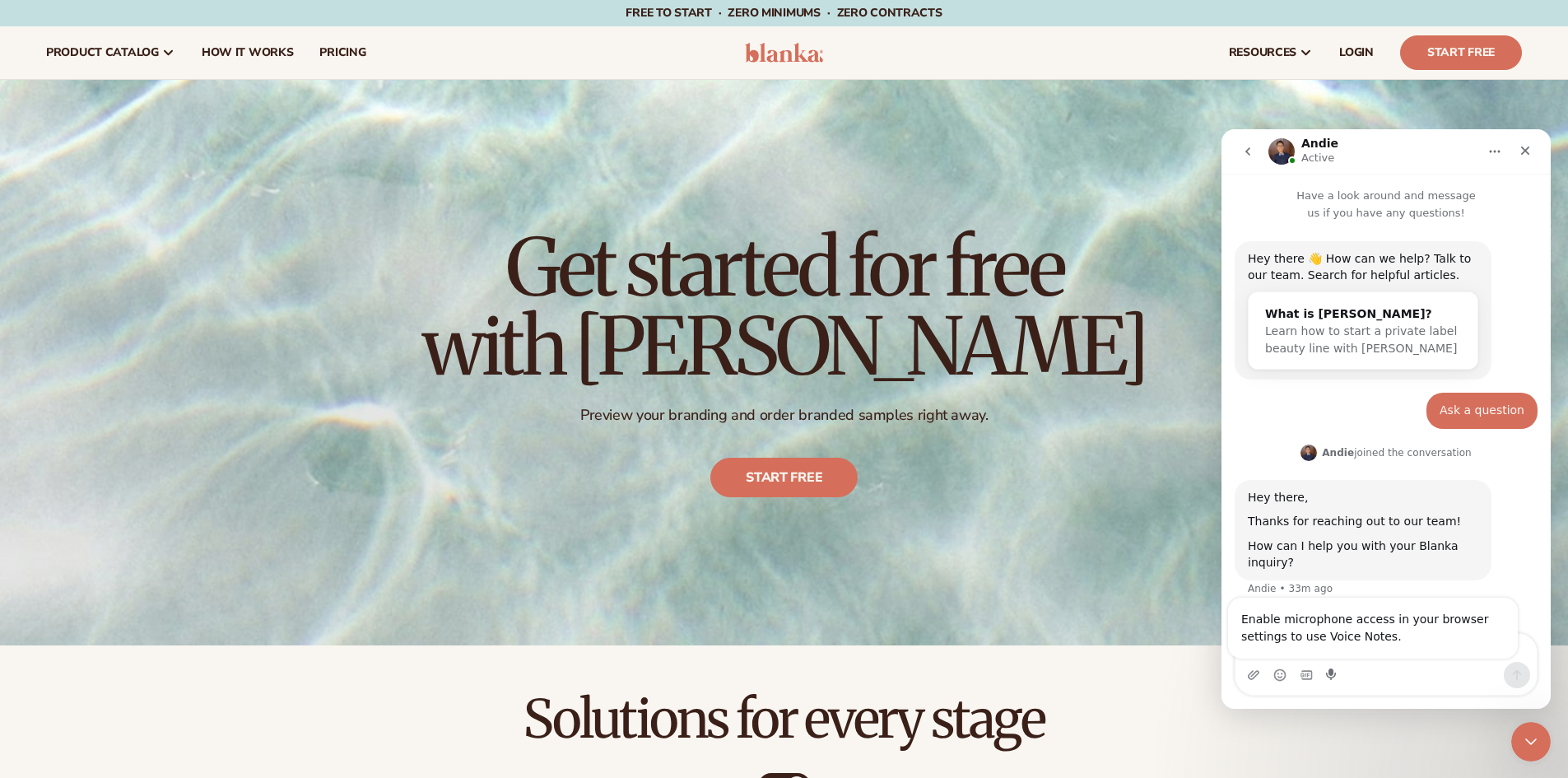
click at [1327, 648] on div "Enable microphone access in your browser settings to use Voice Notes." at bounding box center [1373, 628] width 289 height 61
click at [1142, 694] on h2 "Solutions for every stage" at bounding box center [784, 719] width 1476 height 55
click at [1266, 653] on textarea "Message…" at bounding box center [1385, 648] width 301 height 28
type textarea "**********"
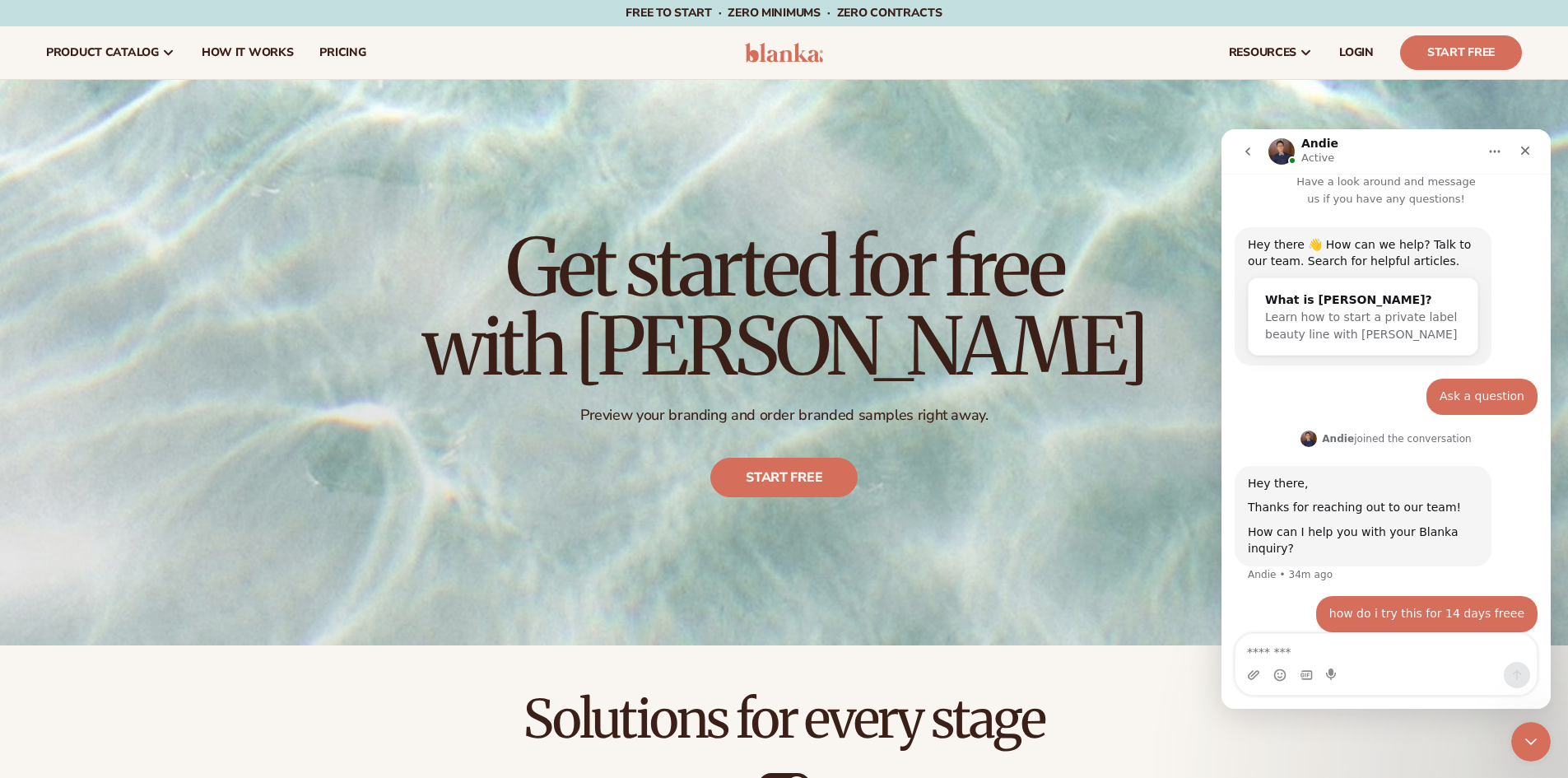
click at [1501, 606] on div "how do i try this for 14 days freee" at bounding box center [1427, 614] width 195 height 17
click at [1404, 650] on textarea "Message…" at bounding box center [1385, 648] width 301 height 28
type textarea "****"
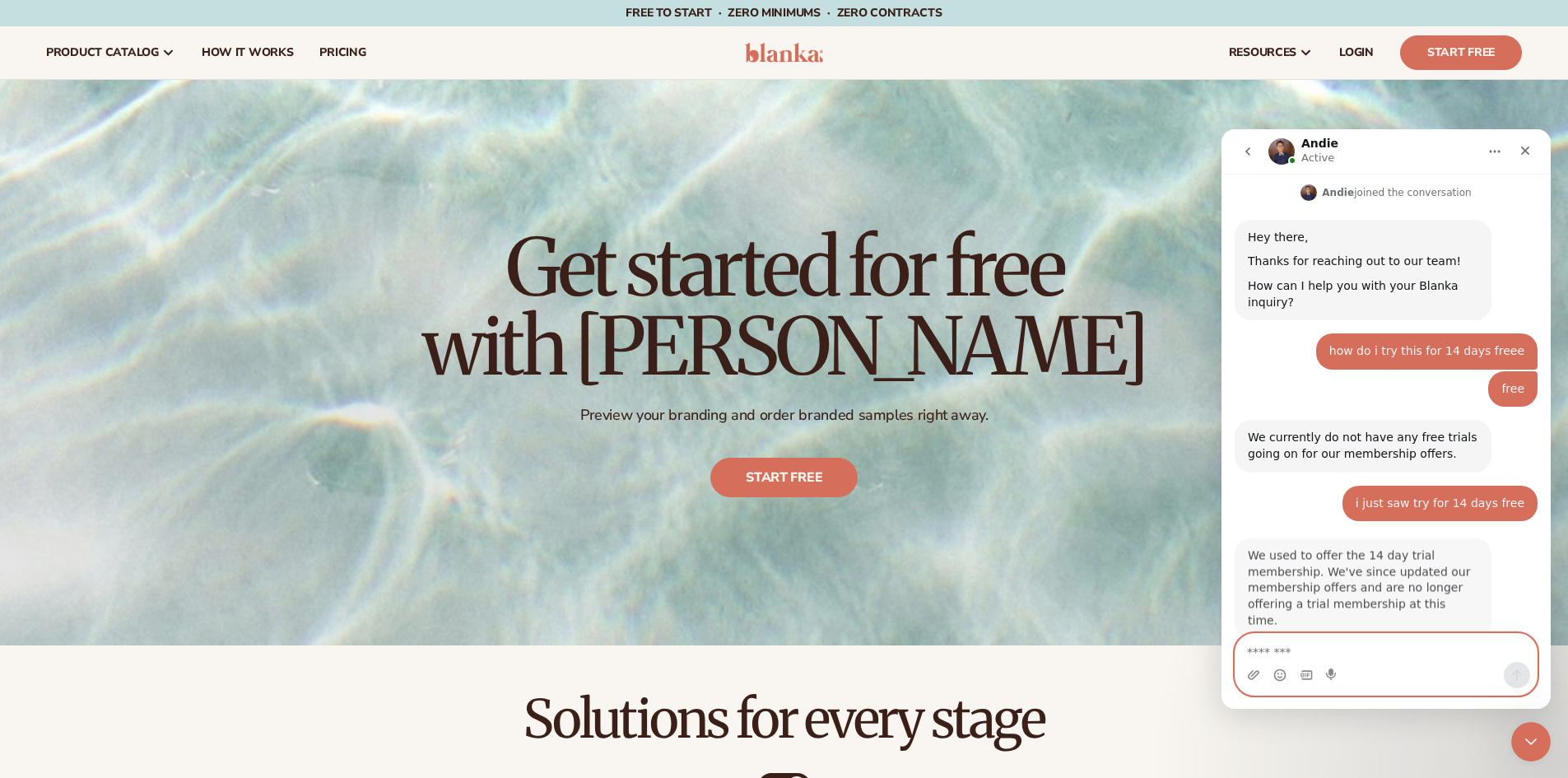
scroll to position [264, 0]
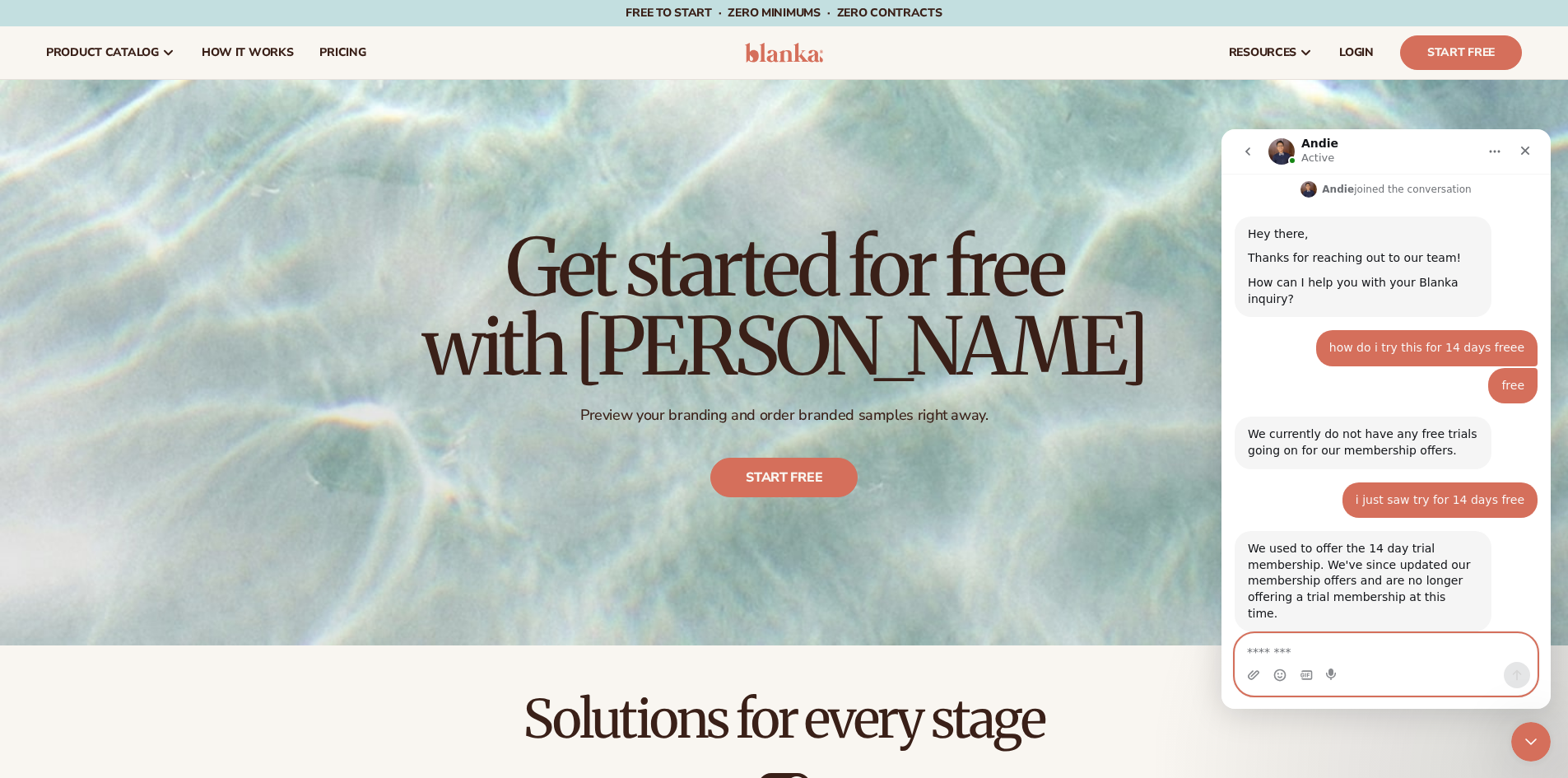
click at [1401, 648] on textarea "Message…" at bounding box center [1385, 648] width 301 height 28
type textarea "*"
type textarea "**********"
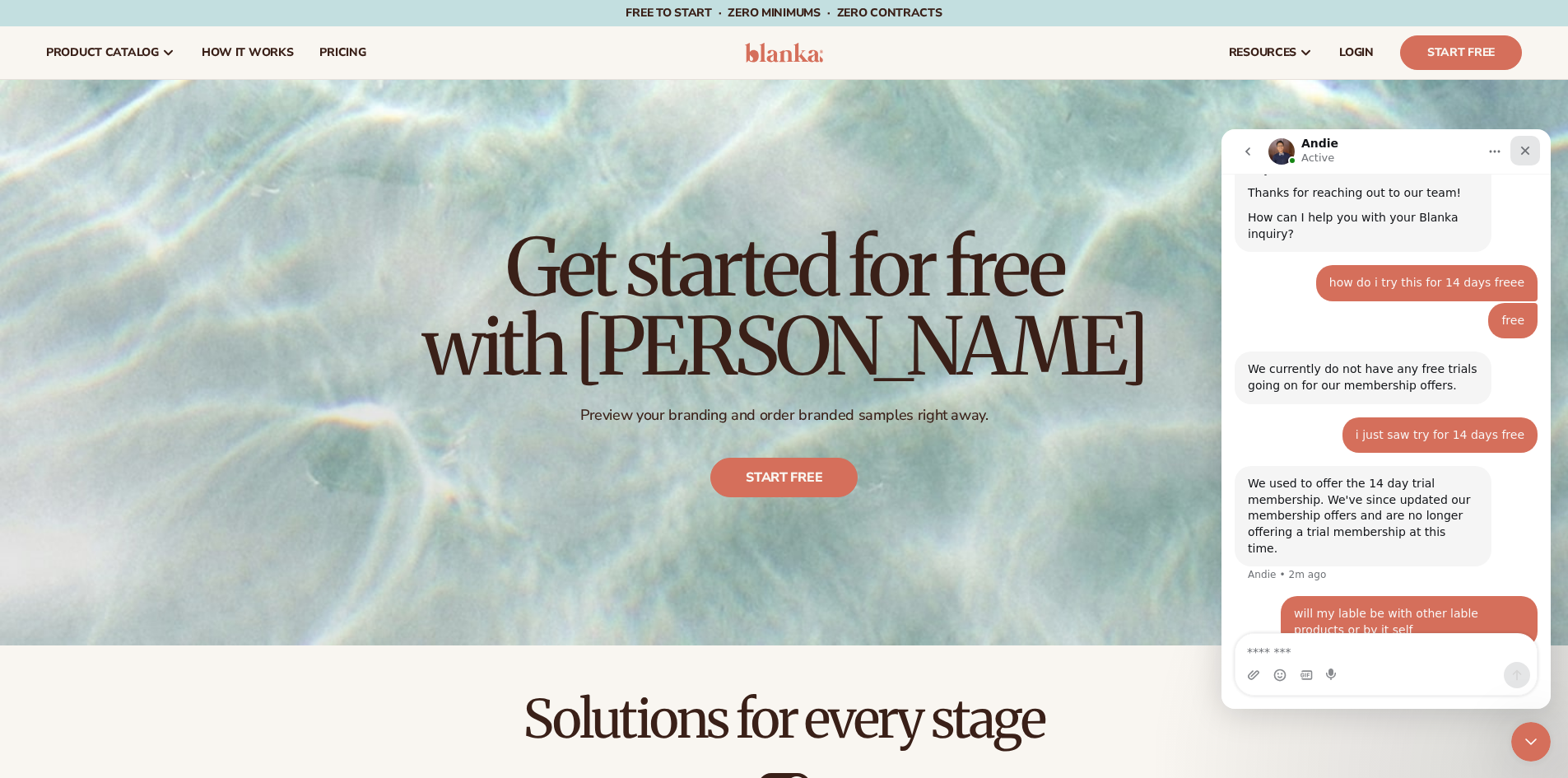
click at [1536, 151] on div "Close" at bounding box center [1524, 150] width 29 height 29
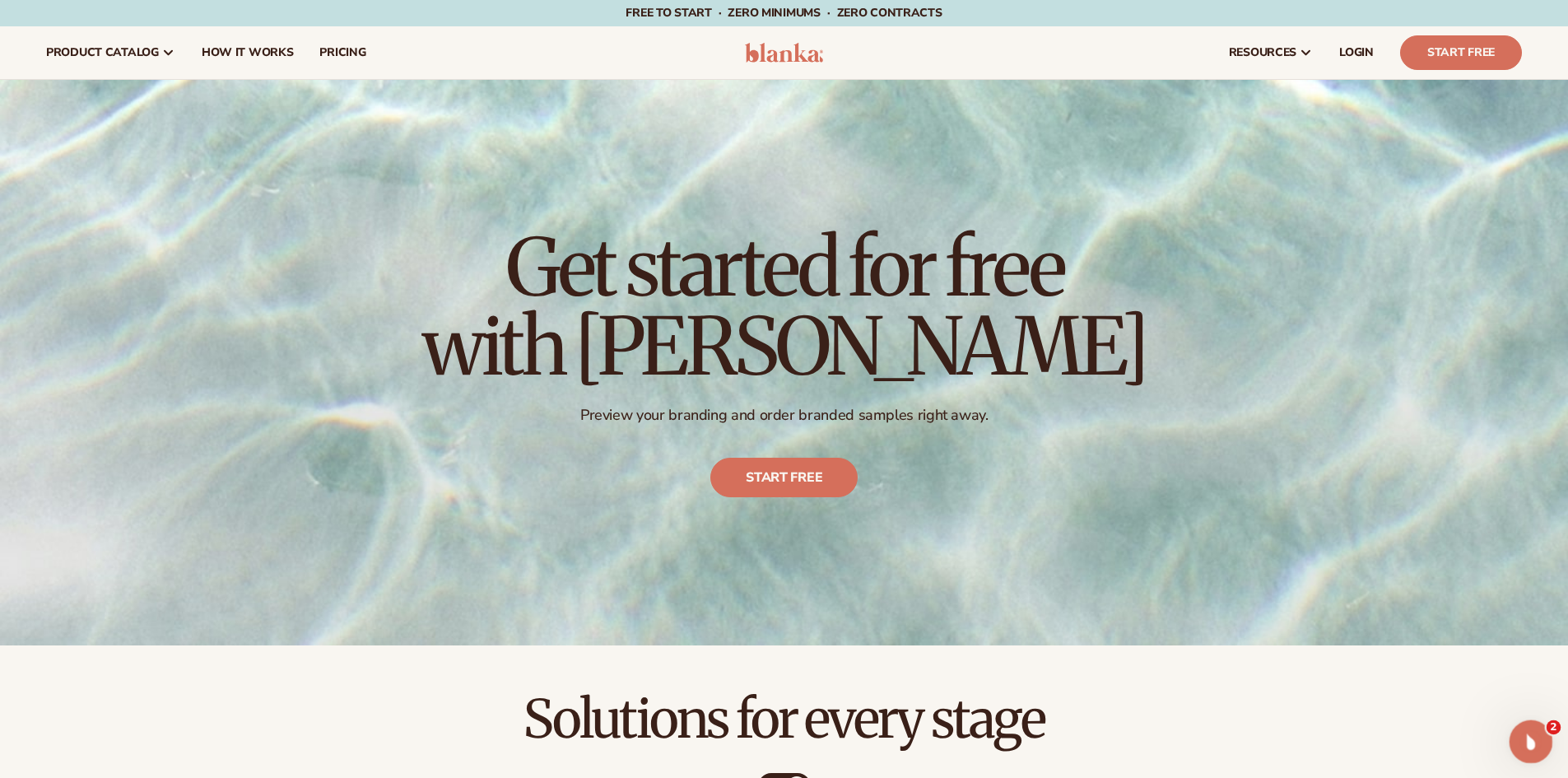
click at [1538, 719] on div "Open Intercom Messenger" at bounding box center [1528, 739] width 39 height 39
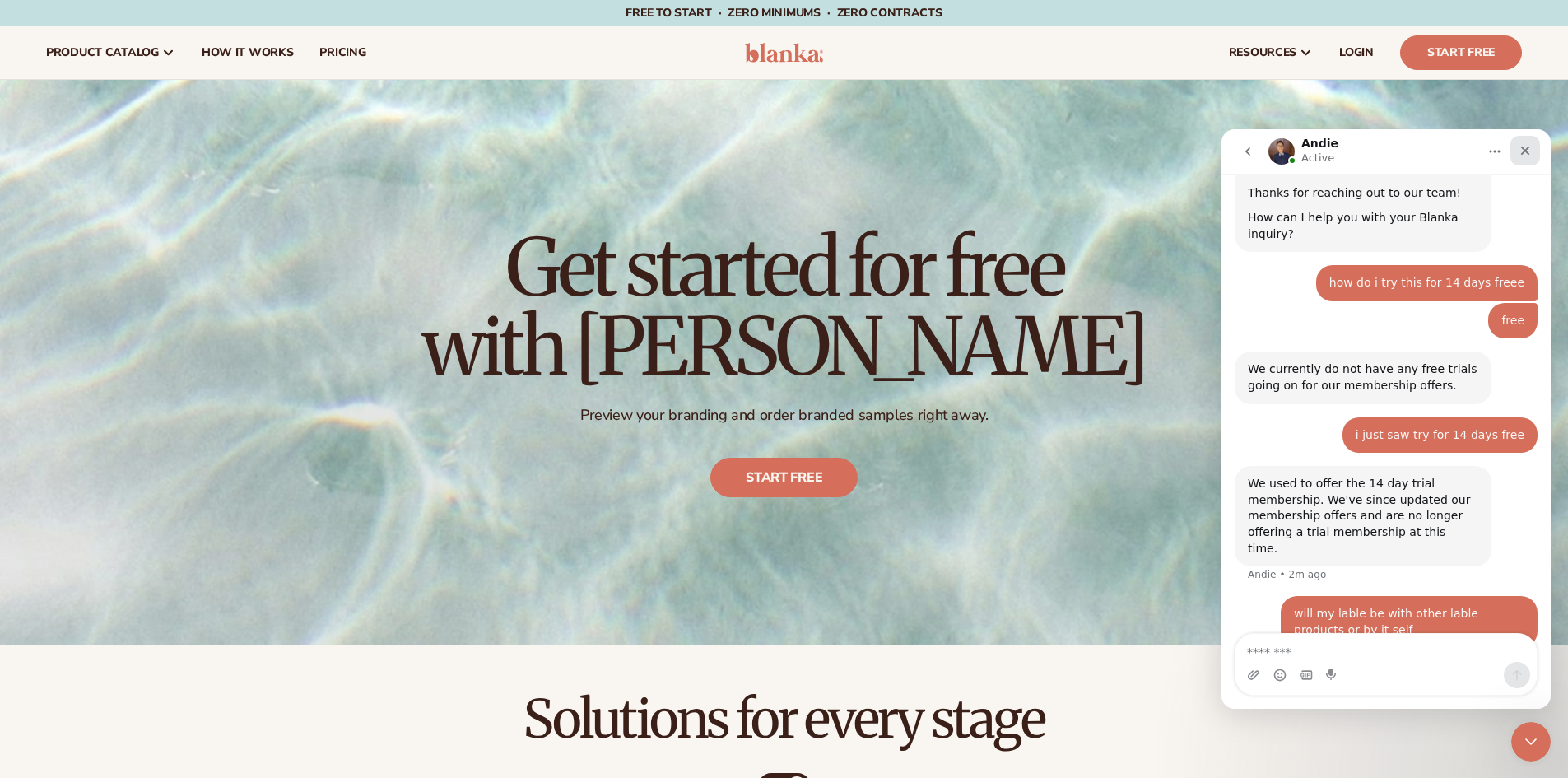
click at [1518, 155] on icon "Close" at bounding box center [1524, 150] width 13 height 13
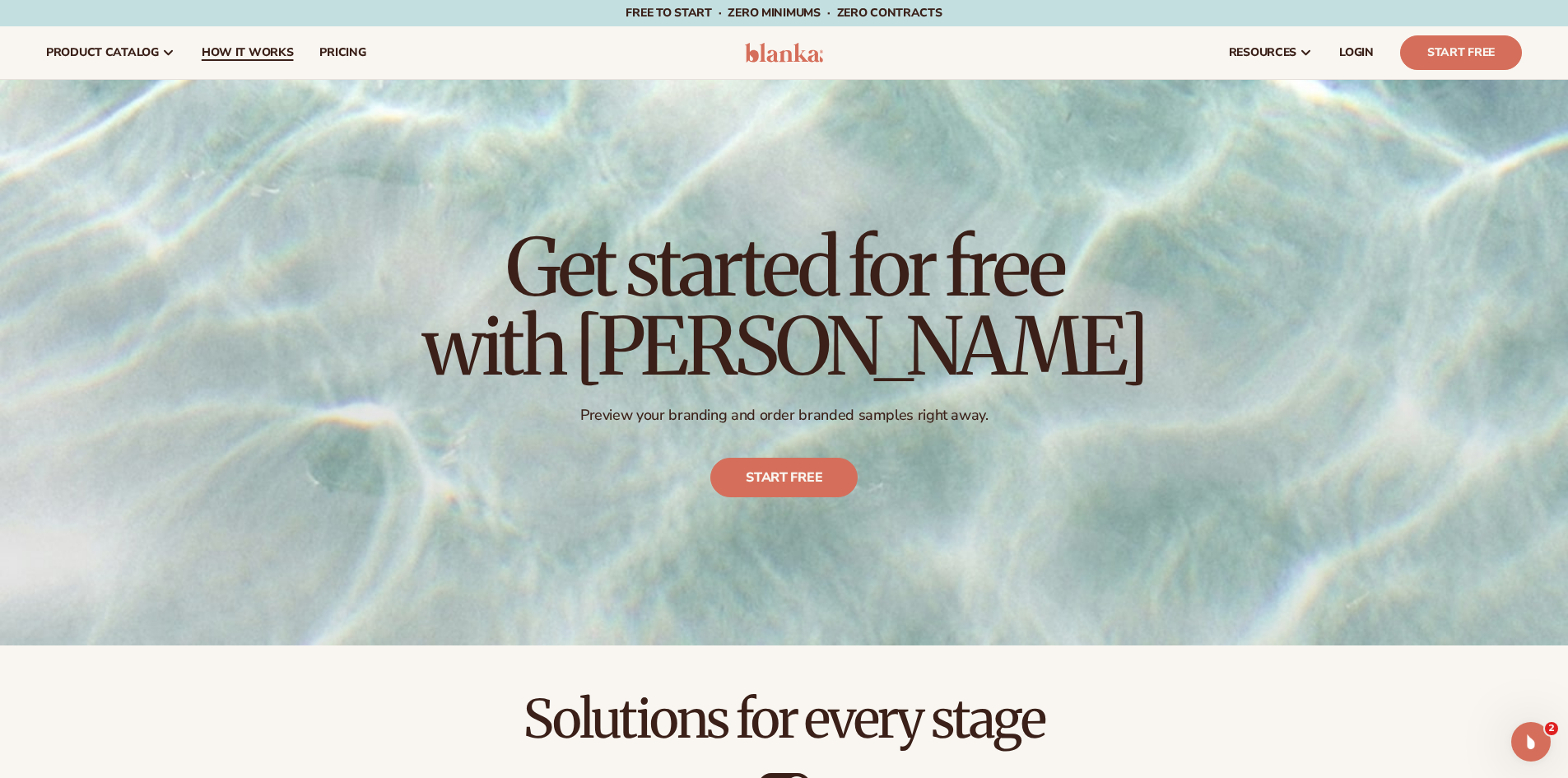
click at [256, 54] on span "How It Works" at bounding box center [248, 52] width 92 height 13
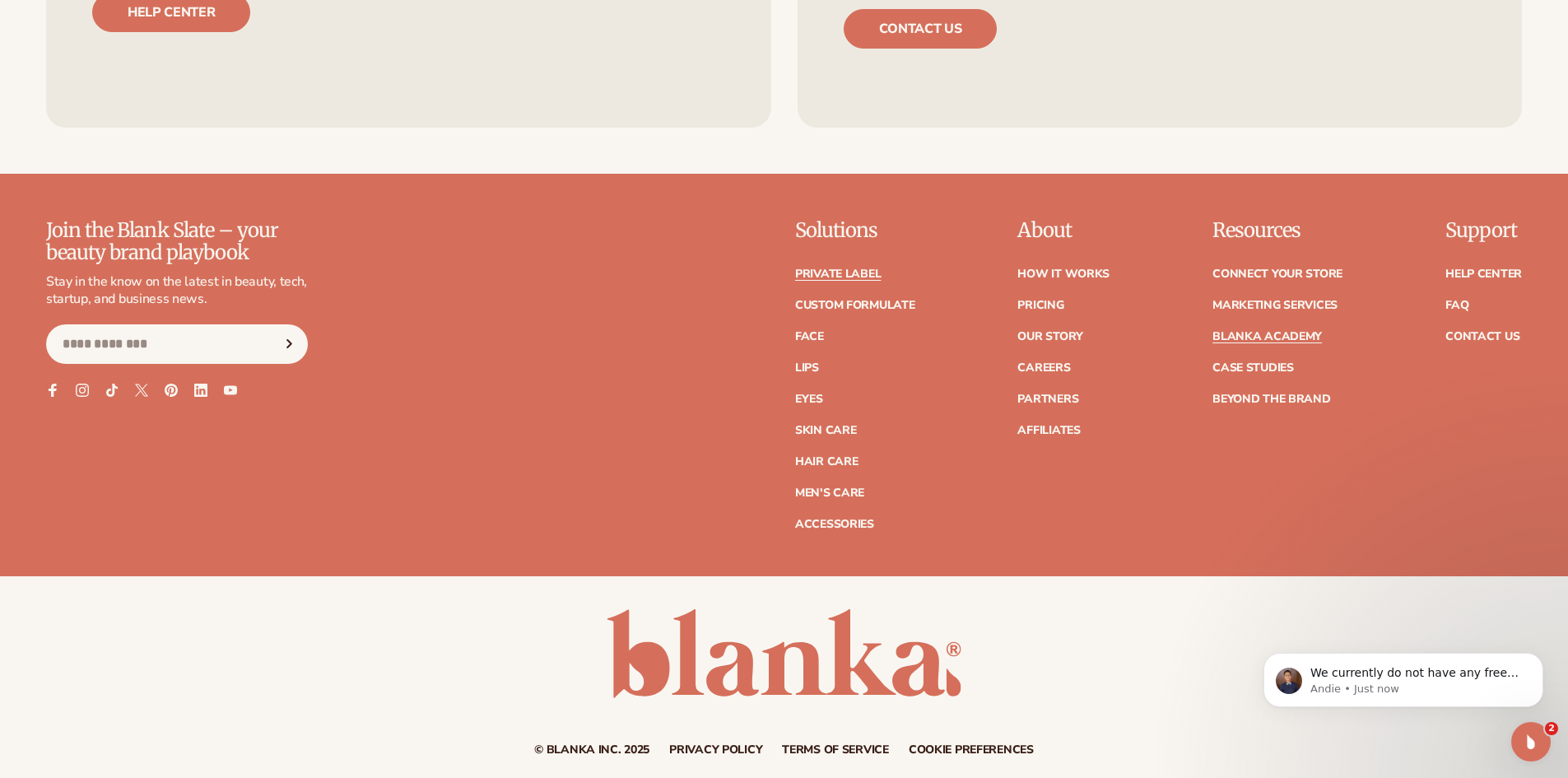
click at [851, 268] on link "Private label" at bounding box center [837, 274] width 85 height 12
click at [1072, 393] on link "Partners" at bounding box center [1048, 399] width 61 height 12
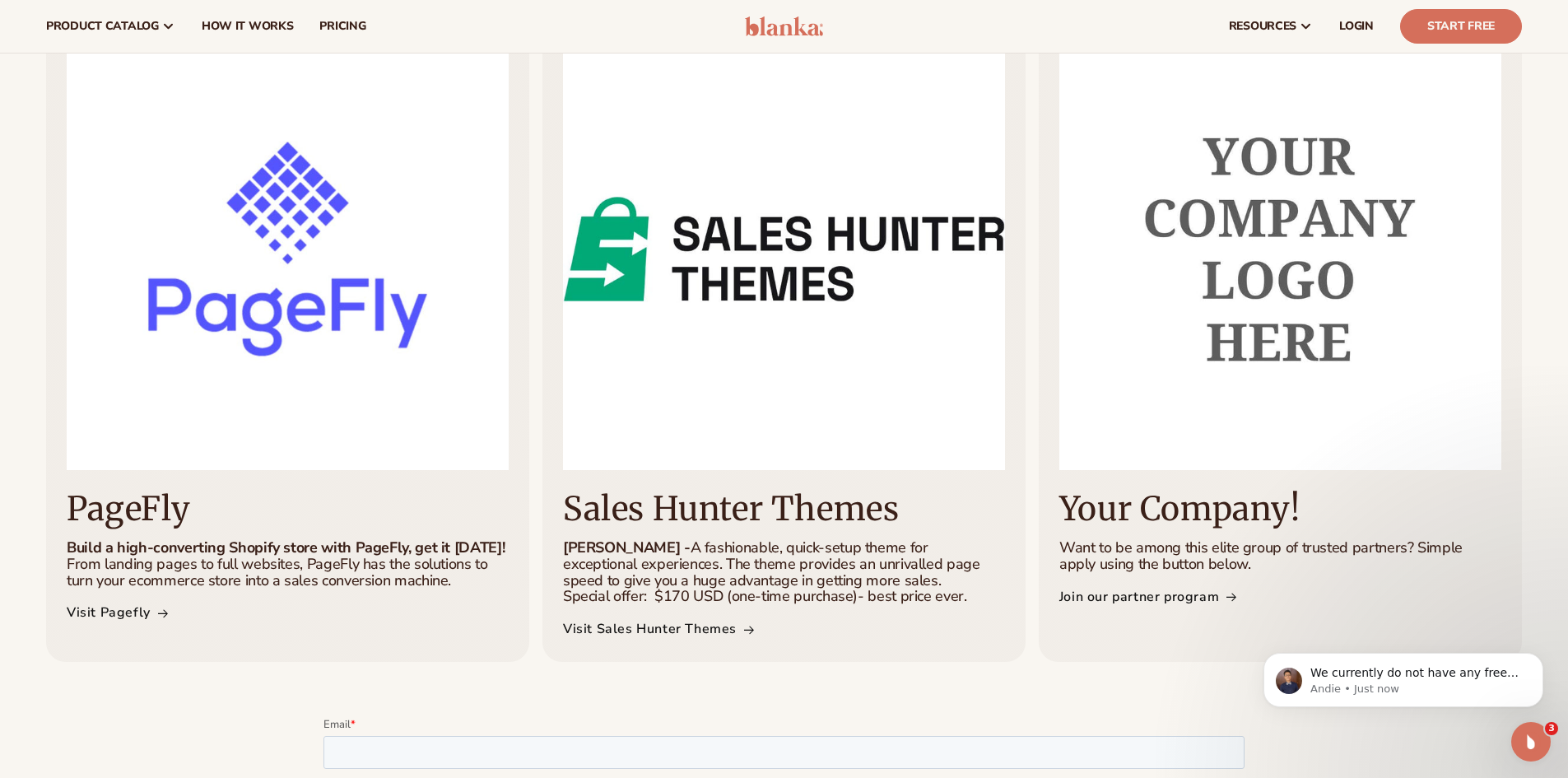
scroll to position [1081, 0]
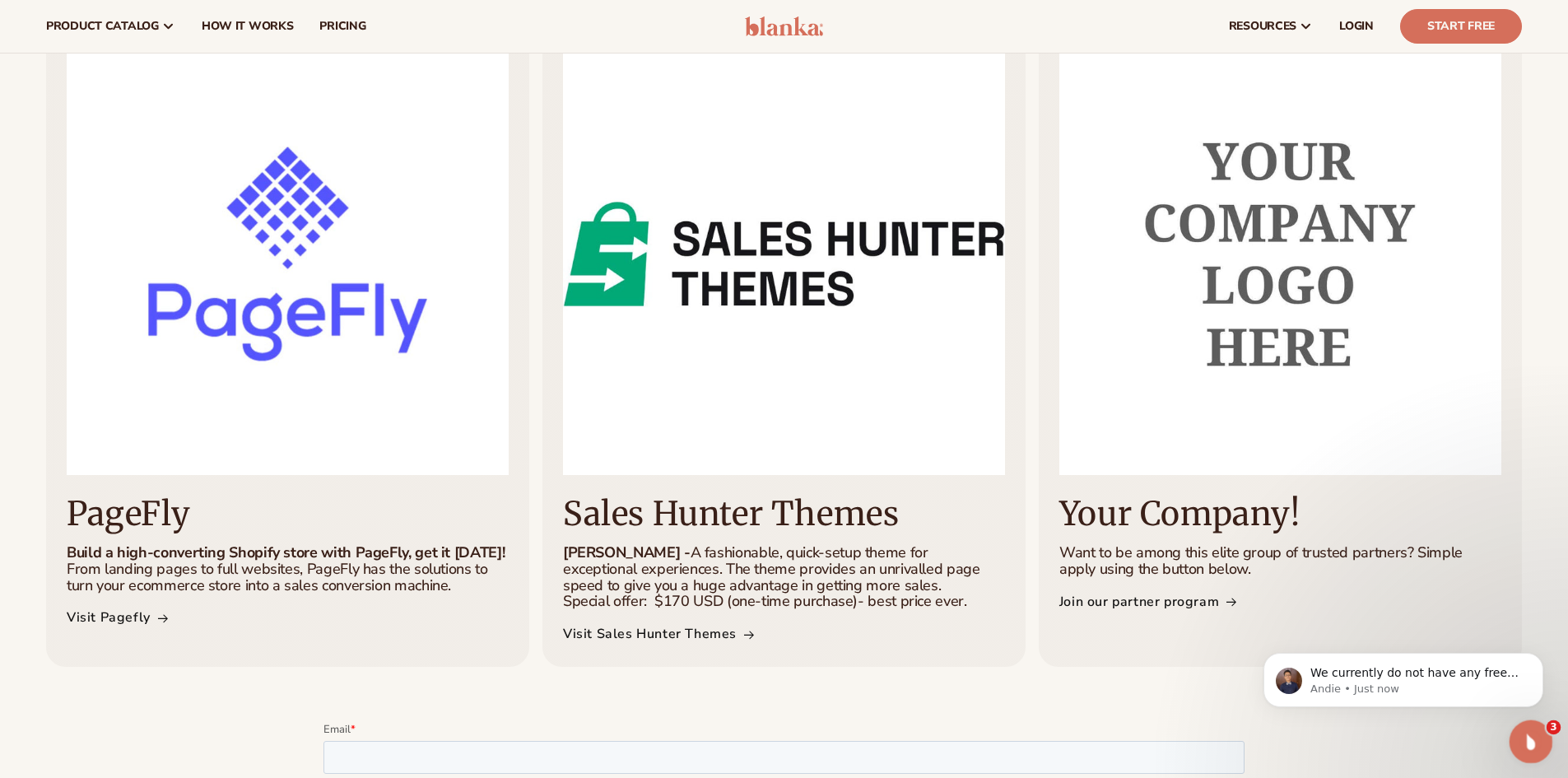
click at [1542, 721] on div "Open Intercom Messenger" at bounding box center [1528, 739] width 39 height 39
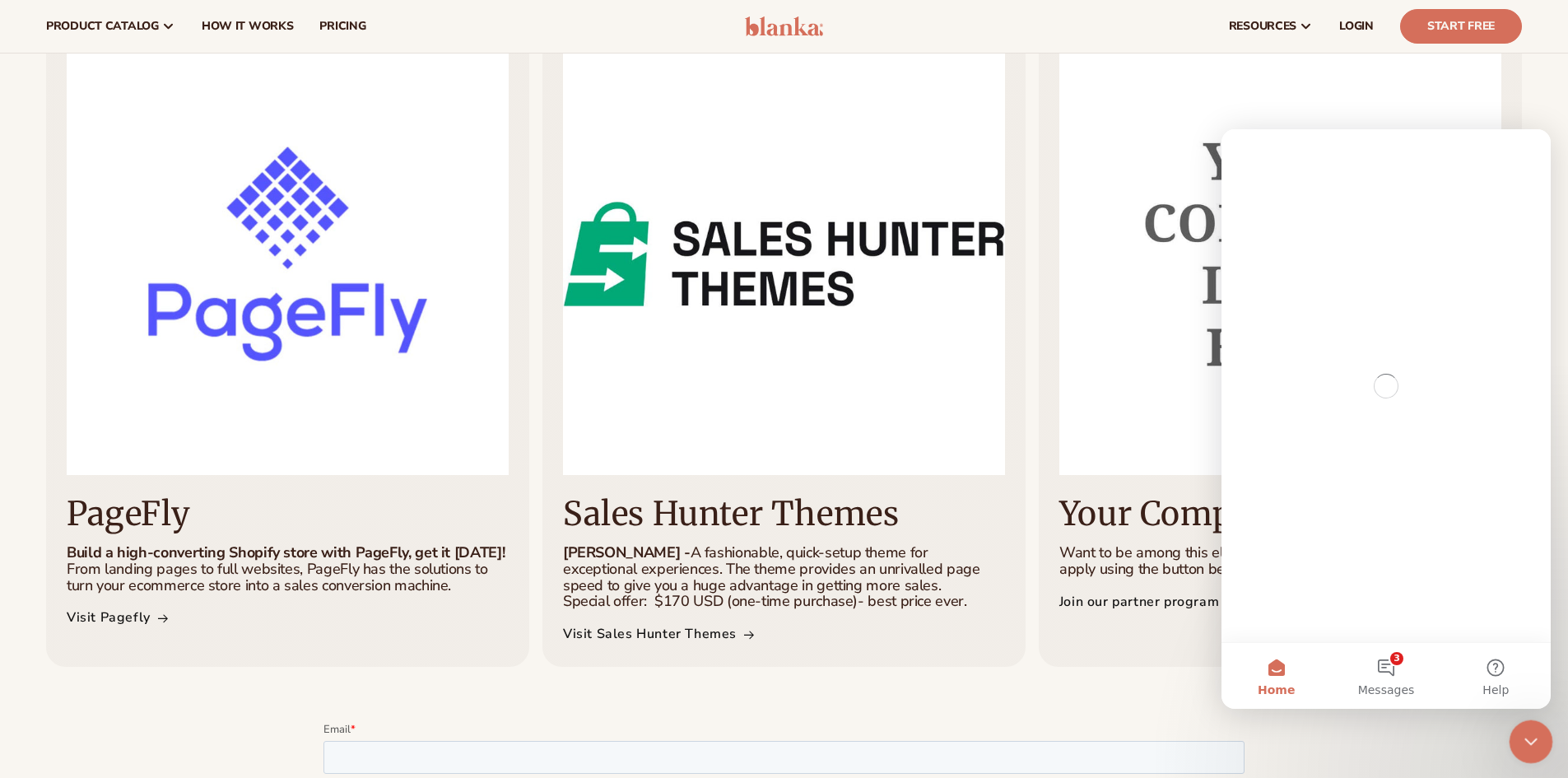
scroll to position [0, 0]
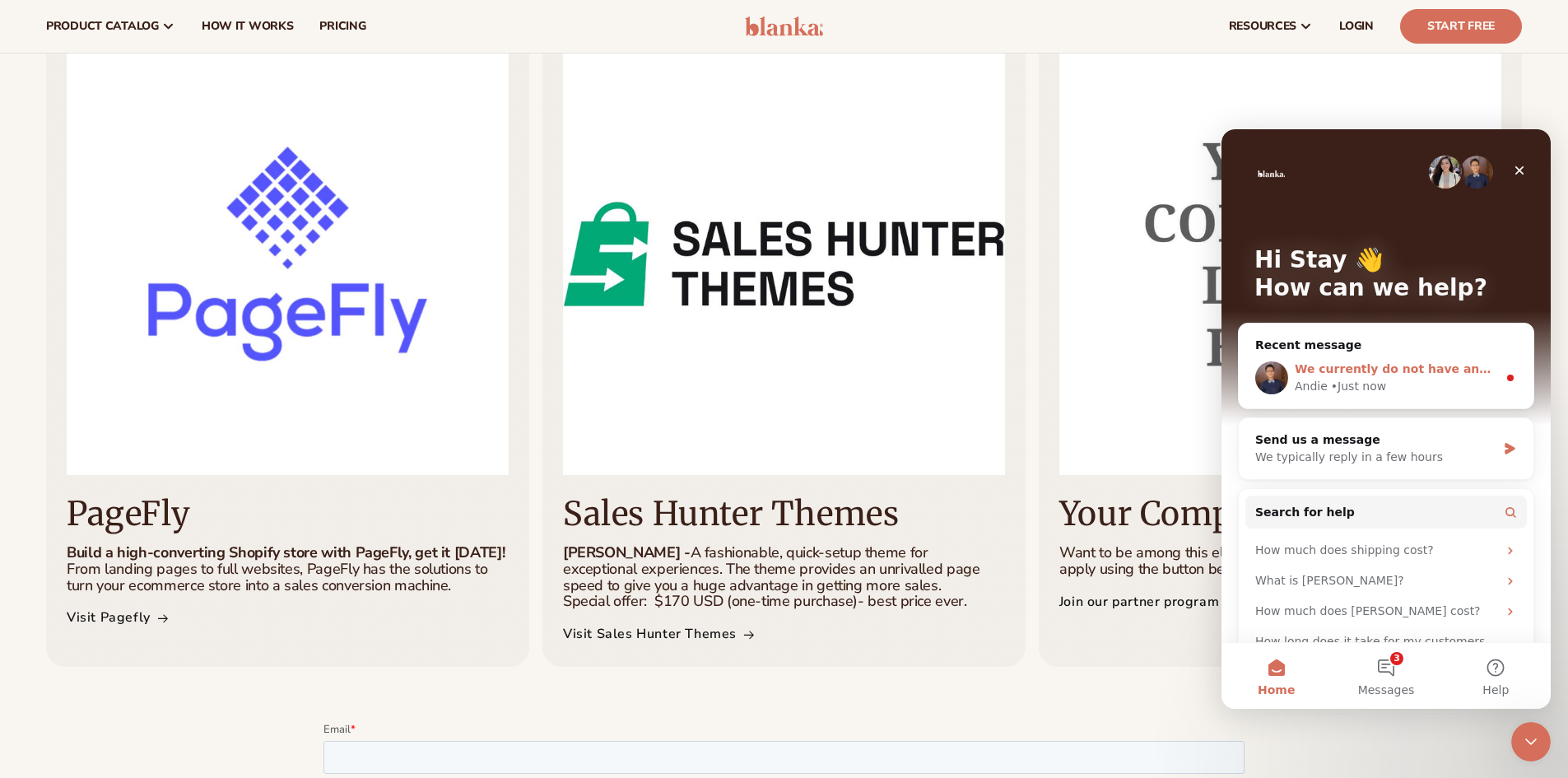
click at [1471, 370] on span "We currently do not have any free trials going on for our membership offers." at bounding box center [1545, 369] width 501 height 13
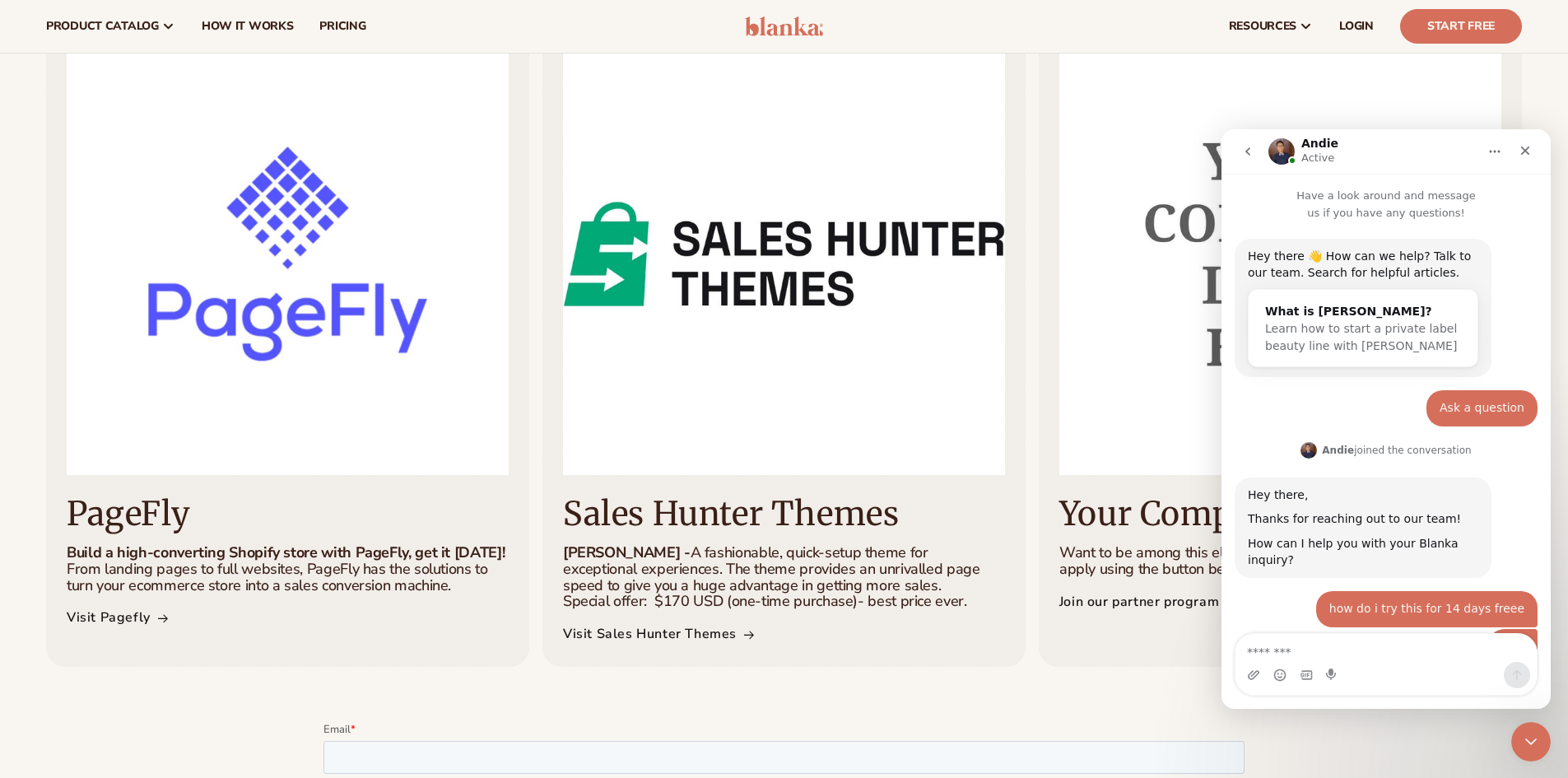
scroll to position [117, 0]
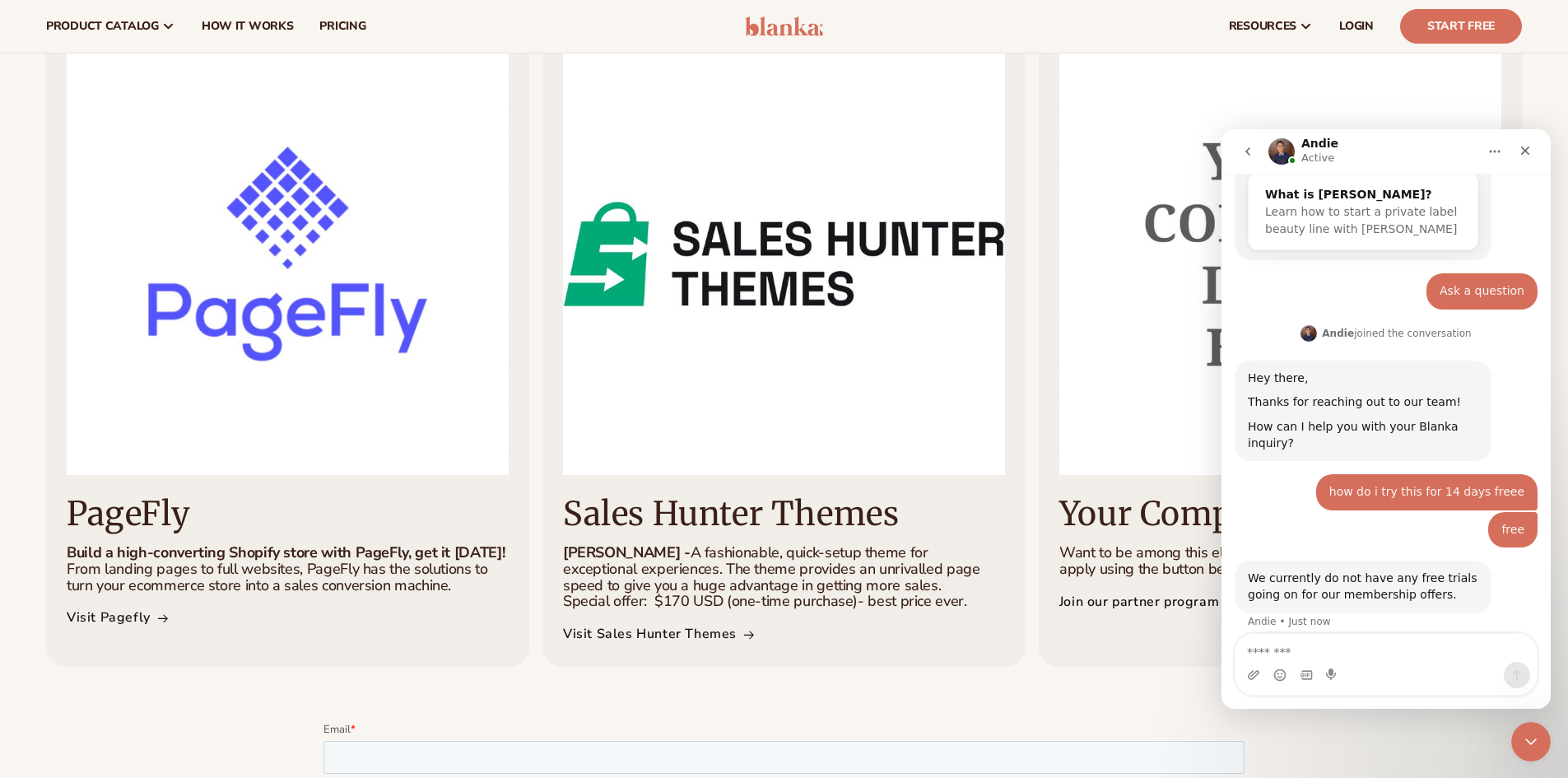
drag, startPoint x: 1546, startPoint y: 514, endPoint x: 2775, endPoint y: 773, distance: 1256.0
click at [1292, 651] on textarea "Message…" at bounding box center [1385, 648] width 301 height 28
type textarea "**********"
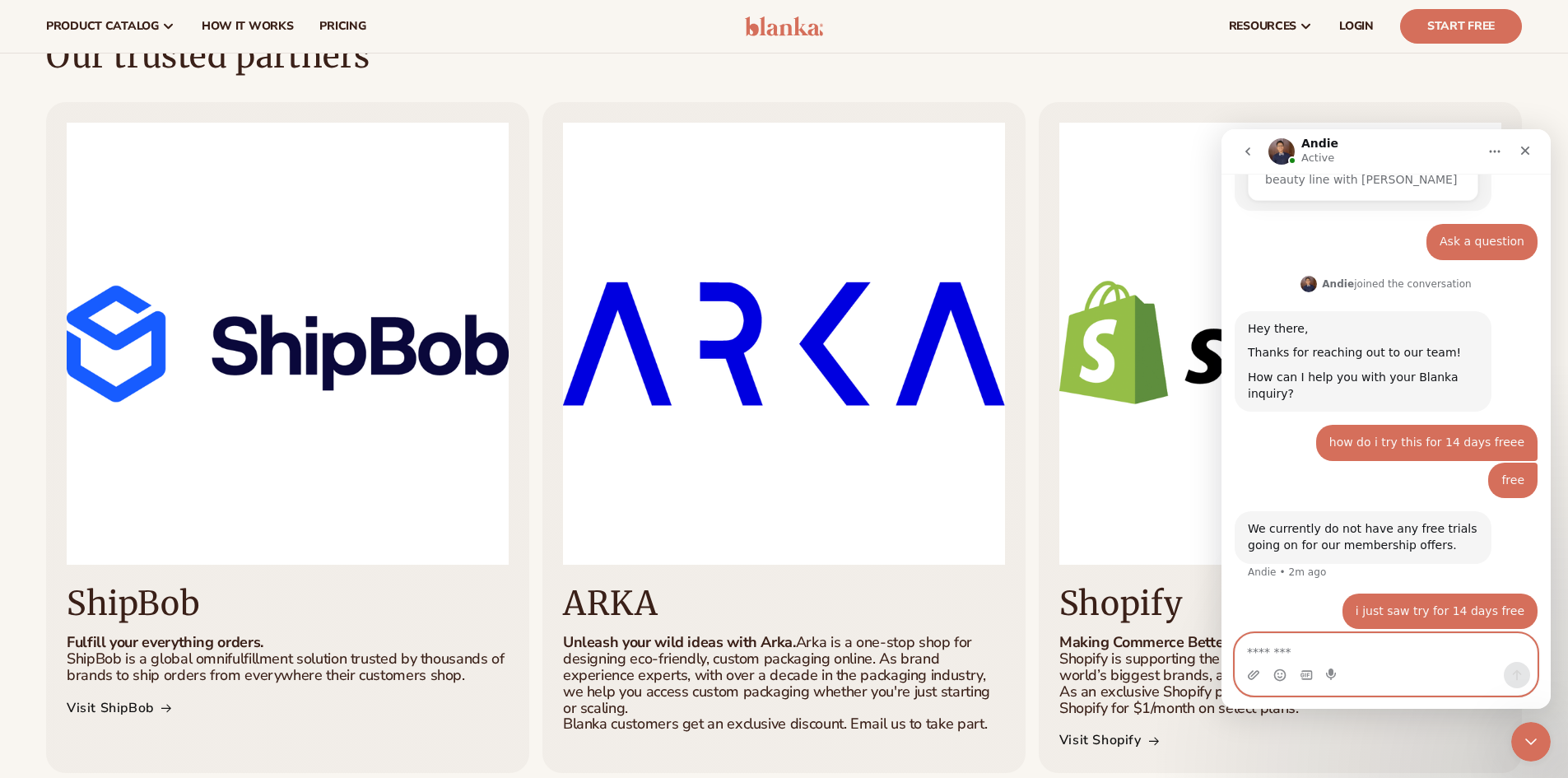
scroll to position [0, 0]
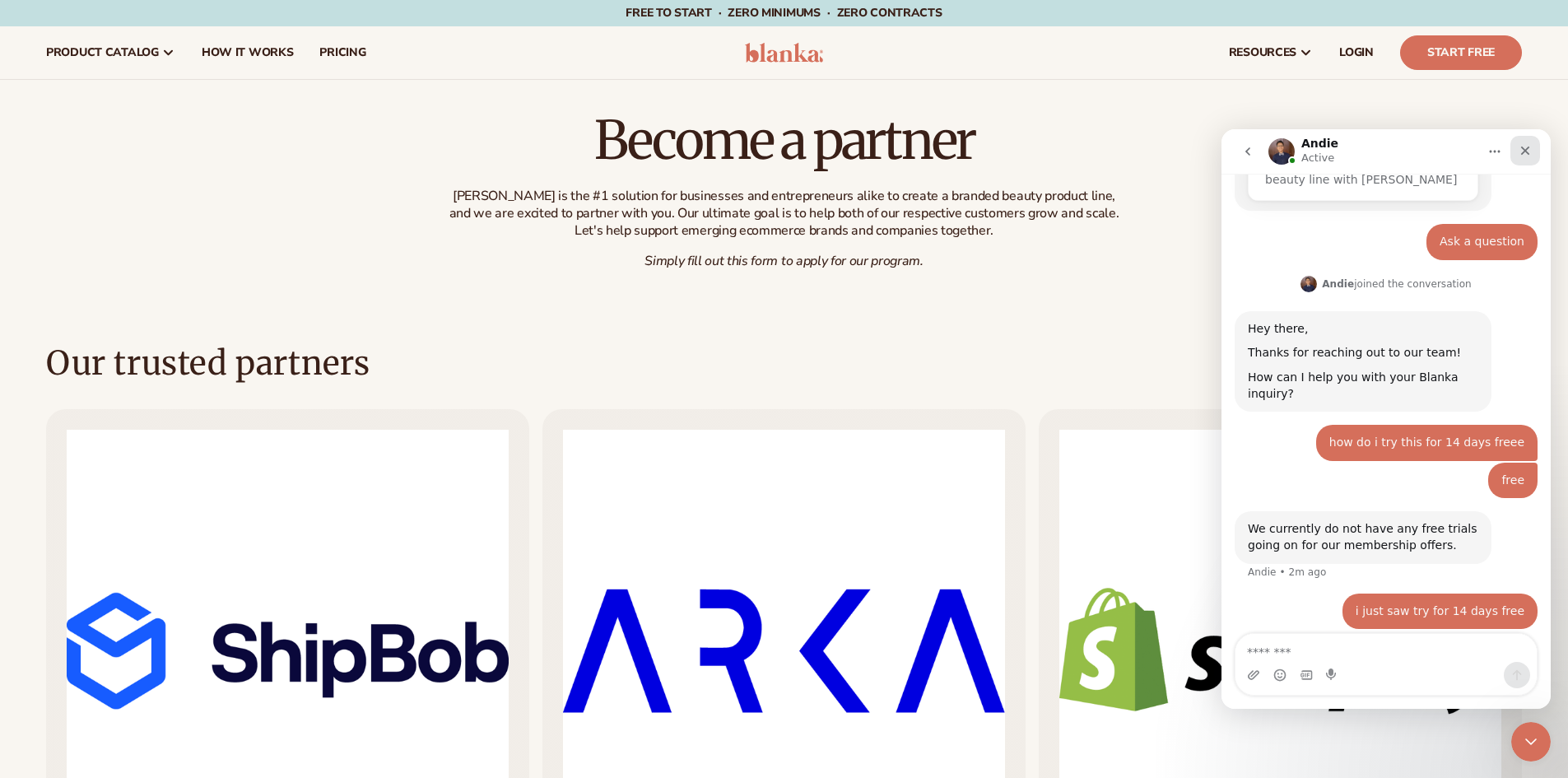
click at [1527, 147] on icon "Close" at bounding box center [1524, 150] width 13 height 13
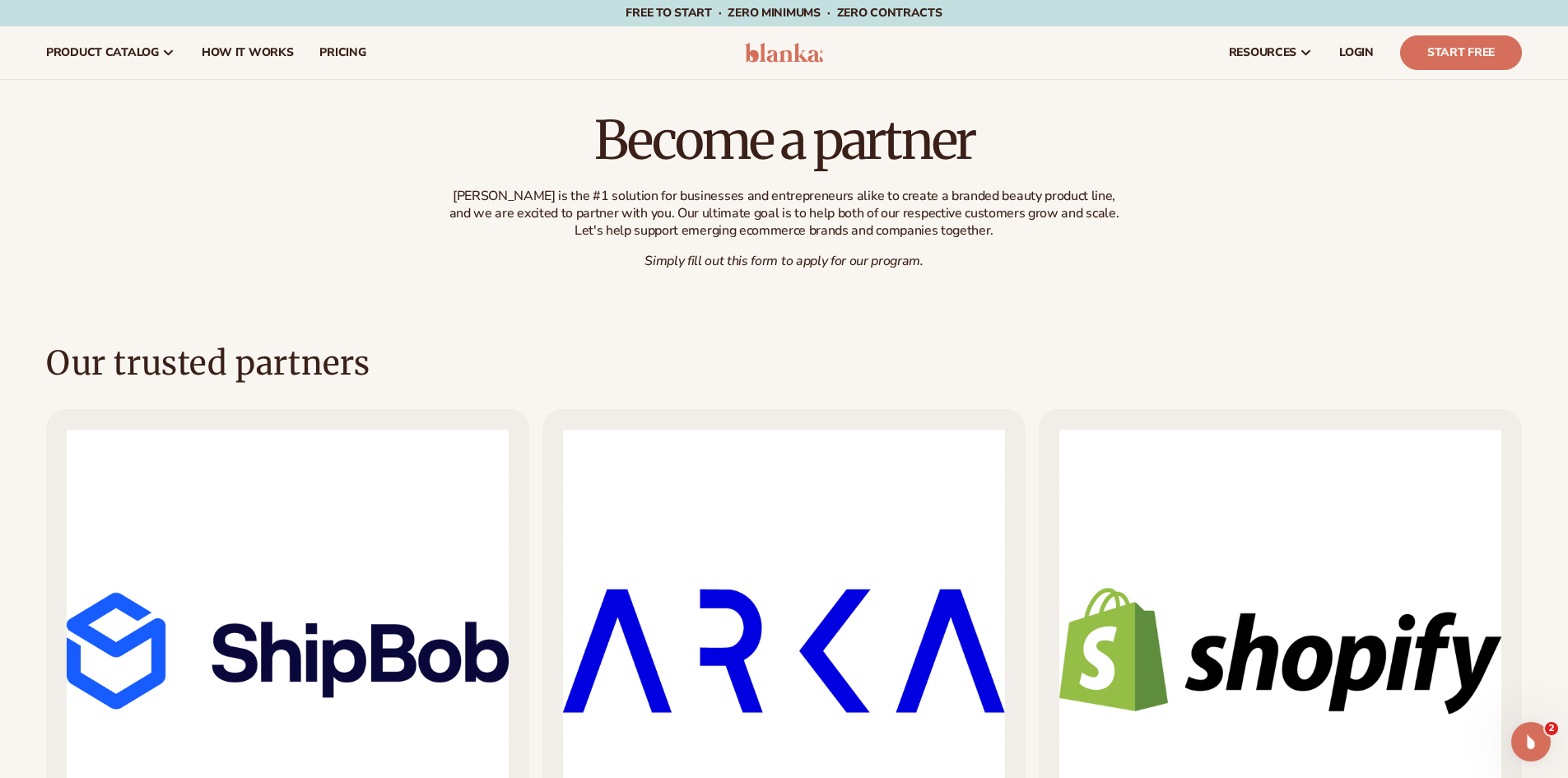
scroll to position [166, 0]
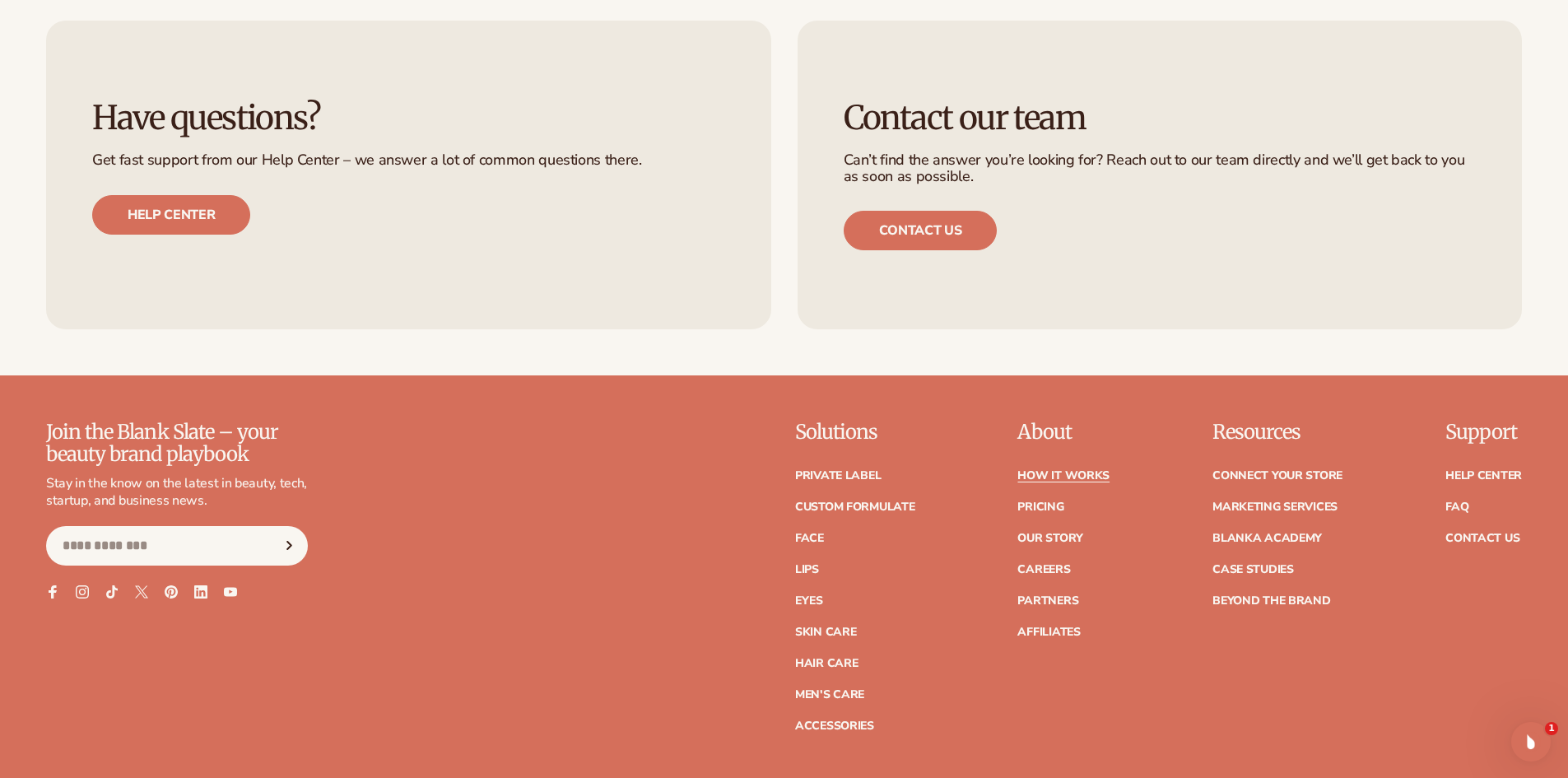
scroll to position [4054, 0]
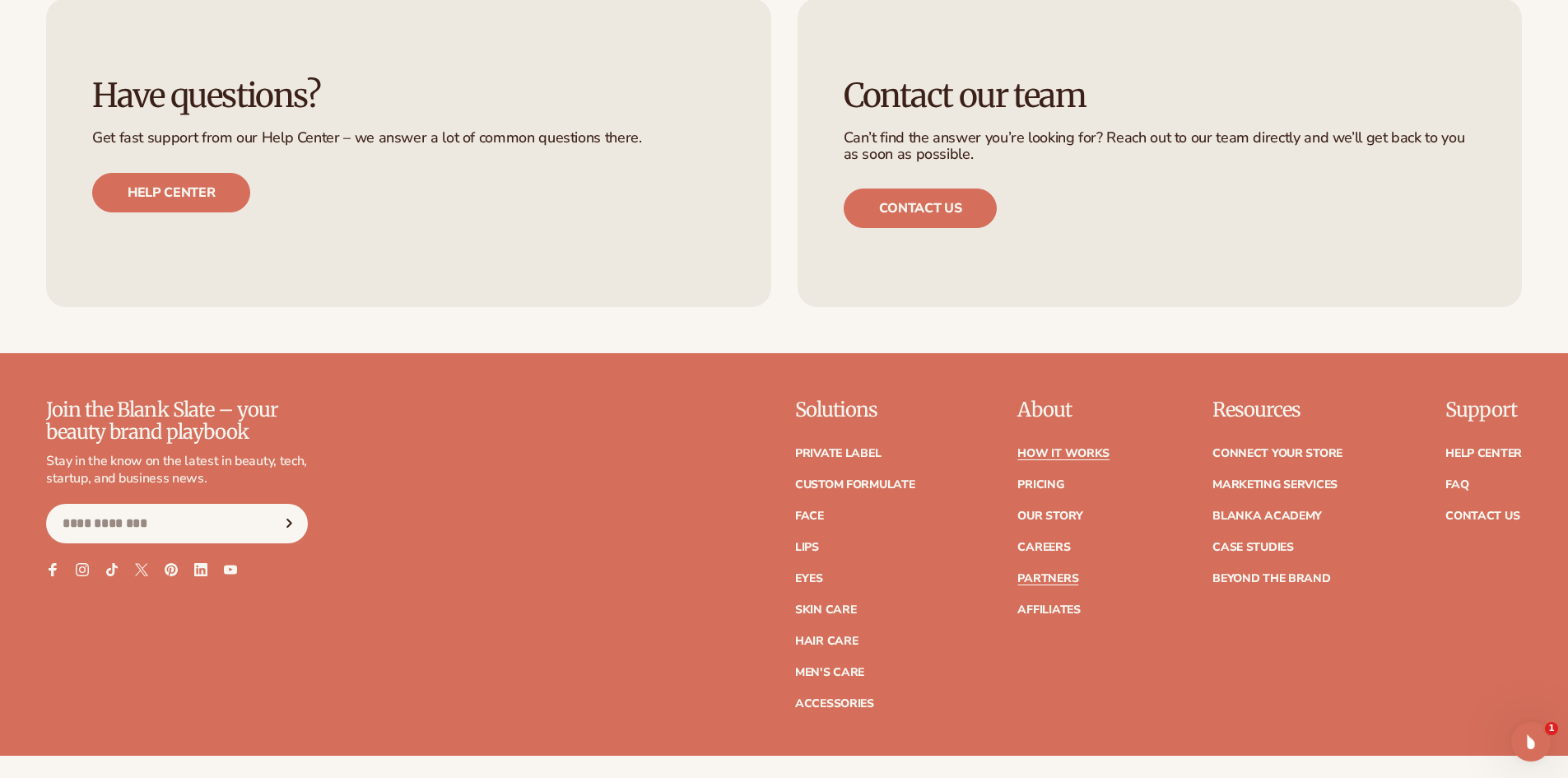
click at [1069, 577] on link "Partners" at bounding box center [1048, 578] width 61 height 12
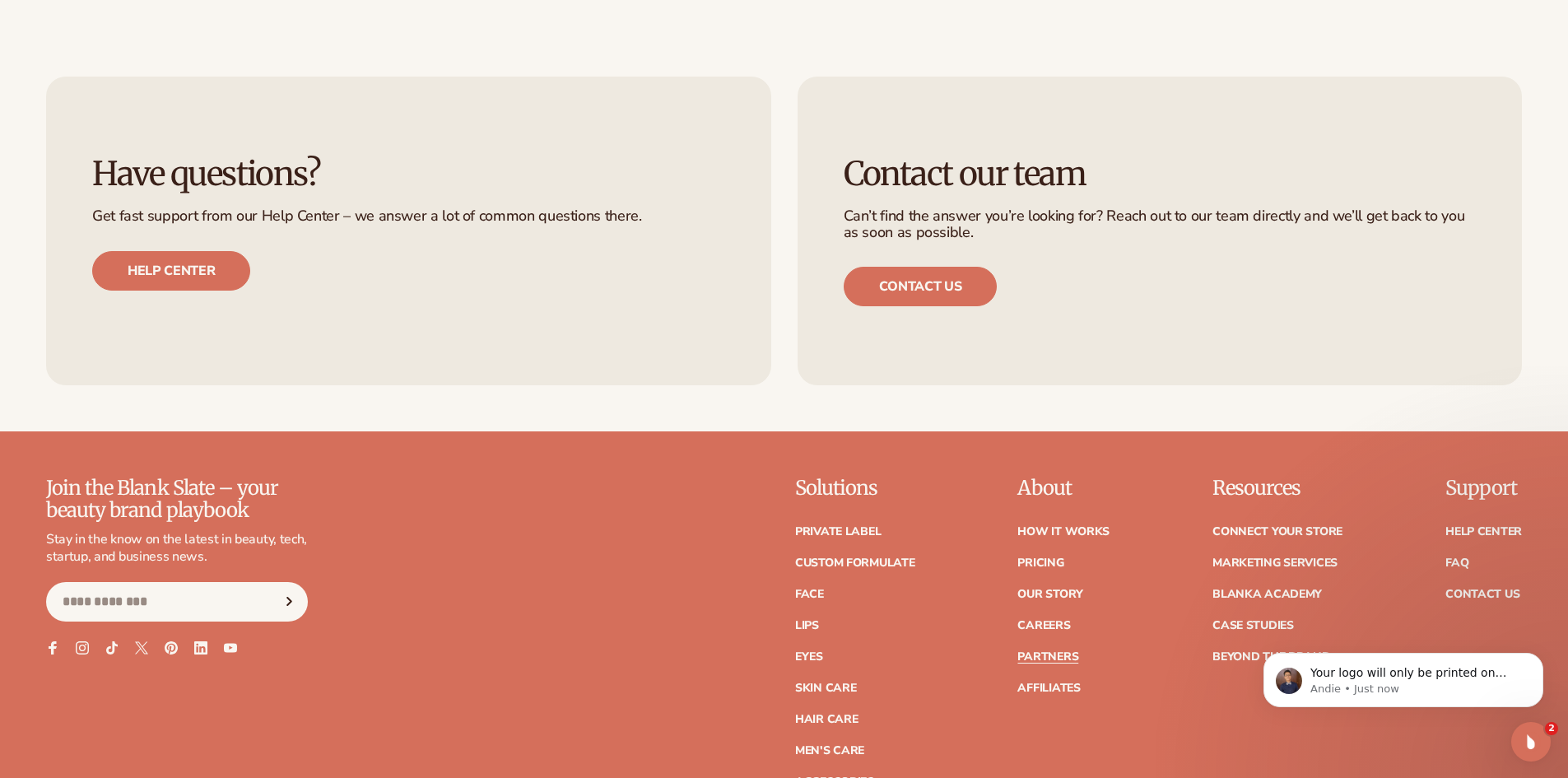
scroll to position [2827, 0]
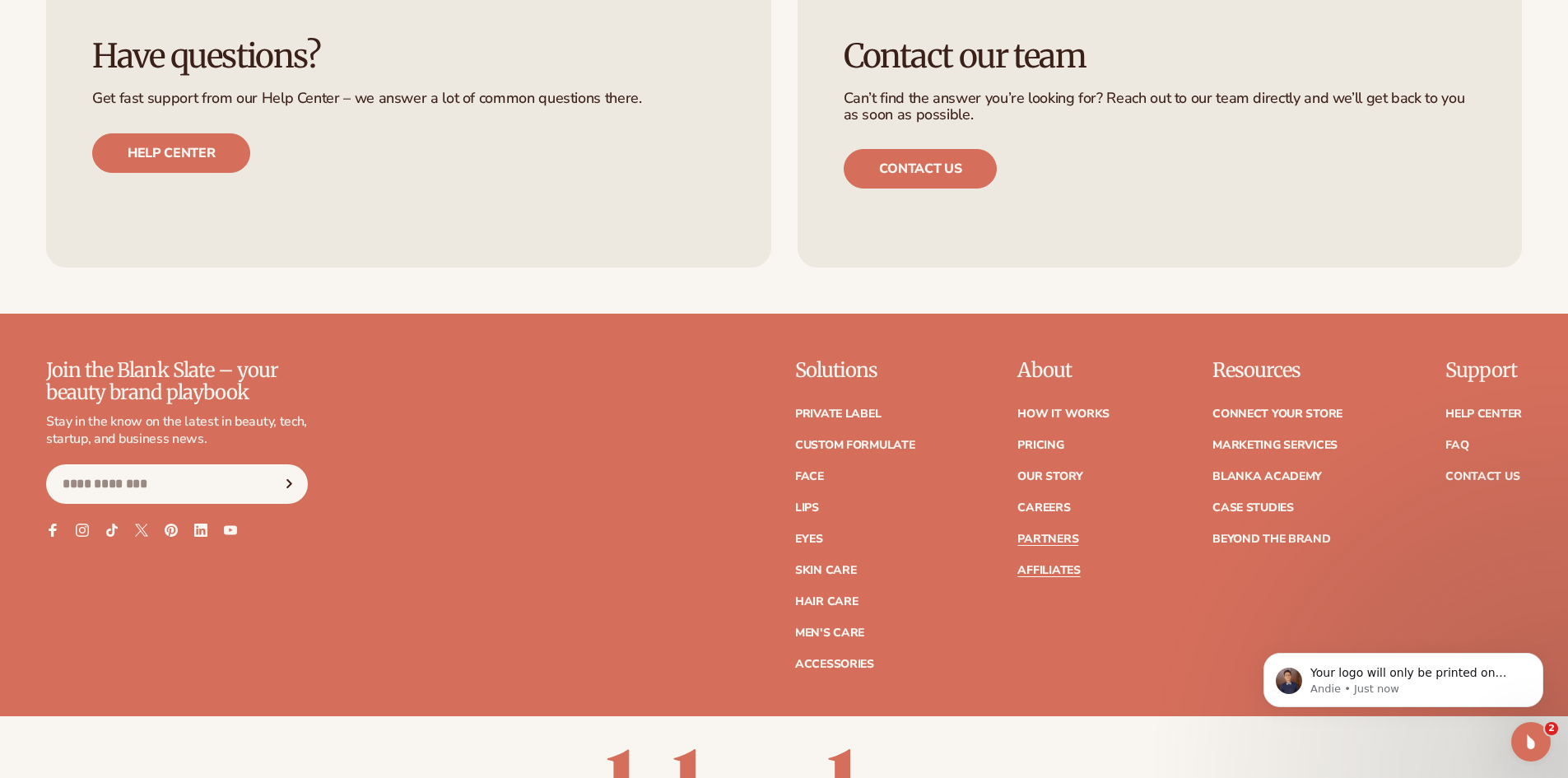
click at [1076, 568] on link "Affiliates" at bounding box center [1049, 570] width 62 height 12
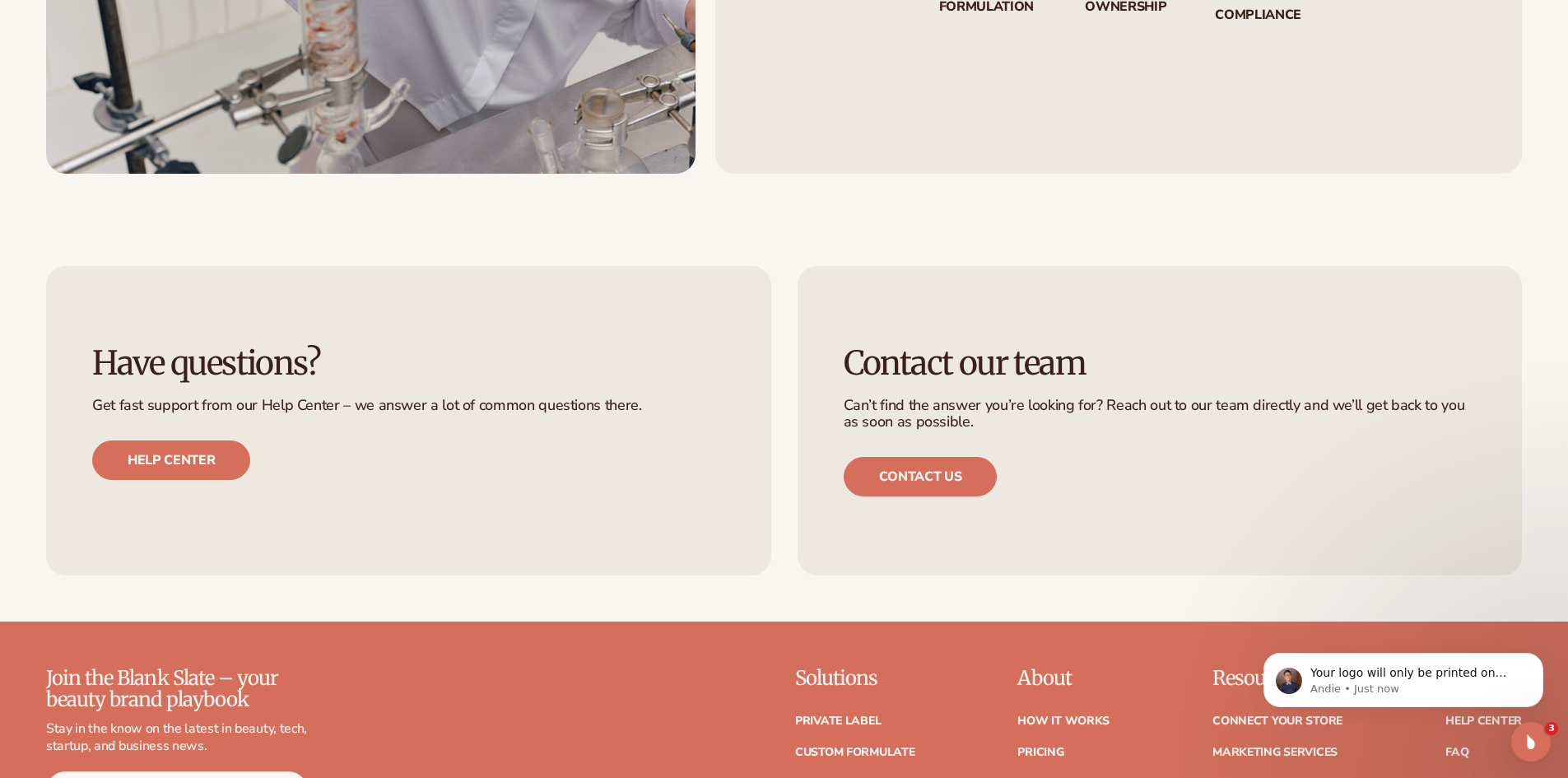
scroll to position [4270, 0]
